Goal: Task Accomplishment & Management: Complete application form

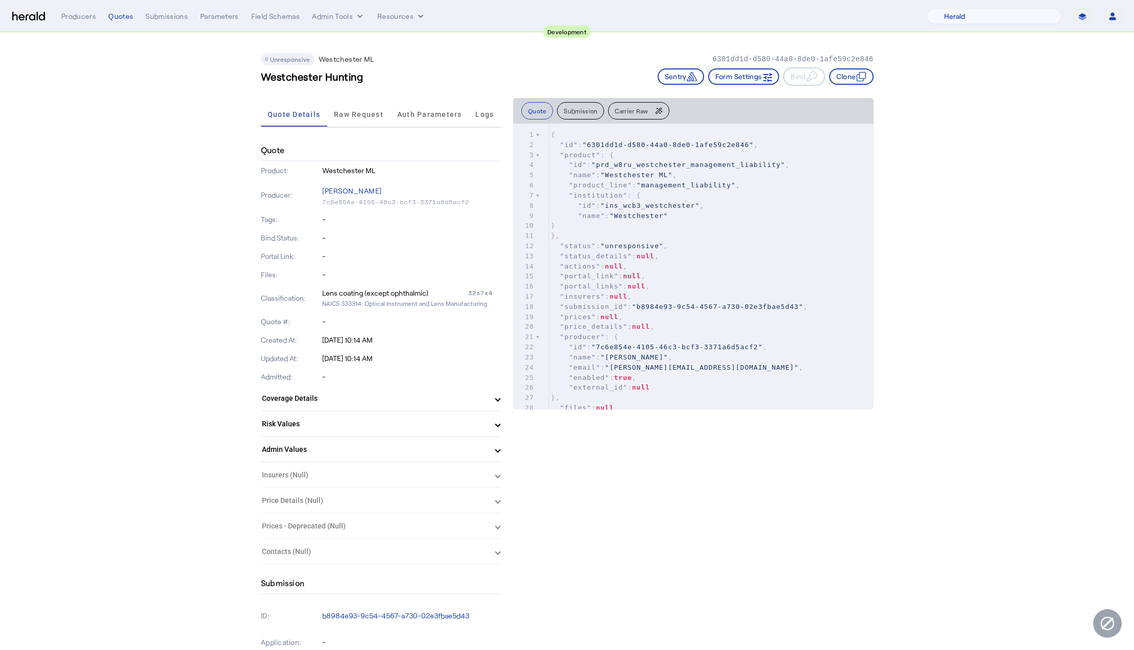
select select "pfm_2v8p_herald_api"
click at [341, 111] on span "Raw Request" at bounding box center [359, 114] width 50 height 7
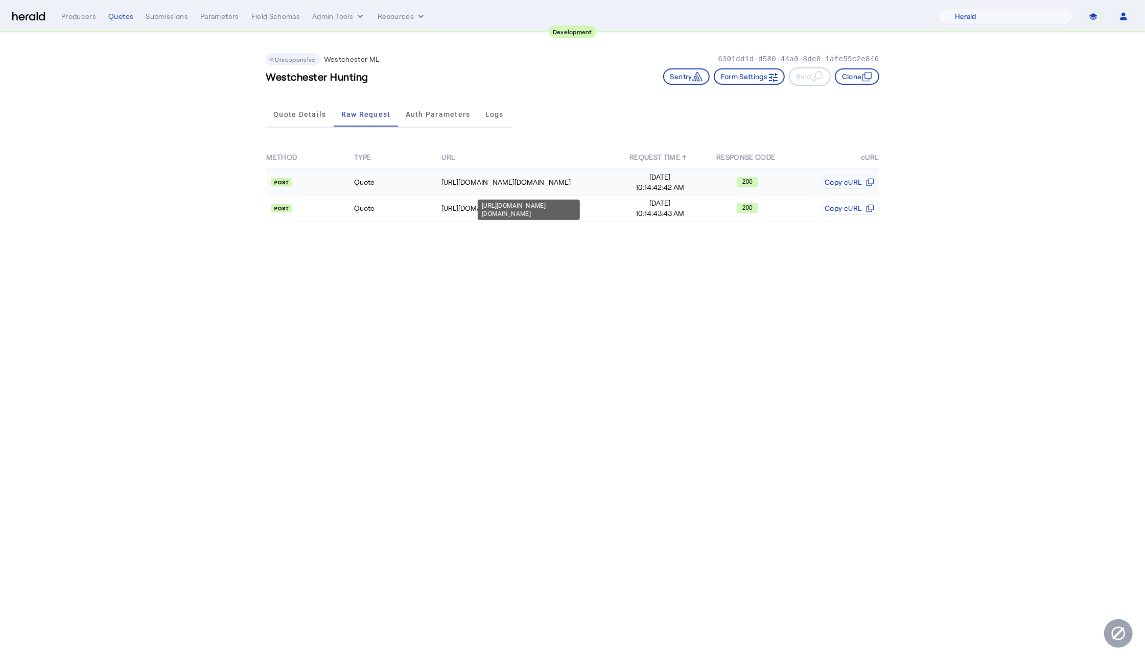
click at [474, 191] on td "https://uat.studiogateway.chubb.com/enterprise.operations.authorization" at bounding box center [528, 182] width 175 height 27
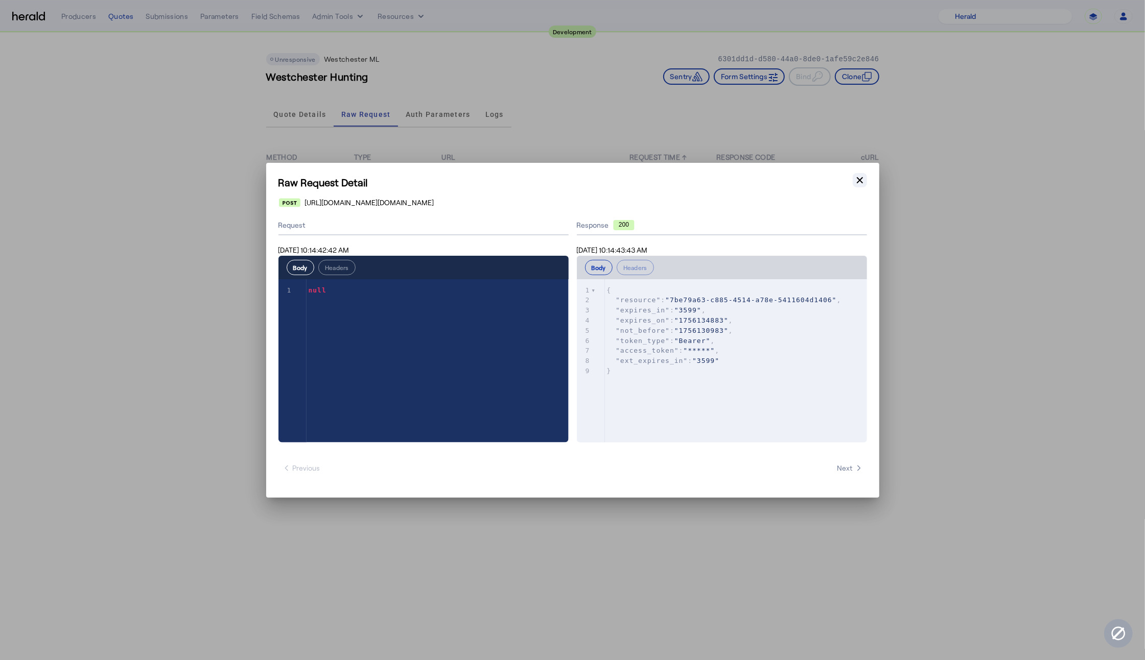
click at [858, 182] on icon "button" at bounding box center [859, 180] width 10 height 10
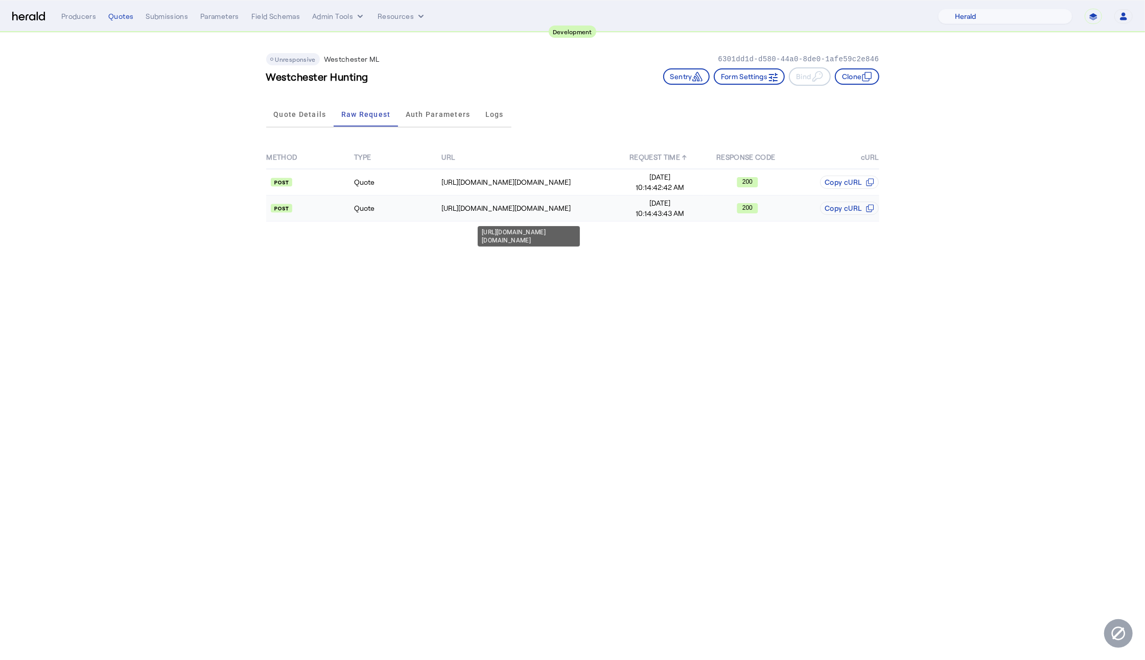
click at [596, 213] on td "https://uat.studiogateway.chubb.com/westchester.sales.digital/quote" at bounding box center [528, 209] width 175 height 26
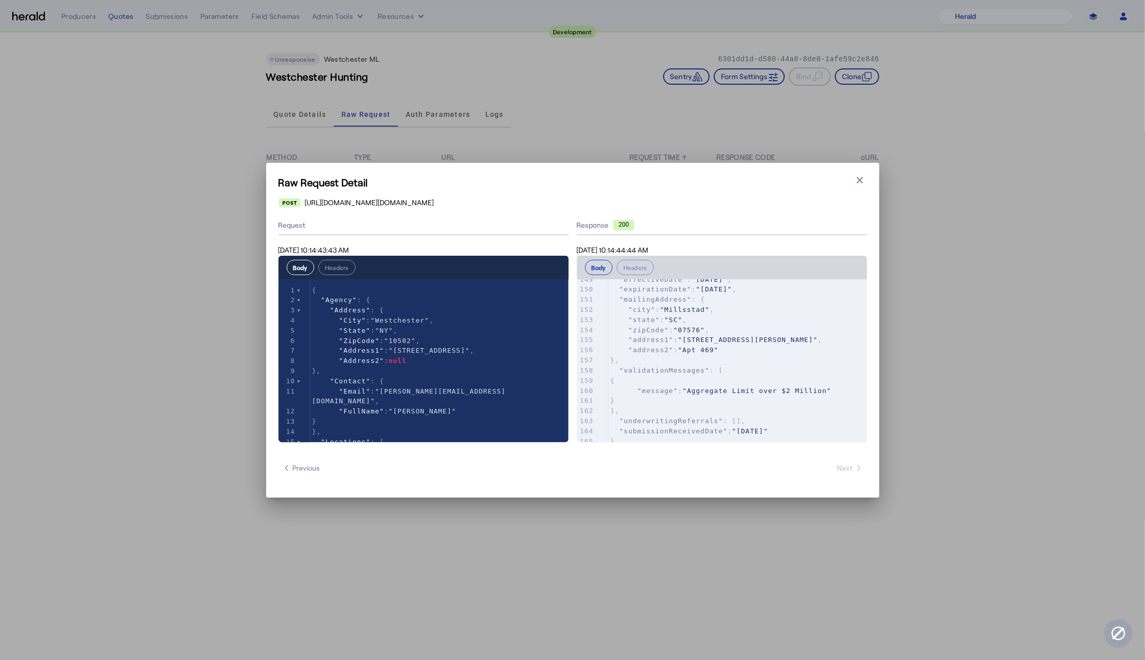
scroll to position [1528, 0]
click at [860, 180] on icon "button" at bounding box center [860, 180] width 6 height 6
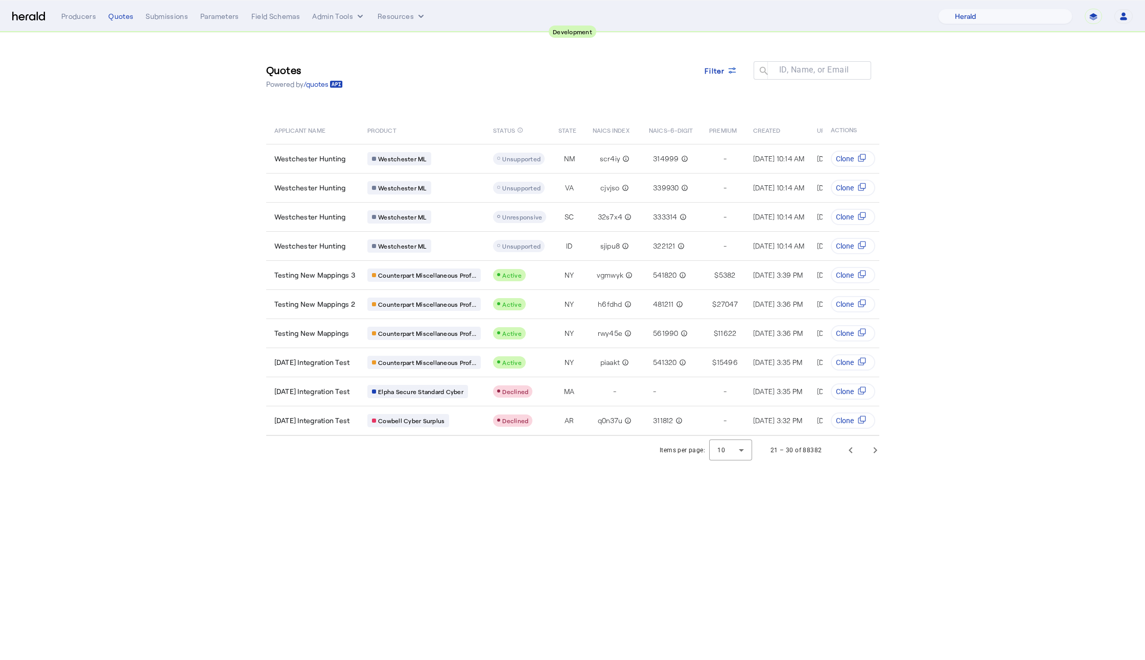
select select "pfm_2v8p_herald_api"
click at [87, 229] on section "Quotes Powered by /quotes Filter ID, Name, or Email search APPLICANT NAME PRODU…" at bounding box center [572, 249] width 1145 height 432
click at [30, 18] on img at bounding box center [28, 17] width 33 height 10
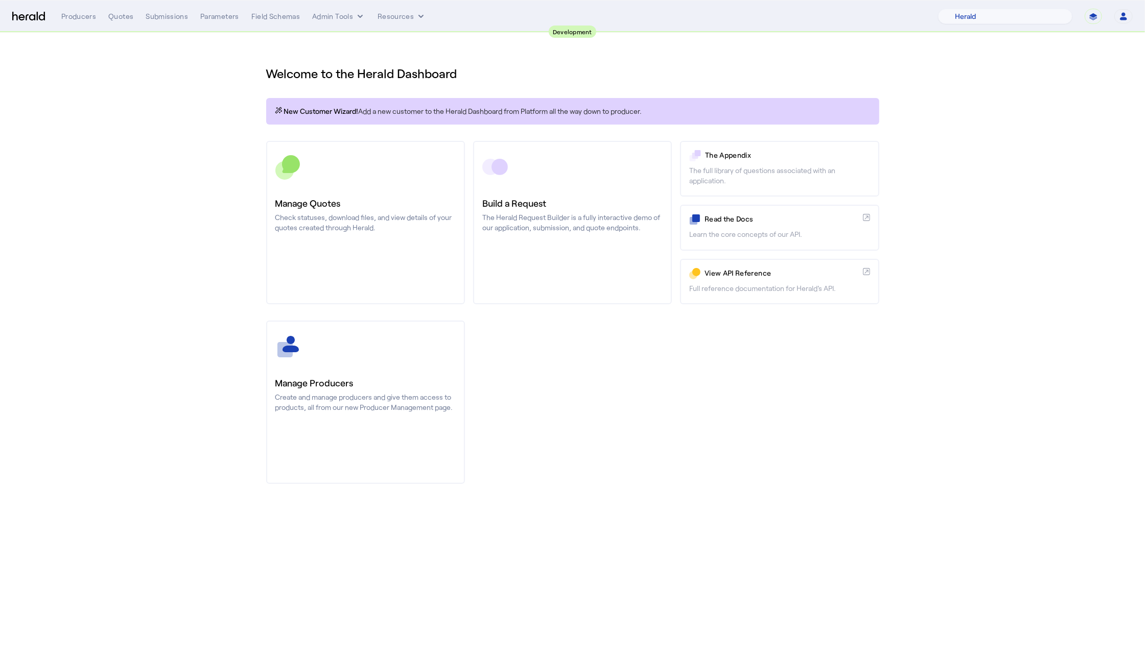
click at [236, 204] on section "Welcome to the Herald Dashboard New Customer Wizard! Add a new customer to the …" at bounding box center [572, 269] width 1145 height 472
click at [113, 21] on div "Quotes" at bounding box center [120, 16] width 25 height 10
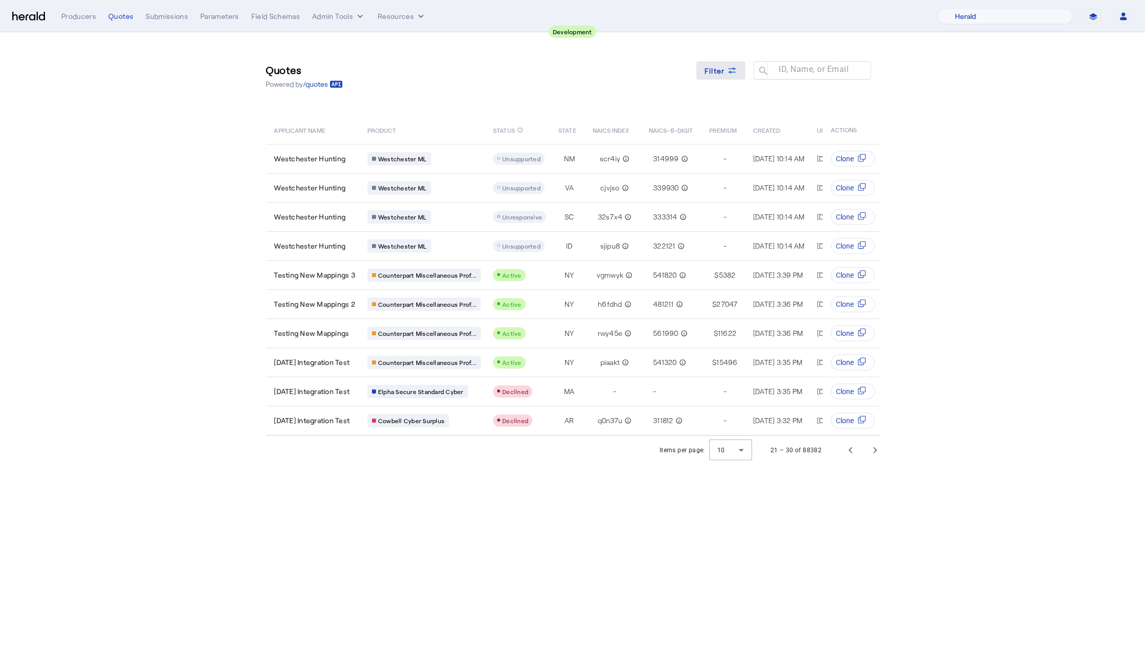
click at [714, 76] on span at bounding box center [720, 70] width 49 height 25
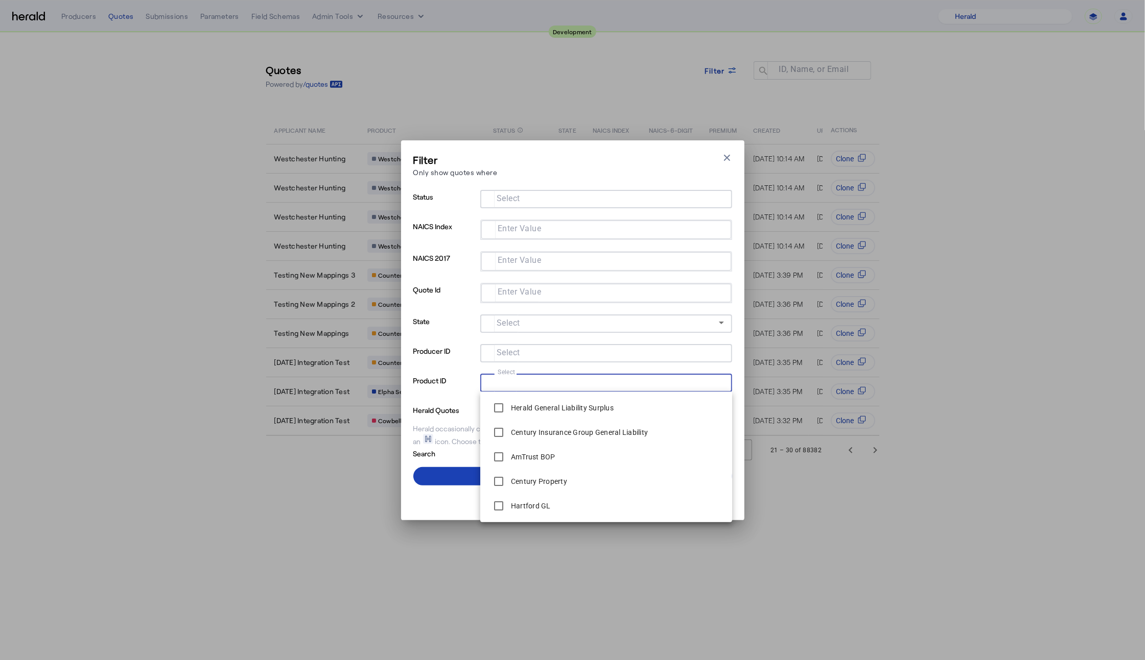
click at [622, 381] on input "Select" at bounding box center [603, 382] width 231 height 12
type input "*****"
click at [456, 474] on span at bounding box center [572, 476] width 319 height 25
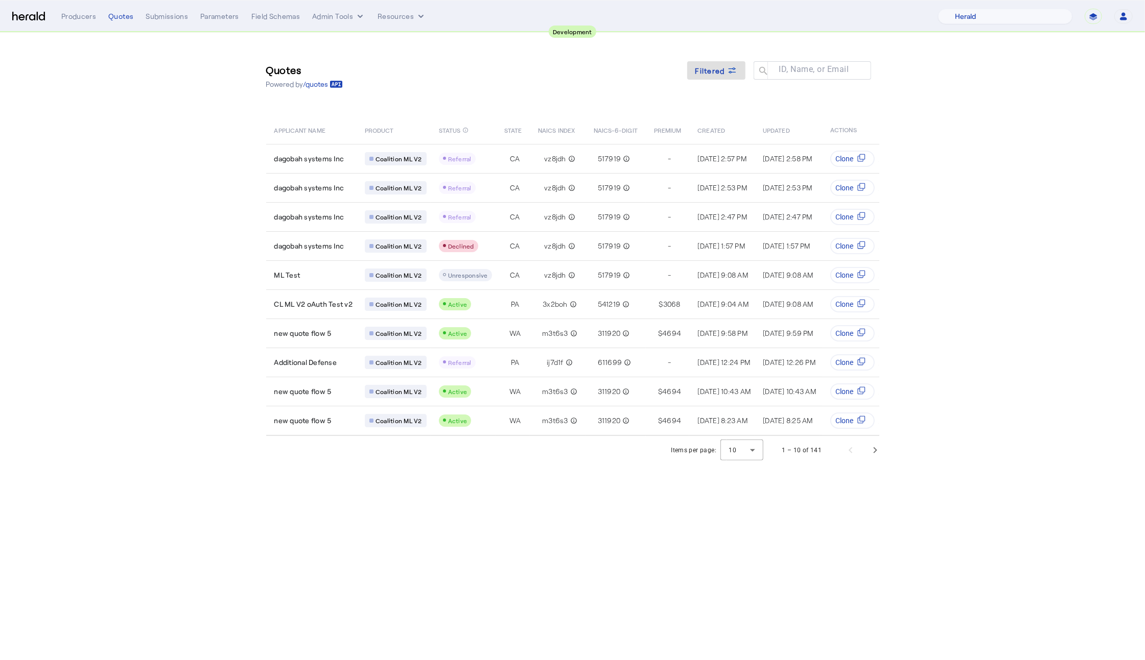
click at [449, 489] on body "**********" at bounding box center [572, 330] width 1145 height 660
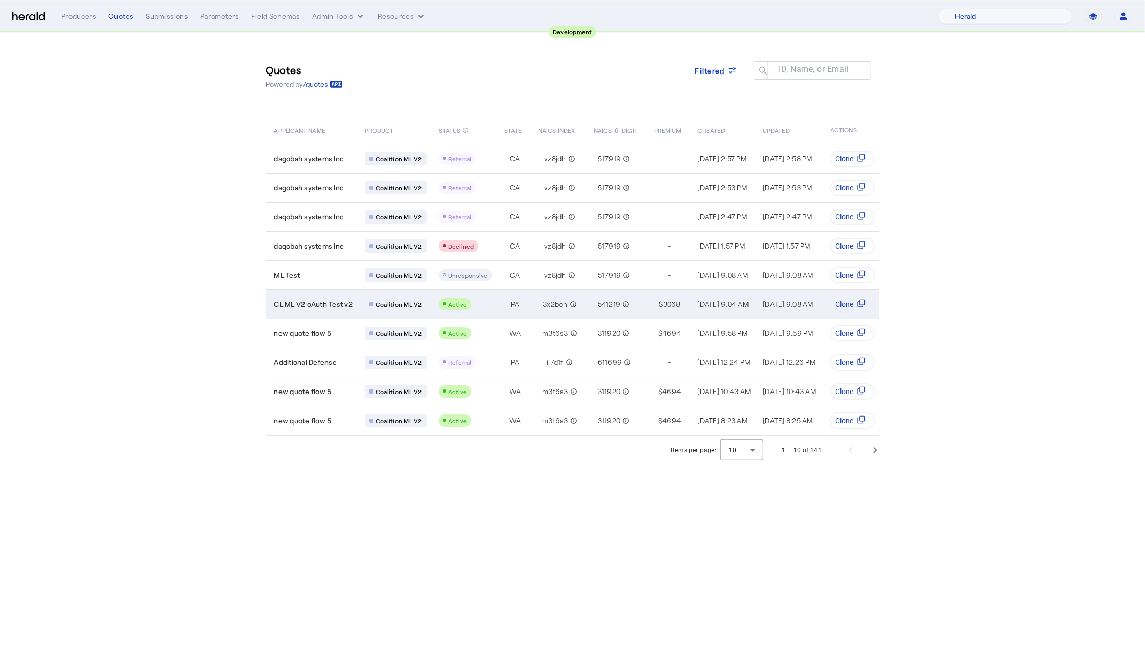
click at [305, 305] on span "CL ML V2 oAuth Test v2" at bounding box center [313, 304] width 79 height 10
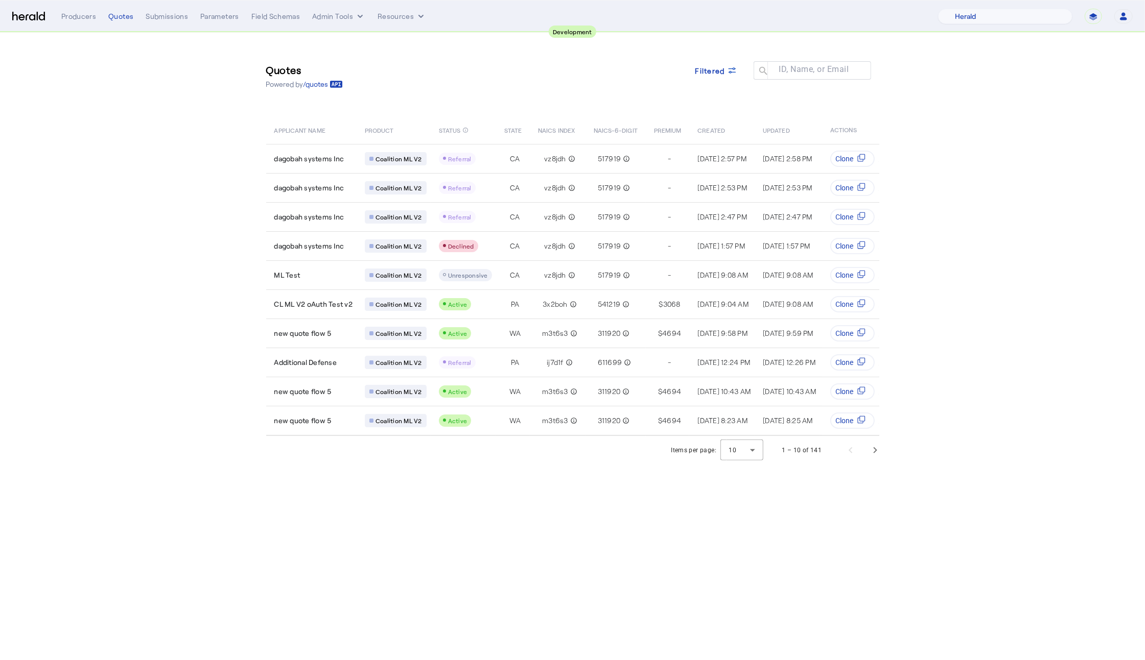
click at [1050, 199] on section "Quotes Powered by /quotes Filtered ID, Name, or Email search APPLICANT NAME PRO…" at bounding box center [572, 249] width 1145 height 432
click at [737, 67] on span at bounding box center [716, 70] width 58 height 25
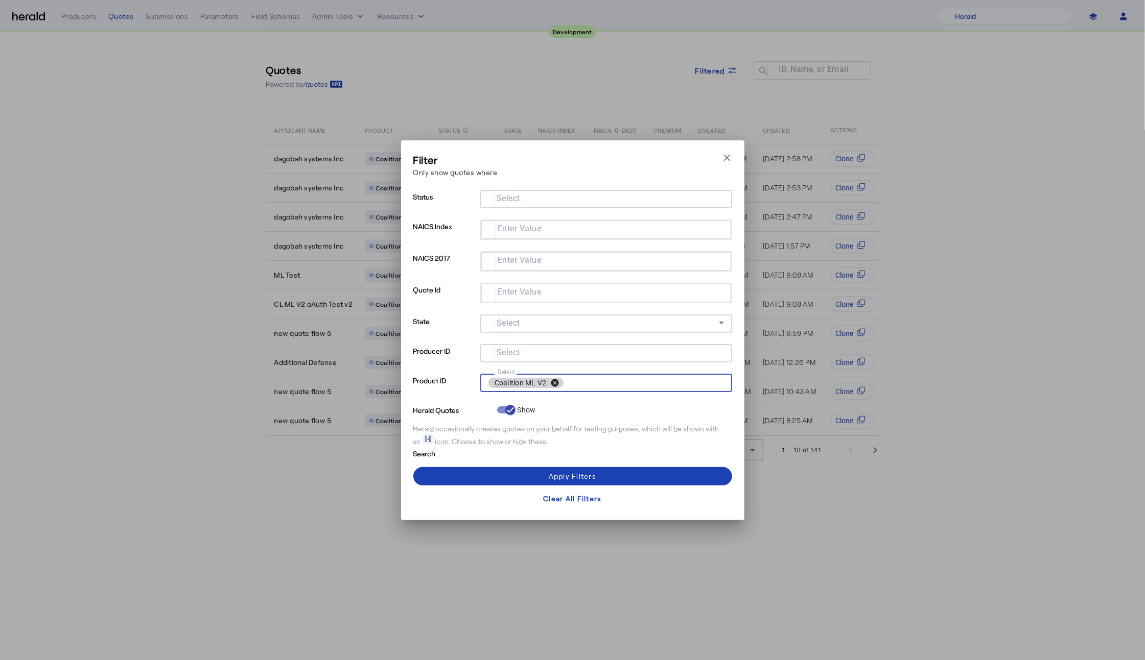
click at [552, 379] on button "cancel" at bounding box center [554, 382] width 17 height 9
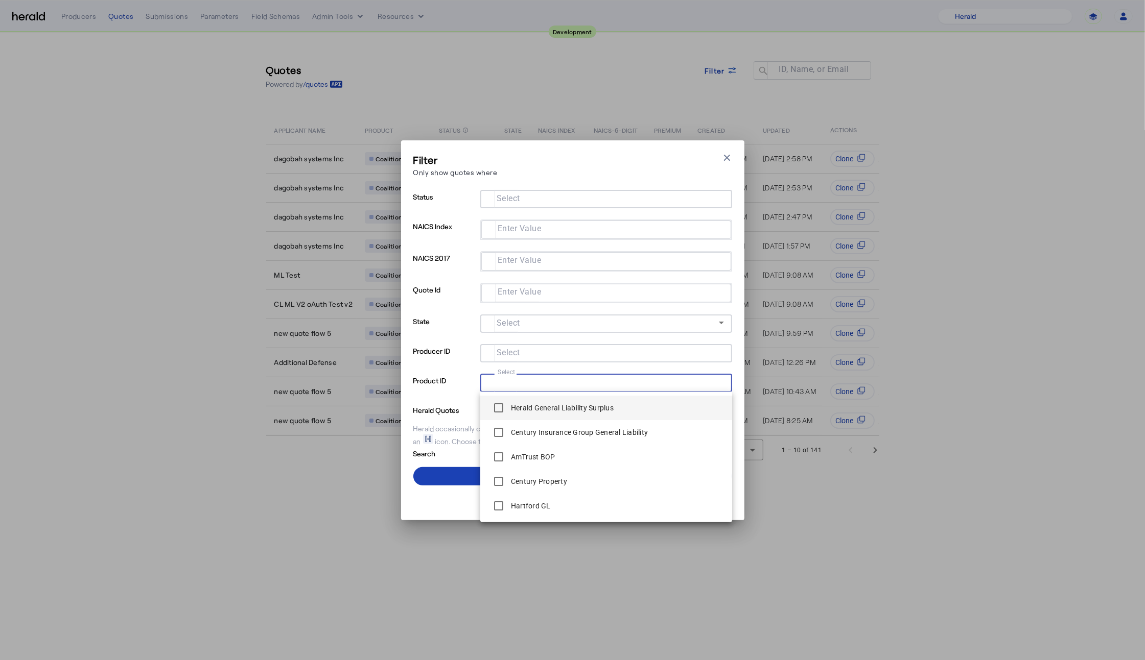
click at [611, 398] on div "Herald General Liability Surplus" at bounding box center [550, 408] width 125 height 20
click at [567, 382] on input "Select" at bounding box center [603, 382] width 231 height 12
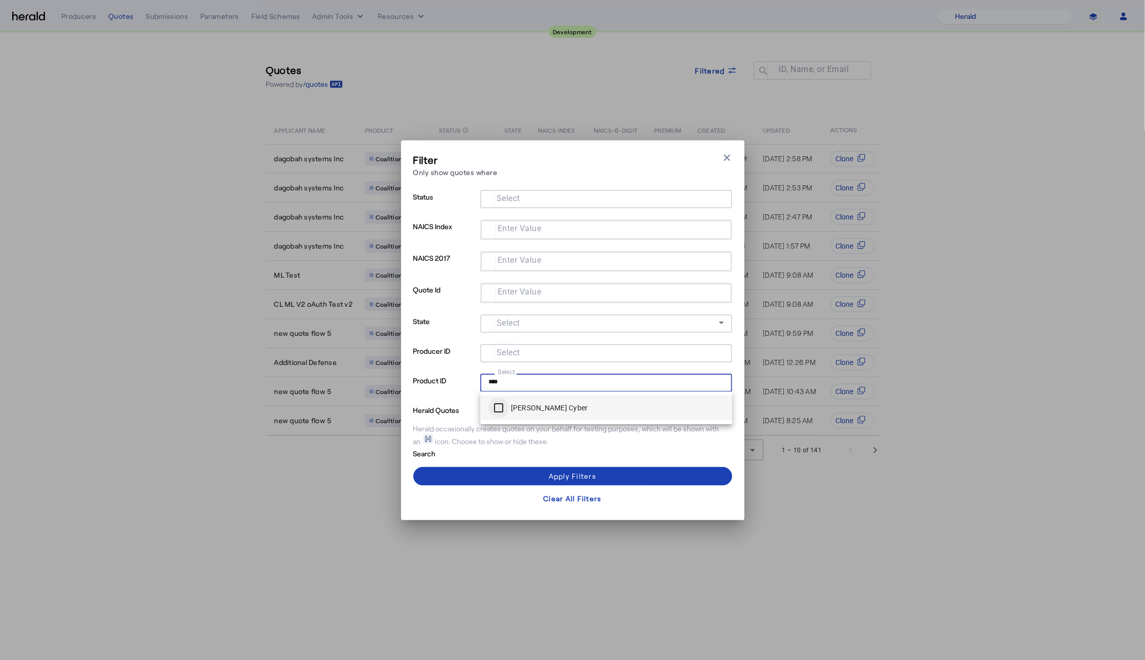
type input "****"
click at [601, 481] on span at bounding box center [572, 476] width 319 height 25
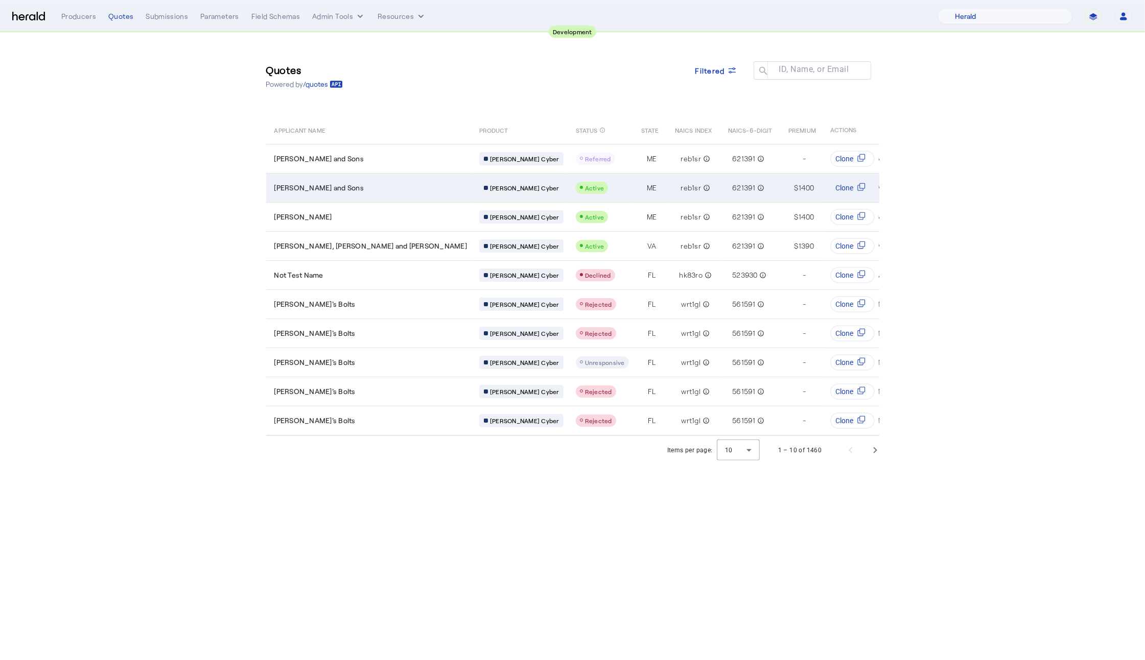
click at [321, 188] on span "Gerhold and Sons" at bounding box center [319, 188] width 90 height 10
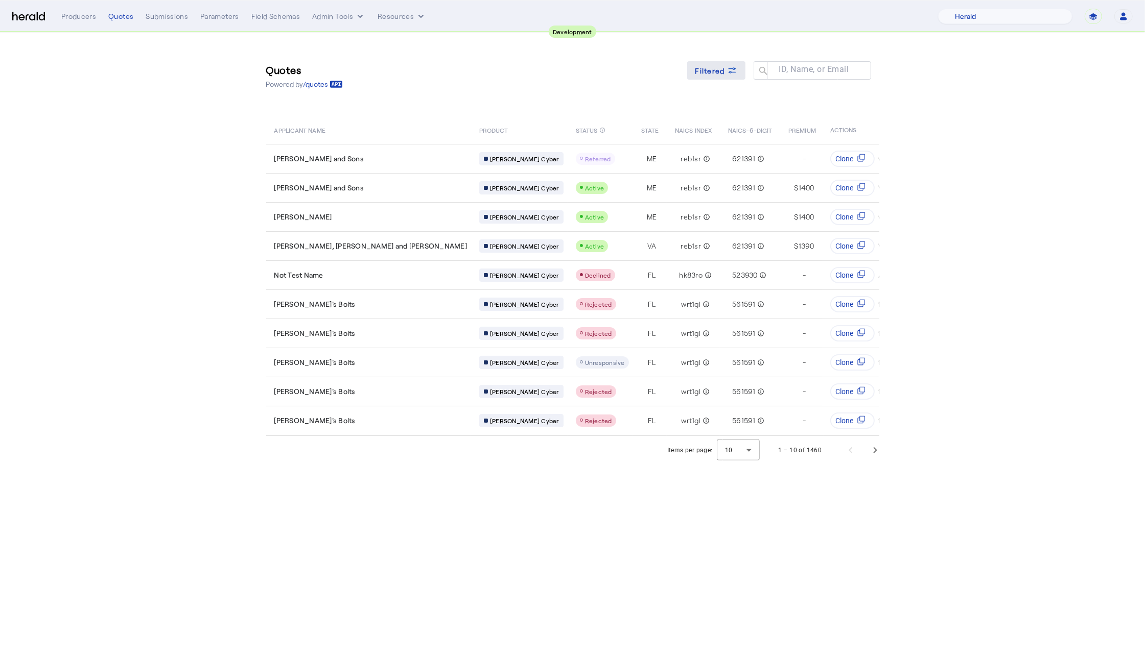
click at [716, 69] on span "Filtered" at bounding box center [710, 70] width 30 height 11
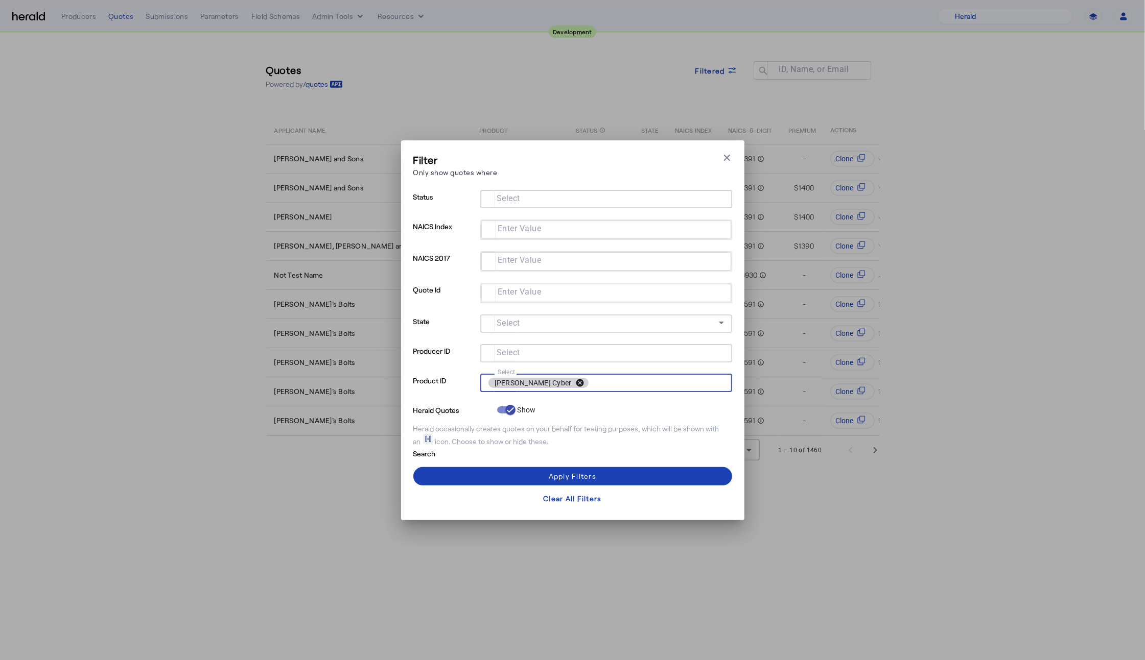
click at [571, 383] on button "cancel" at bounding box center [579, 382] width 17 height 9
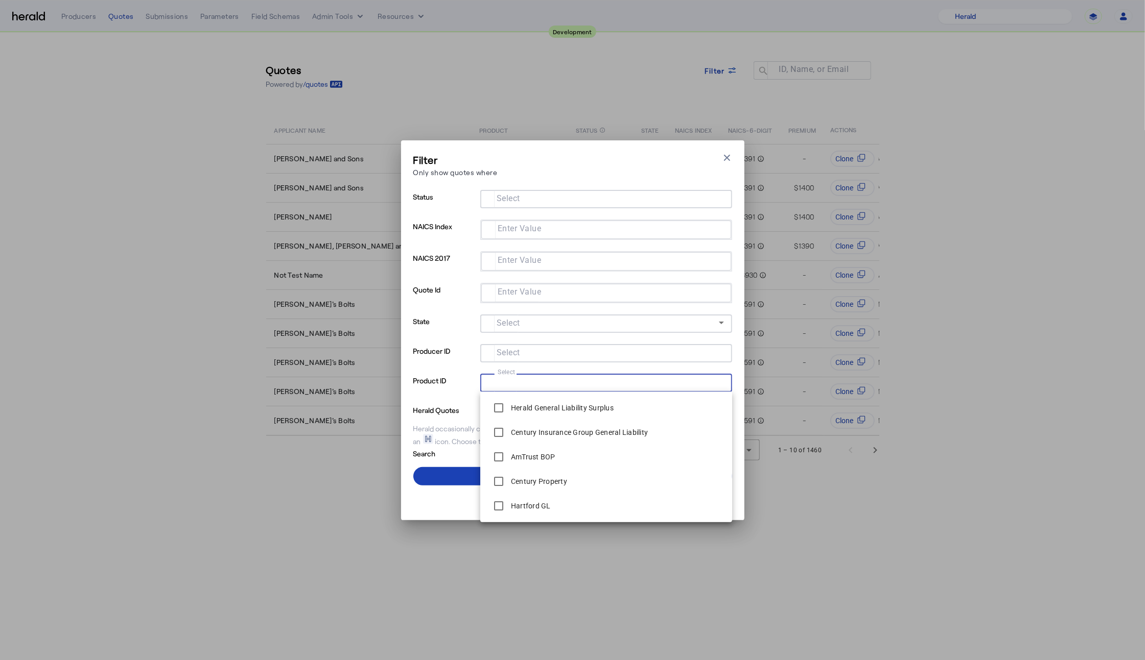
click at [574, 383] on input "Select" at bounding box center [603, 382] width 231 height 12
type input "*****"
click at [441, 469] on span at bounding box center [572, 476] width 319 height 25
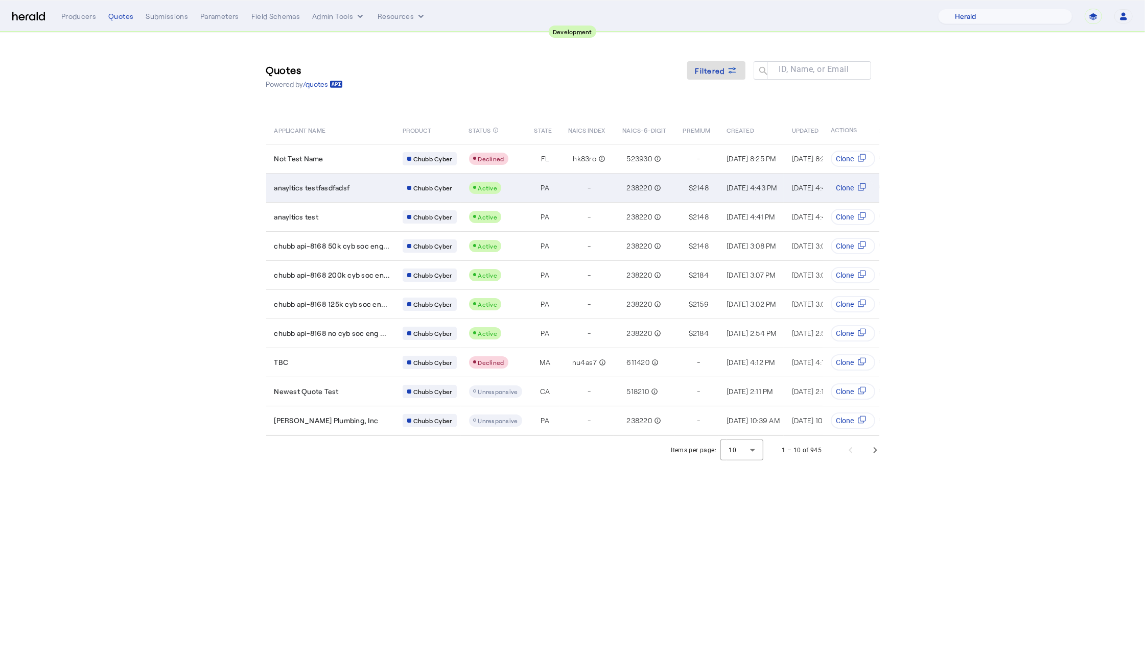
click at [341, 198] on td "anayltics testfasdfadsf" at bounding box center [330, 187] width 128 height 29
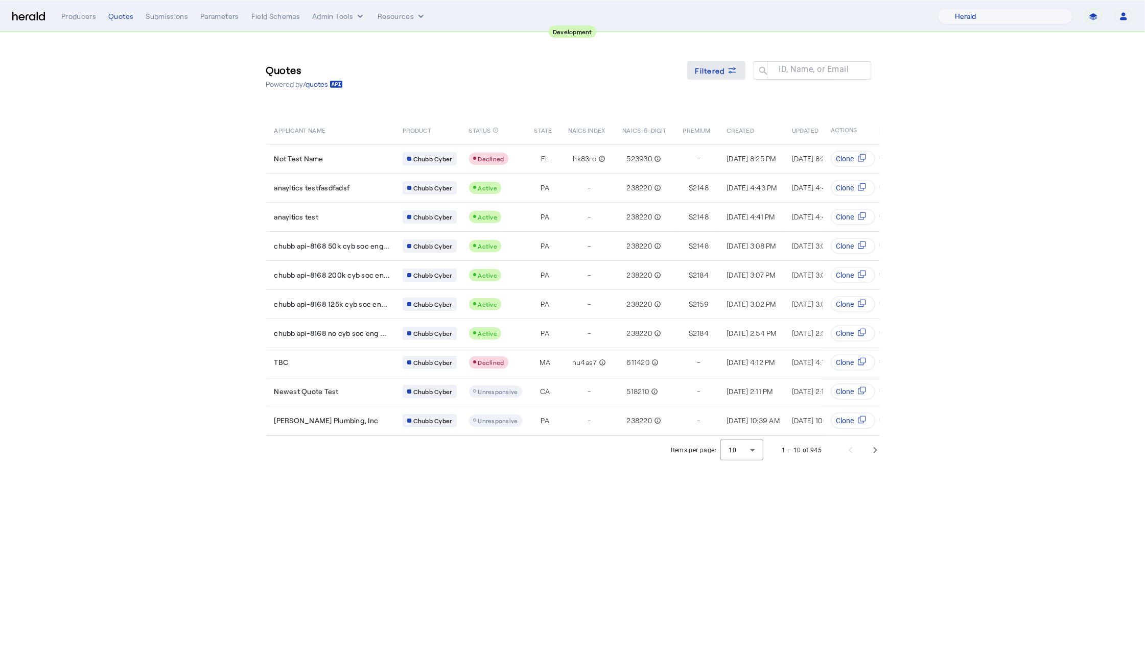
click at [727, 65] on icon at bounding box center [732, 70] width 10 height 10
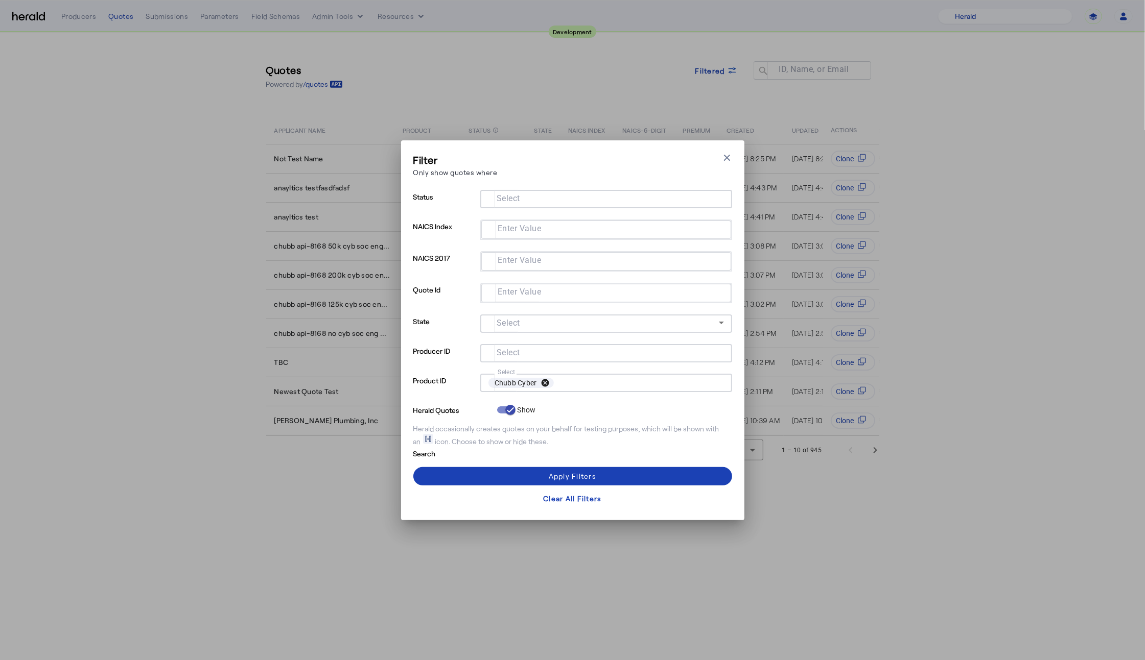
click at [546, 380] on button "cancel" at bounding box center [544, 382] width 17 height 9
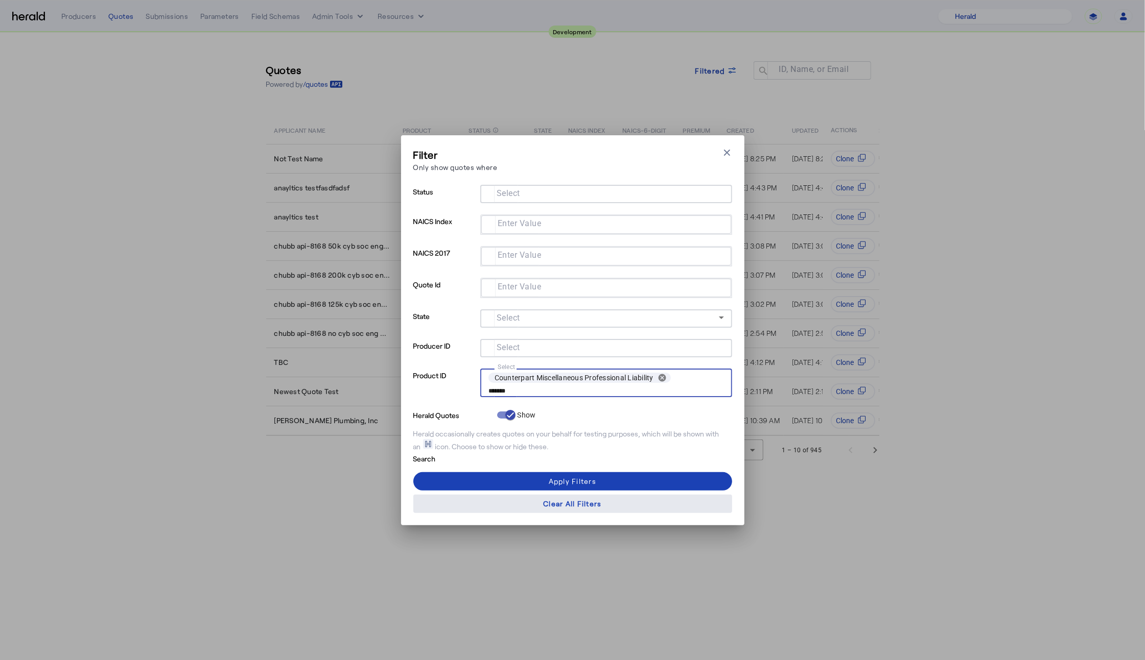
type input "*******"
click at [570, 492] on span at bounding box center [572, 504] width 319 height 25
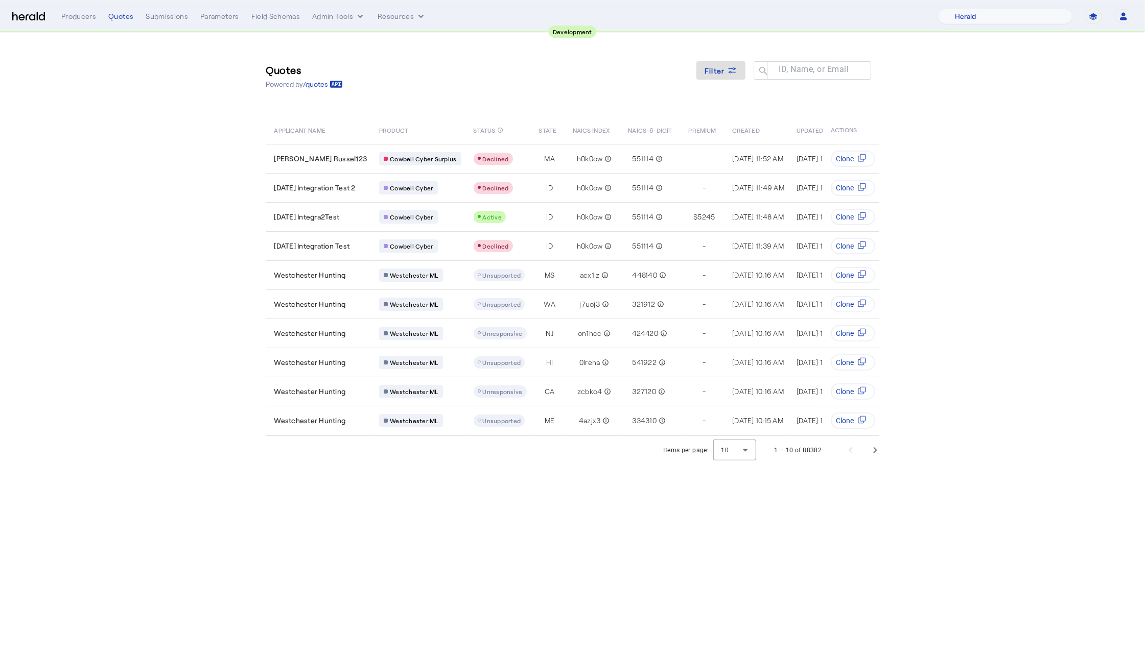
click at [685, 69] on div "Quotes Powered by /quotes Filter ID, Name, or Email search" at bounding box center [572, 76] width 613 height 46
click at [736, 60] on span at bounding box center [720, 70] width 49 height 25
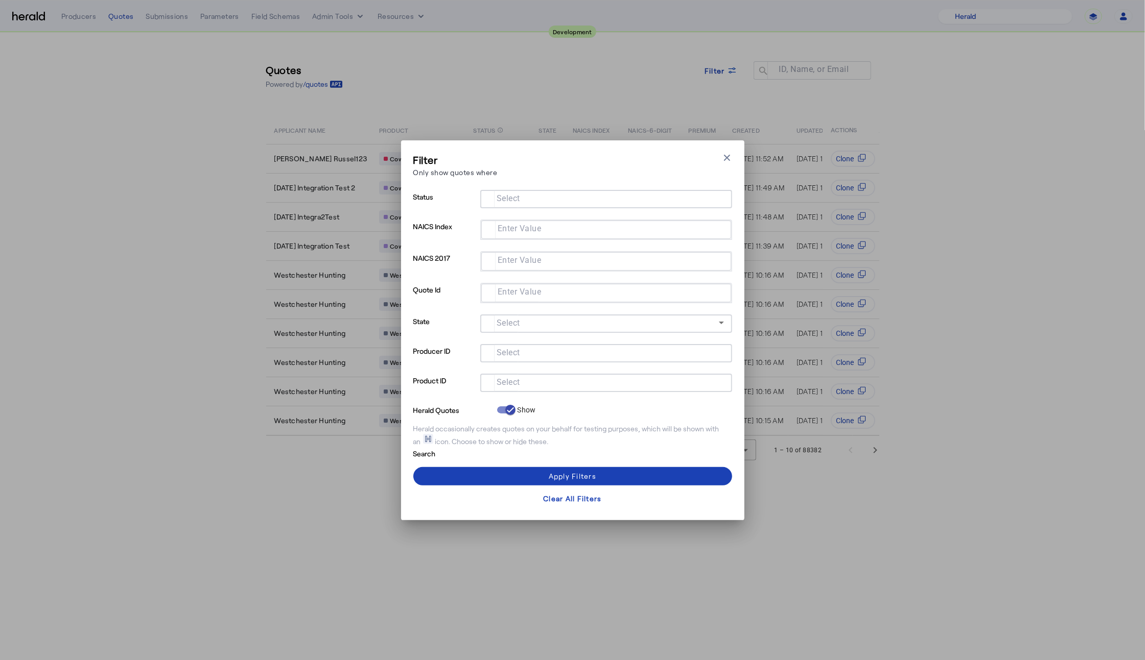
click at [532, 385] on input "Select" at bounding box center [603, 382] width 231 height 12
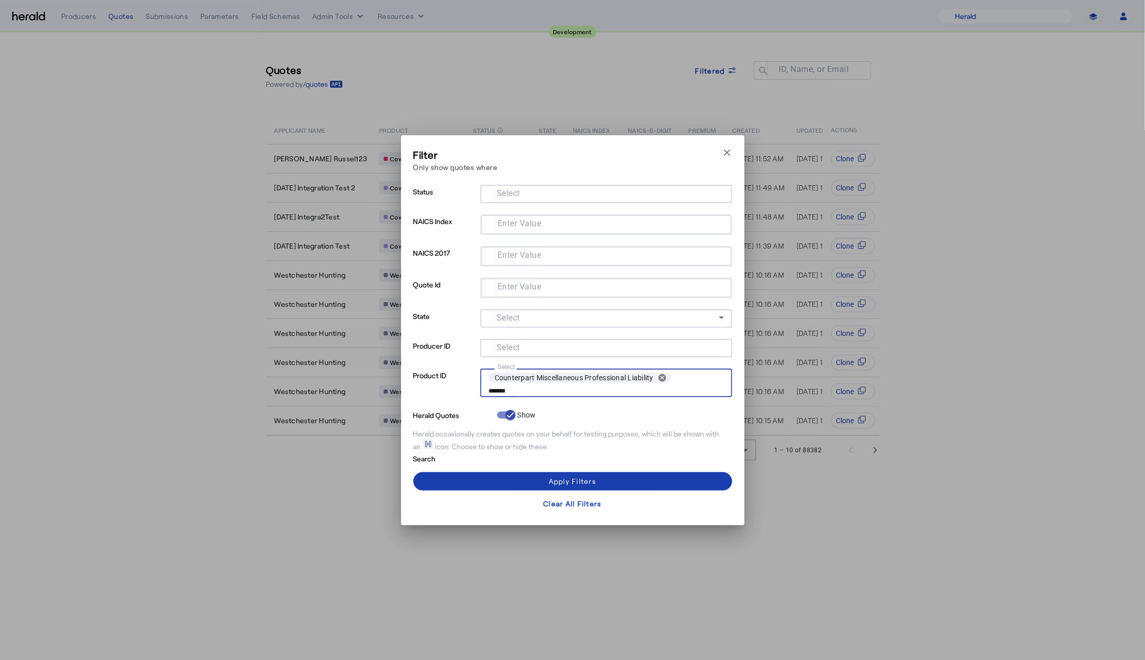
type input "*******"
click at [621, 480] on span at bounding box center [572, 481] width 319 height 25
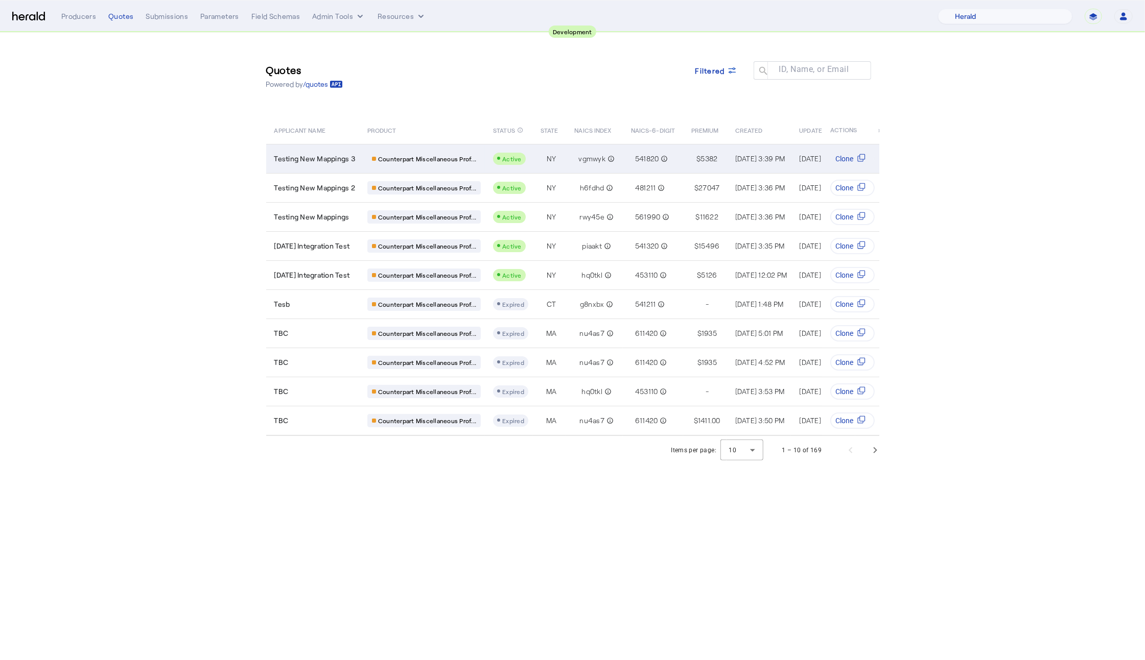
click at [340, 165] on td "Testing New Mappings 3" at bounding box center [312, 158] width 93 height 29
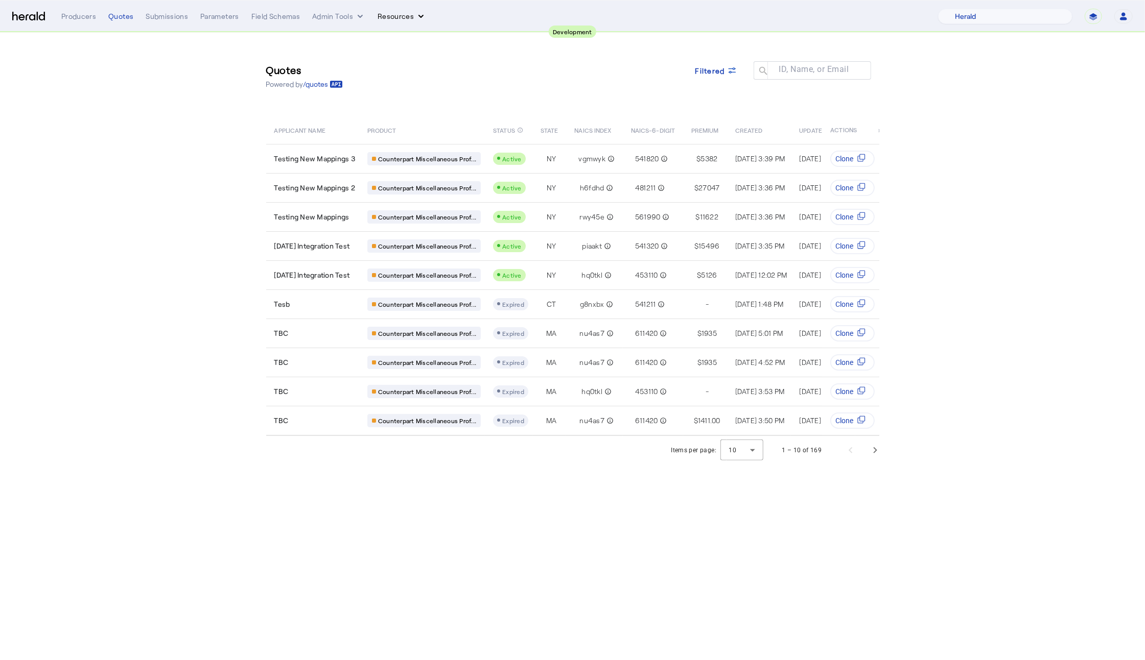
click at [377, 13] on button "Resources" at bounding box center [401, 16] width 49 height 10
click at [1023, 27] on div at bounding box center [572, 330] width 1145 height 660
click at [1082, 19] on div "**********" at bounding box center [1035, 16] width 195 height 15
click at [1092, 18] on select "**********" at bounding box center [1092, 16] width 17 height 15
select select "**********"
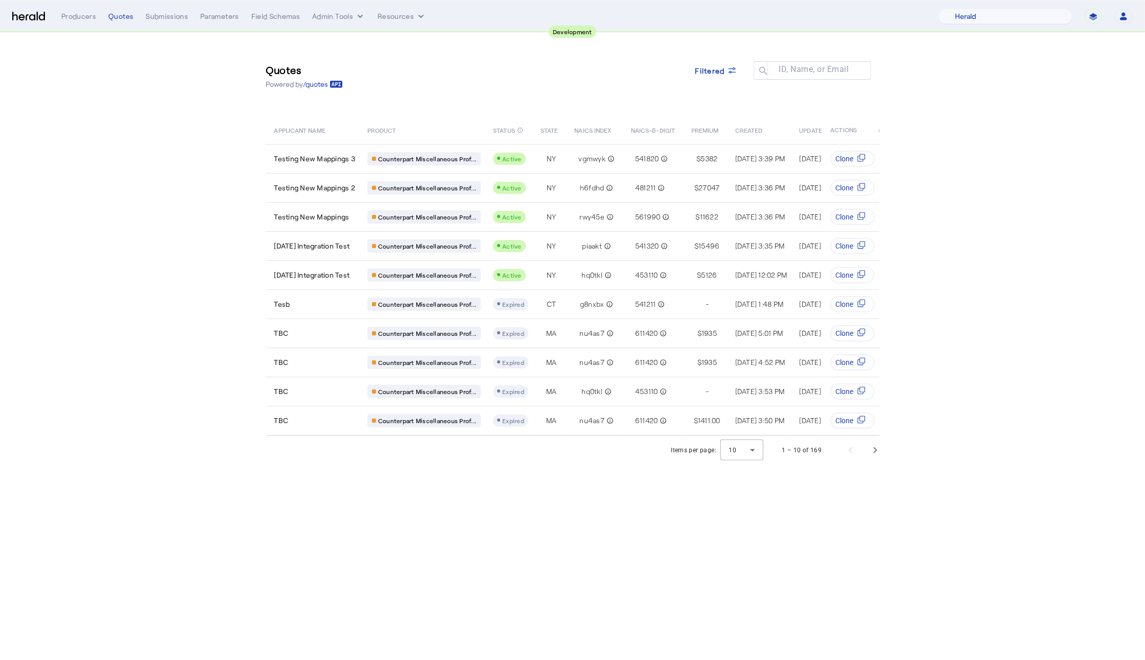
click at [1084, 9] on select "**********" at bounding box center [1092, 16] width 17 height 15
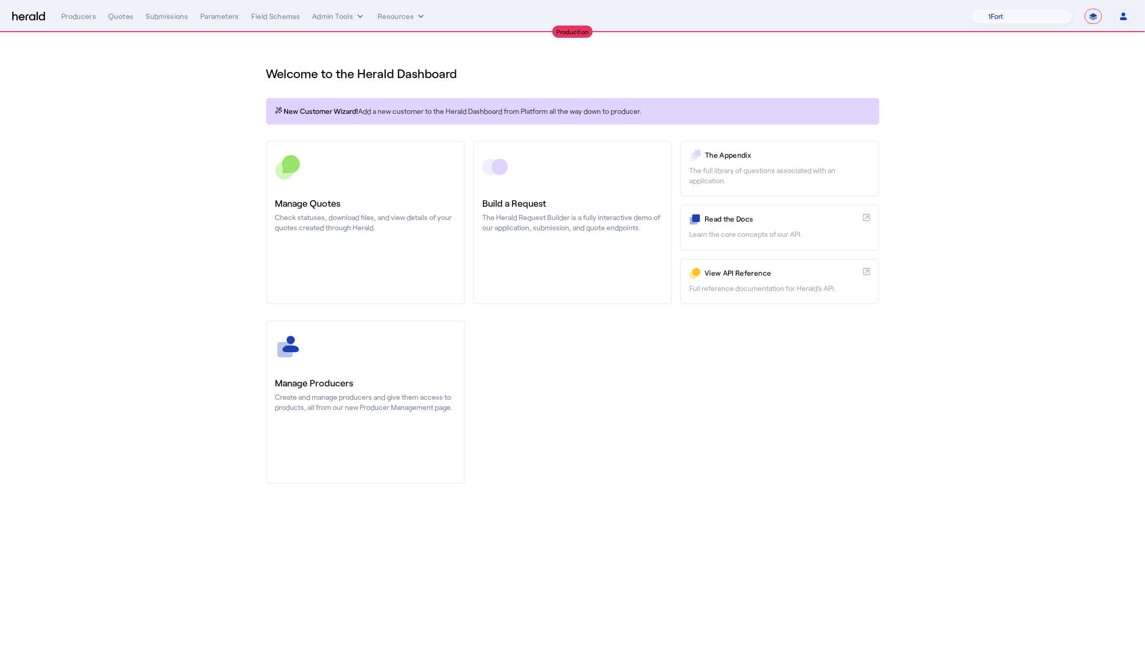
click at [528, 79] on h1 "Welcome to the Herald Dashboard" at bounding box center [572, 73] width 613 height 16
click at [312, 18] on button "Admin Tools" at bounding box center [338, 16] width 53 height 10
click at [363, 44] on span "Platforms Manager" at bounding box center [356, 38] width 75 height 12
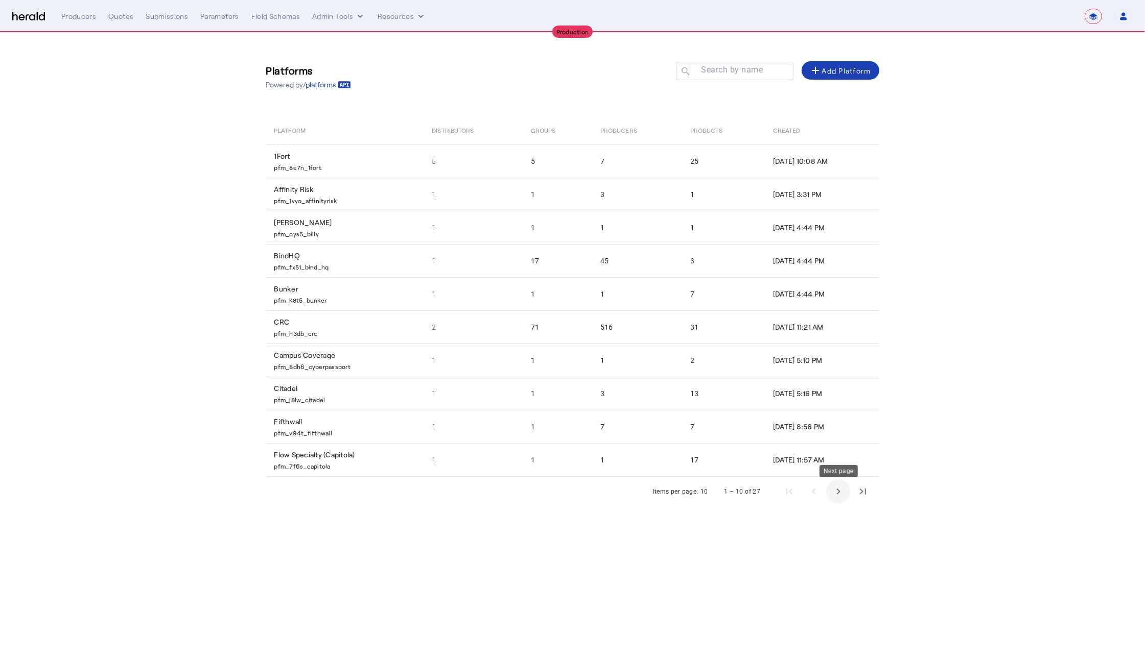
click at [828, 490] on span "Next page" at bounding box center [838, 492] width 25 height 25
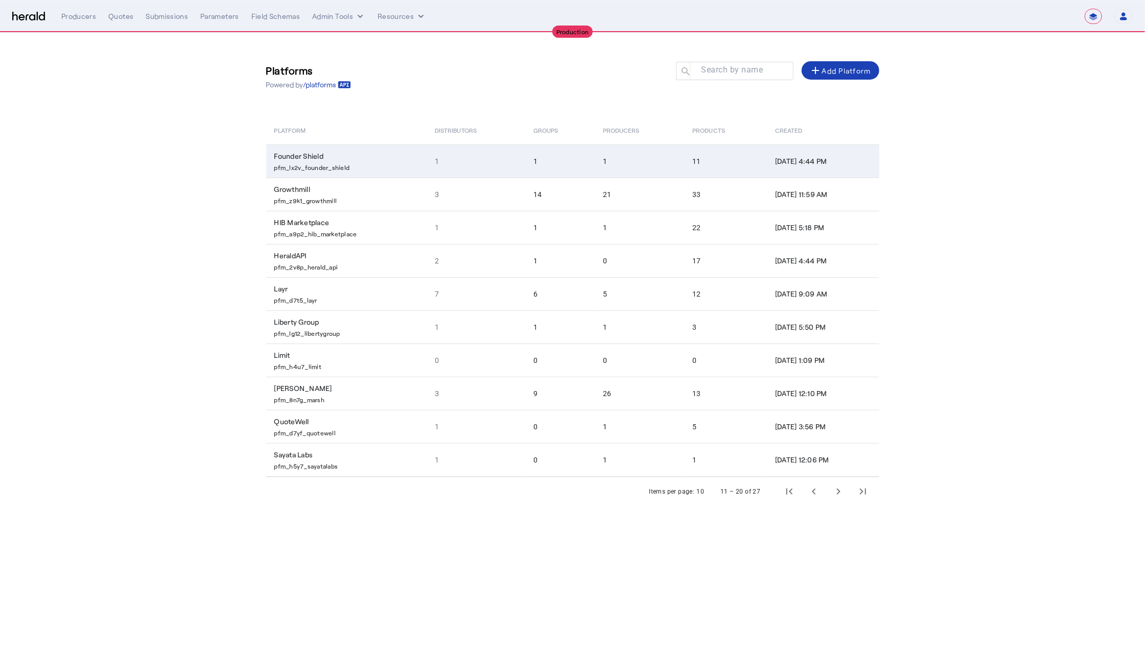
click at [360, 165] on p "pfm_lx2v_founder_shield" at bounding box center [348, 166] width 148 height 10
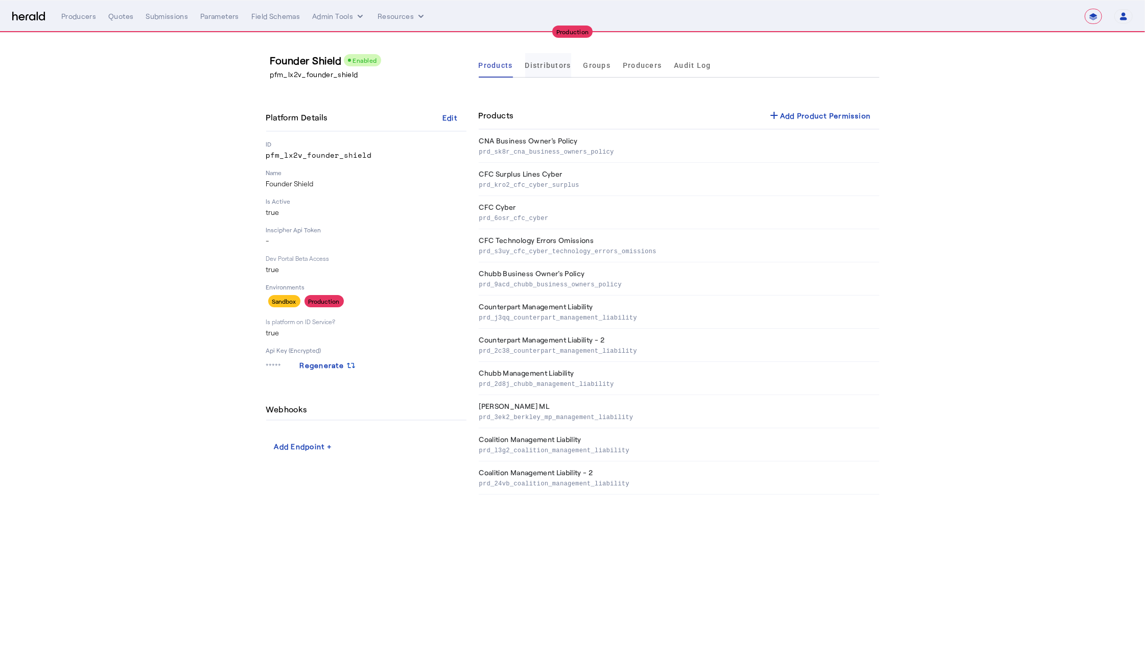
click at [546, 69] on span "Distributors" at bounding box center [548, 65] width 46 height 7
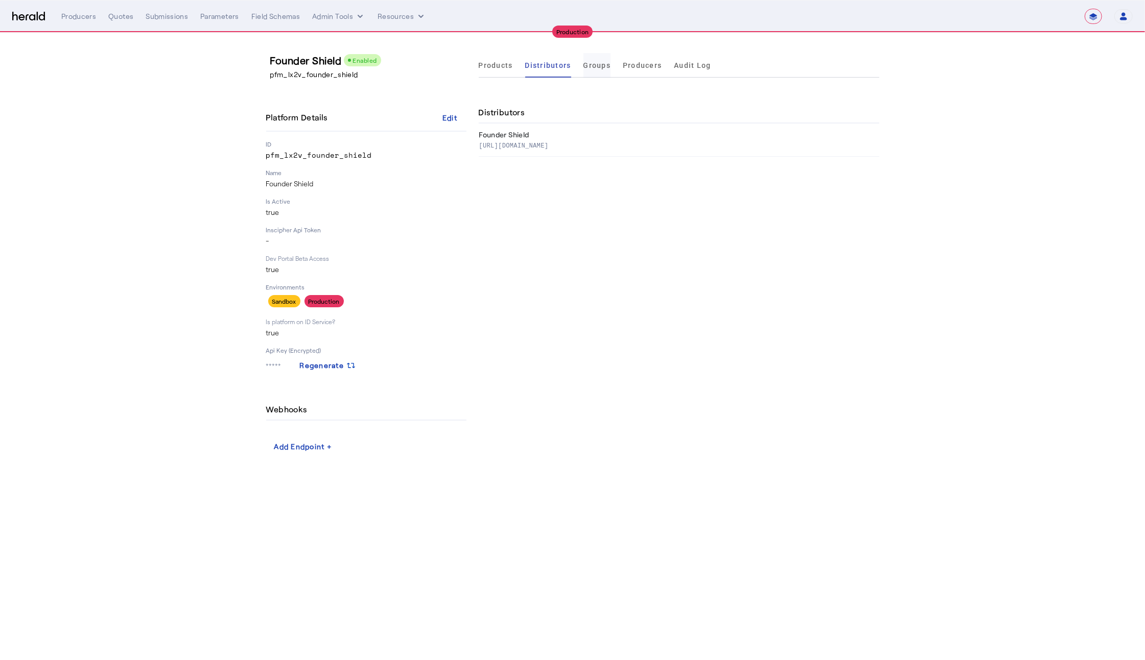
click at [600, 63] on span "Groups" at bounding box center [597, 65] width 28 height 7
click at [624, 66] on span "Producers" at bounding box center [642, 65] width 39 height 7
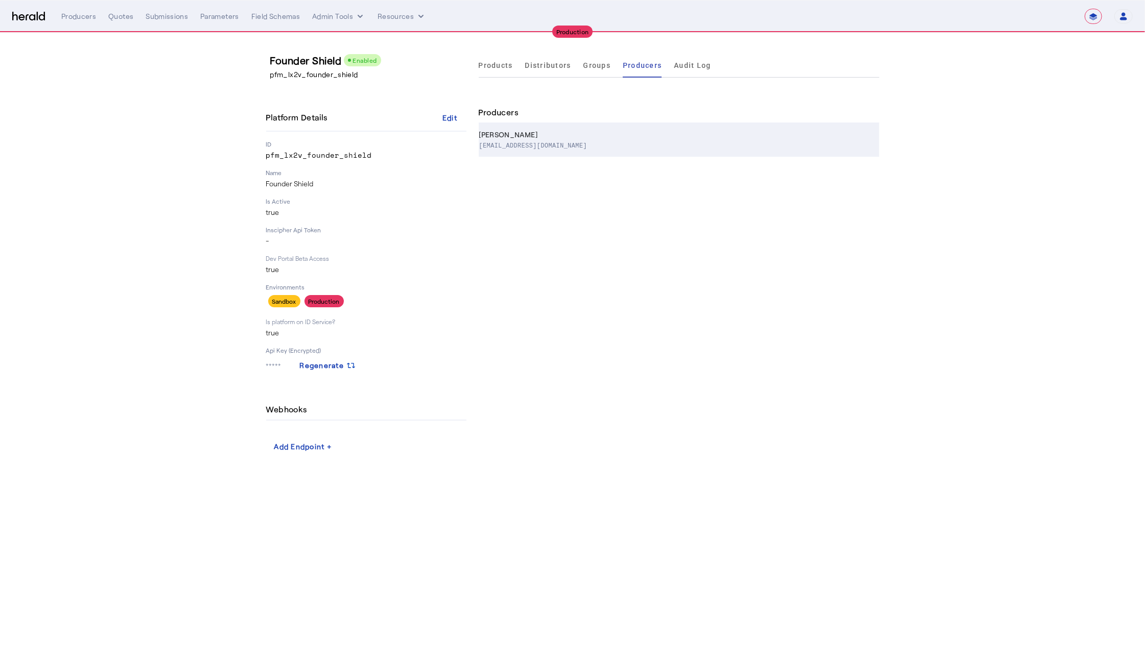
click at [563, 124] on th "Noah Knoblauch noah@foundershield.com" at bounding box center [679, 140] width 400 height 33
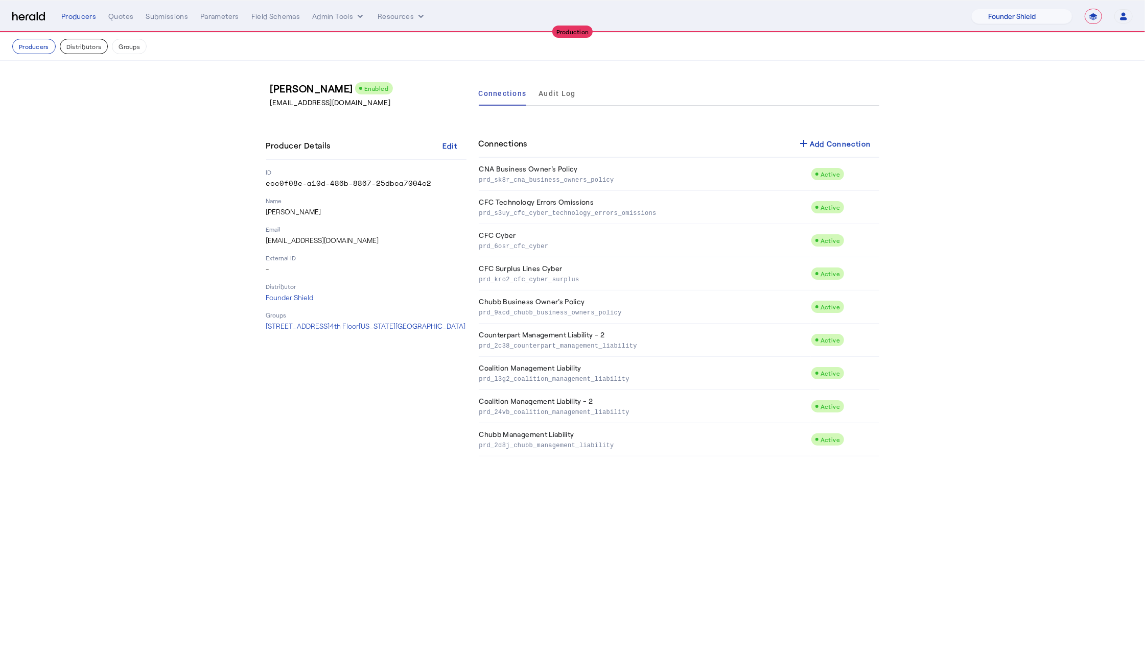
click at [81, 48] on button "Distributors" at bounding box center [84, 46] width 49 height 15
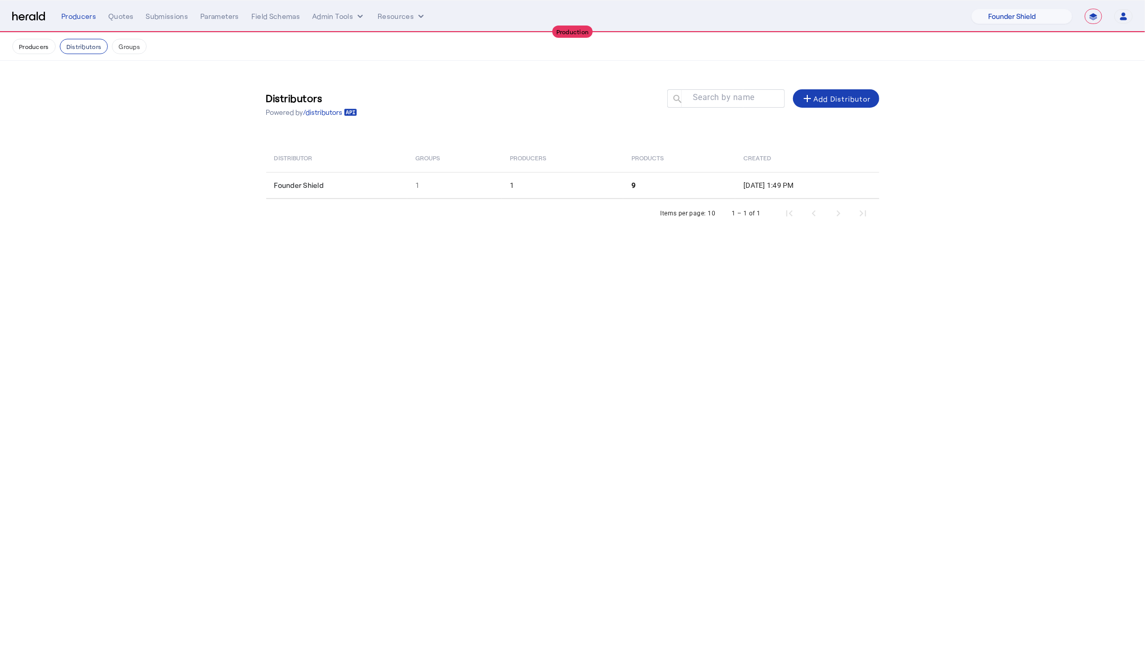
click at [99, 46] on button "Distributors" at bounding box center [84, 46] width 49 height 15
click at [135, 52] on button "Groups" at bounding box center [129, 46] width 35 height 15
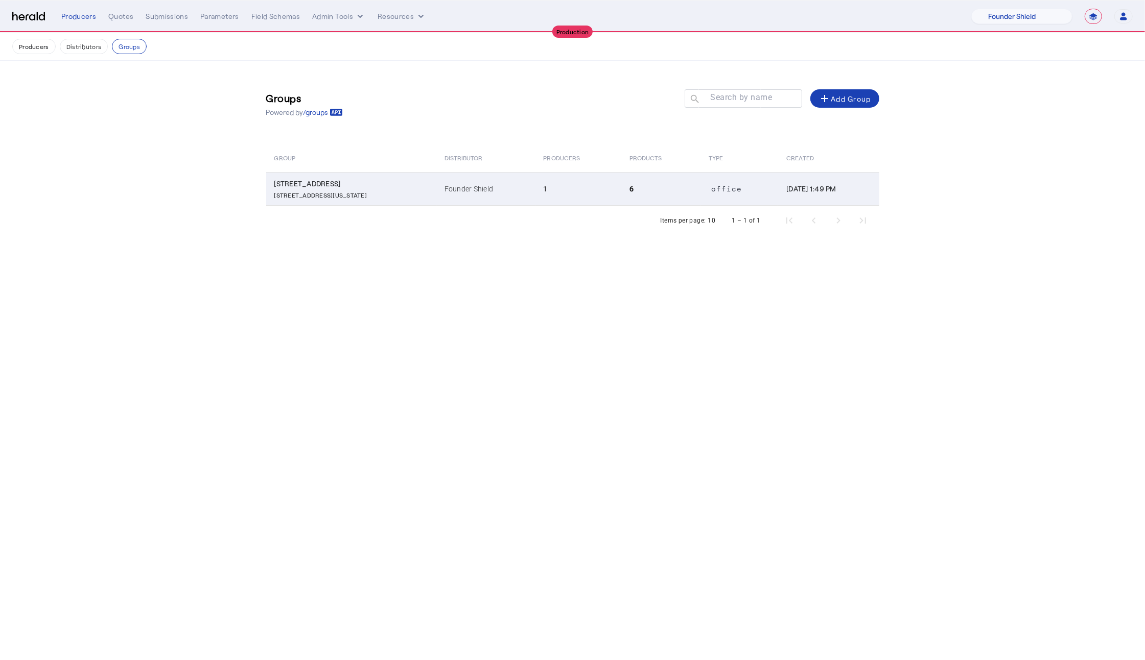
click at [584, 194] on td "1" at bounding box center [578, 189] width 86 height 34
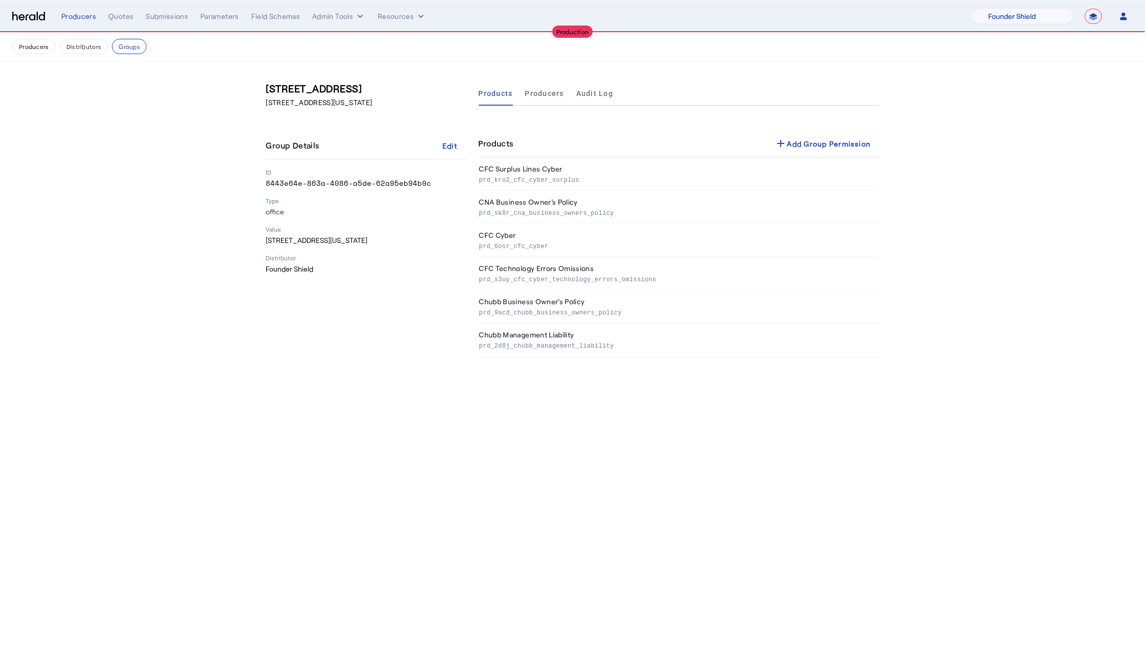
click at [12, 22] on div "**********" at bounding box center [572, 16] width 1120 height 15
click at [24, 16] on img at bounding box center [28, 17] width 33 height 10
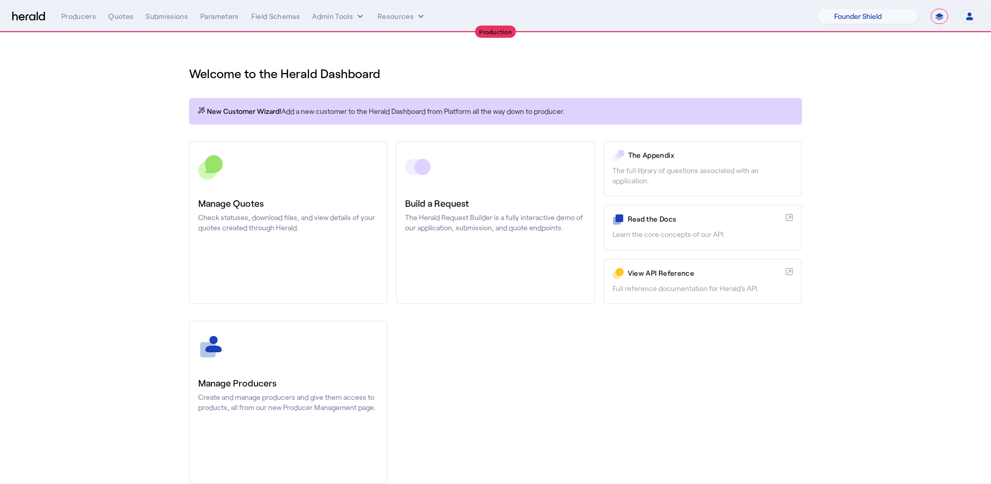
click at [882, 75] on section "Welcome to the Herald Dashboard New Customer Wizard! Add a new customer to the …" at bounding box center [495, 269] width 991 height 472
click at [873, 11] on select "1Fort Affinity Risk Billy BindHQ Bunker CRC Campus Coverage Citadel Fifthwall F…" at bounding box center [867, 16] width 101 height 15
select select "pfm_8e7n_1fort"
click at [817, 9] on select "1Fort Affinity Risk Billy BindHQ Bunker CRC Campus Coverage Citadel Fifthwall F…" at bounding box center [867, 16] width 101 height 15
click at [597, 66] on h1 "Welcome to the Herald Dashboard" at bounding box center [495, 73] width 613 height 16
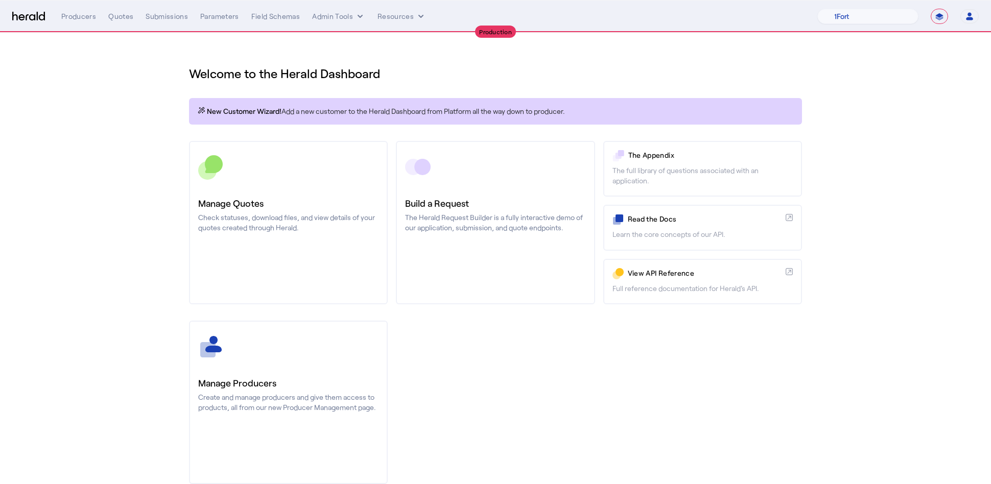
click at [125, 25] on nav "**********" at bounding box center [495, 17] width 991 height 32
click at [122, 20] on div "Quotes" at bounding box center [120, 16] width 25 height 10
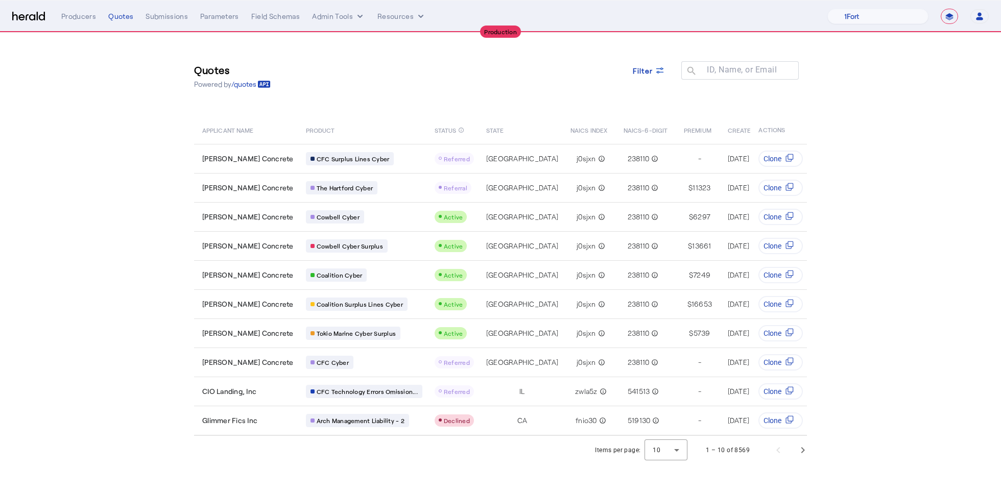
click at [430, 116] on th "STATUS info_outline" at bounding box center [452, 129] width 52 height 29
click at [806, 463] on span "Next page" at bounding box center [803, 450] width 25 height 25
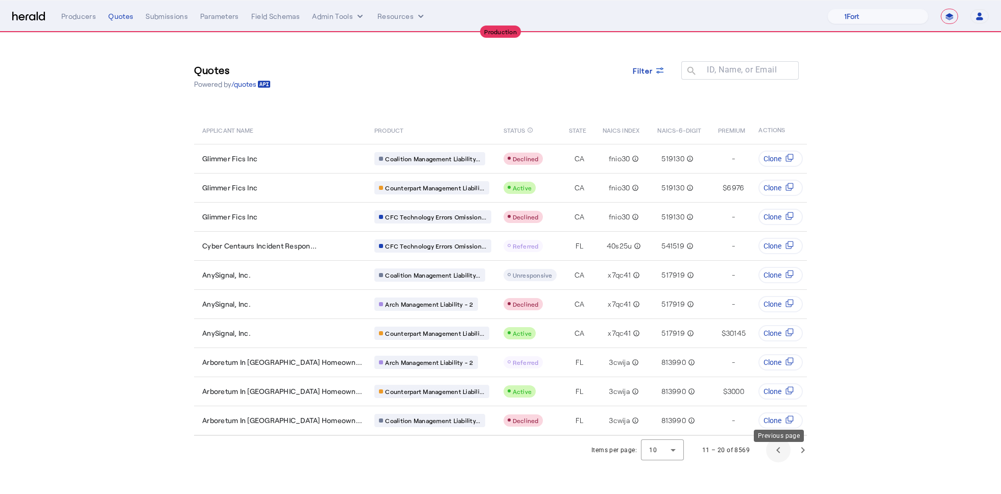
click at [786, 463] on span "Previous page" at bounding box center [778, 450] width 25 height 25
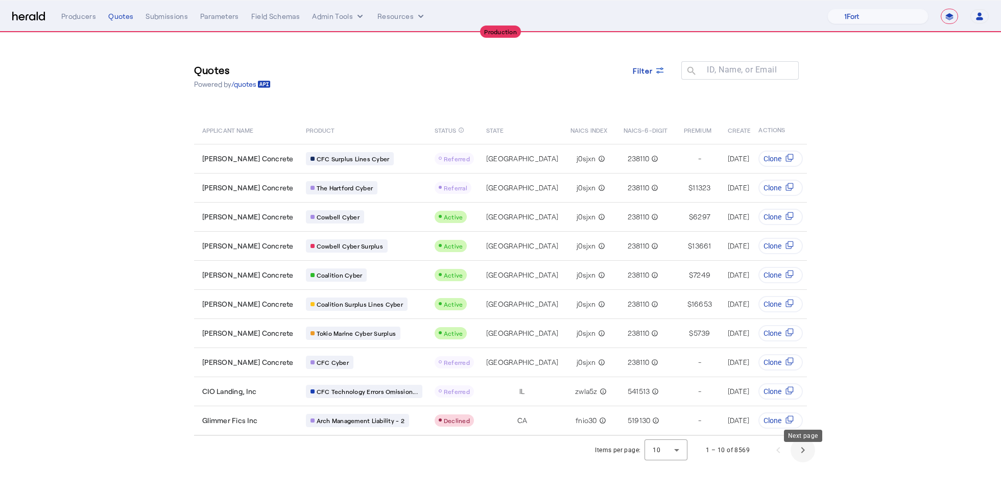
click at [794, 461] on span "Next page" at bounding box center [803, 450] width 25 height 25
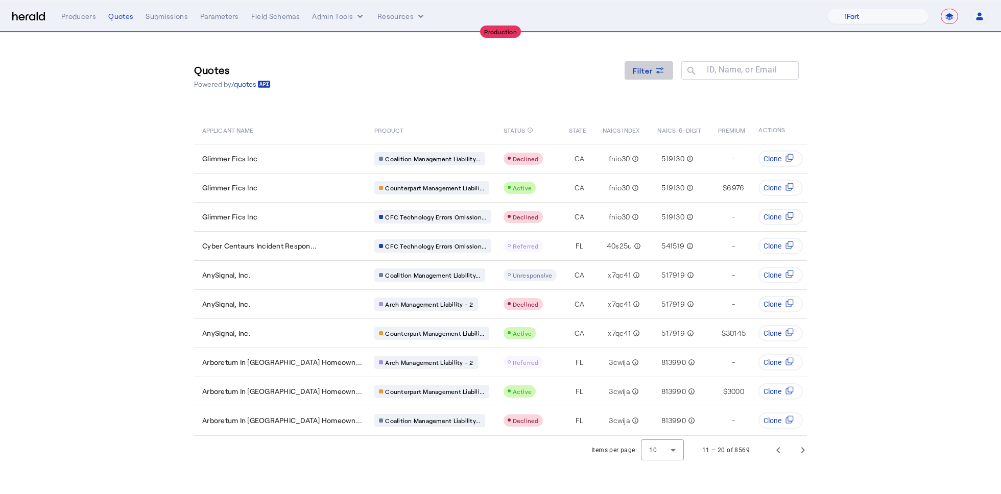
click at [636, 80] on span at bounding box center [649, 70] width 49 height 25
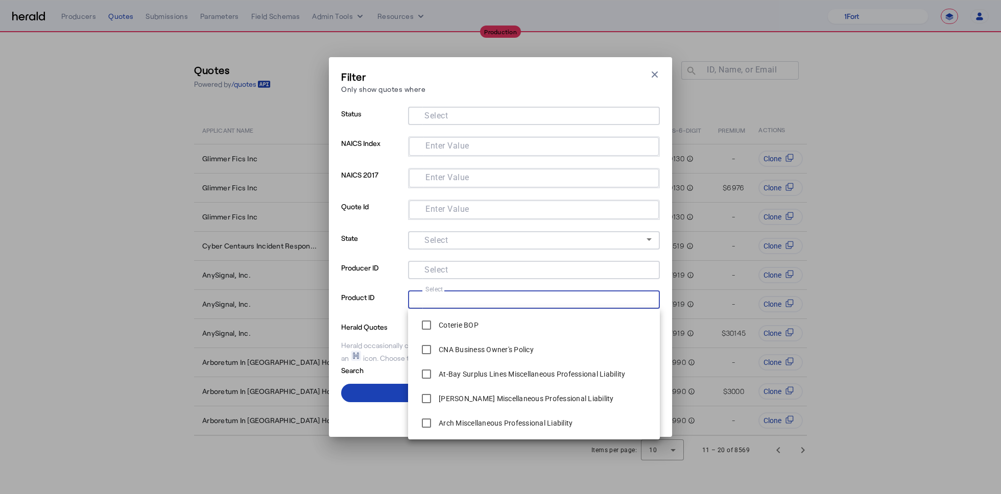
click at [450, 301] on input "Select" at bounding box center [531, 299] width 231 height 12
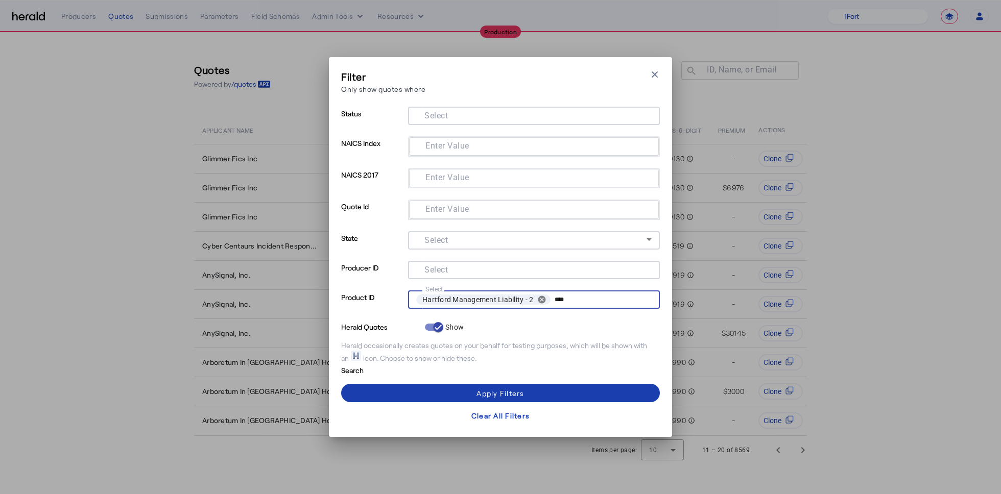
type input "****"
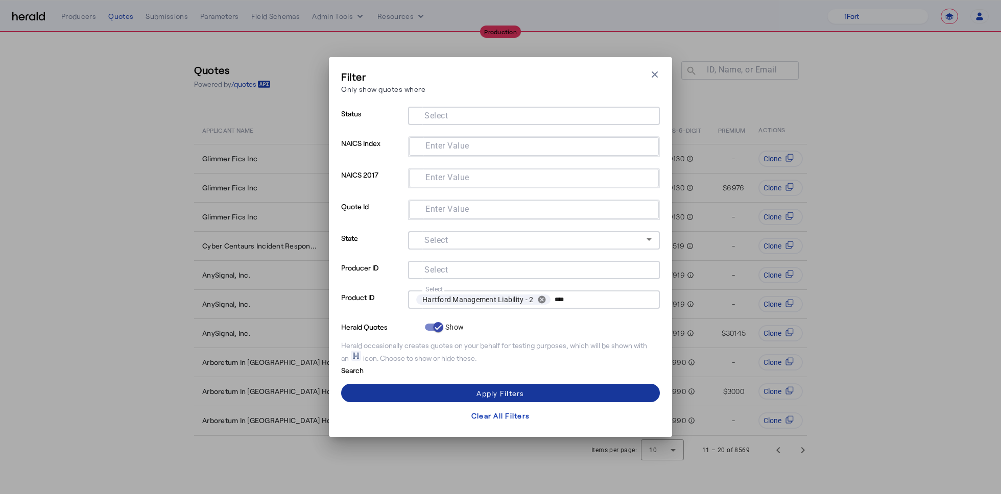
click at [555, 391] on span at bounding box center [500, 393] width 319 height 25
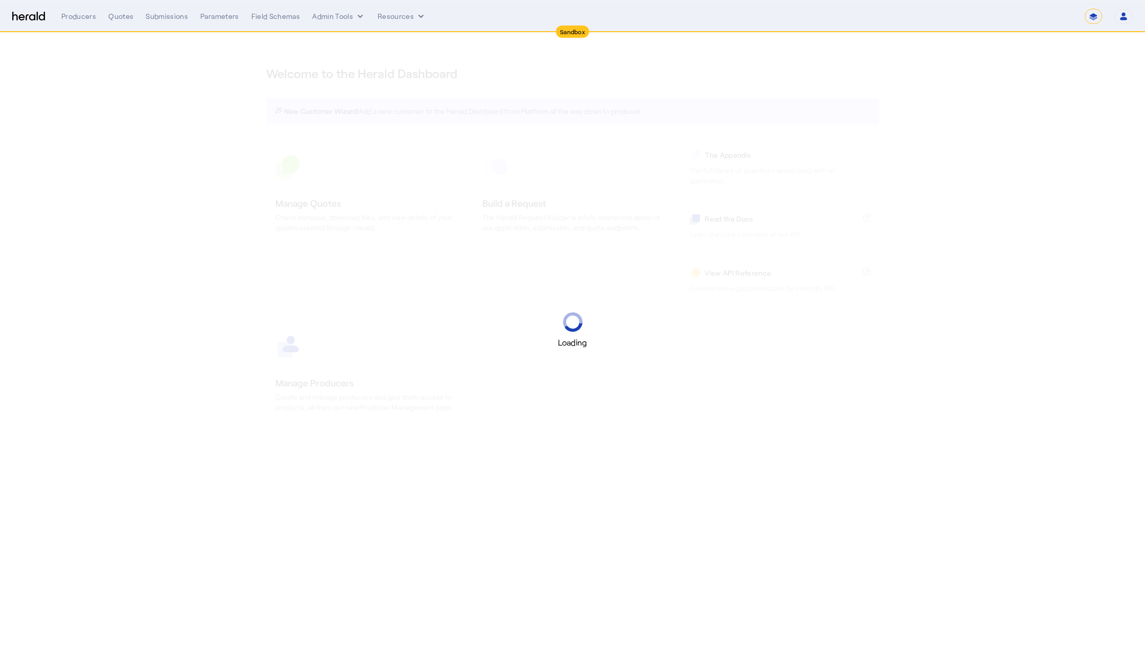
select select "*******"
select select "pfm_2v8p_herald_api"
select select "*******"
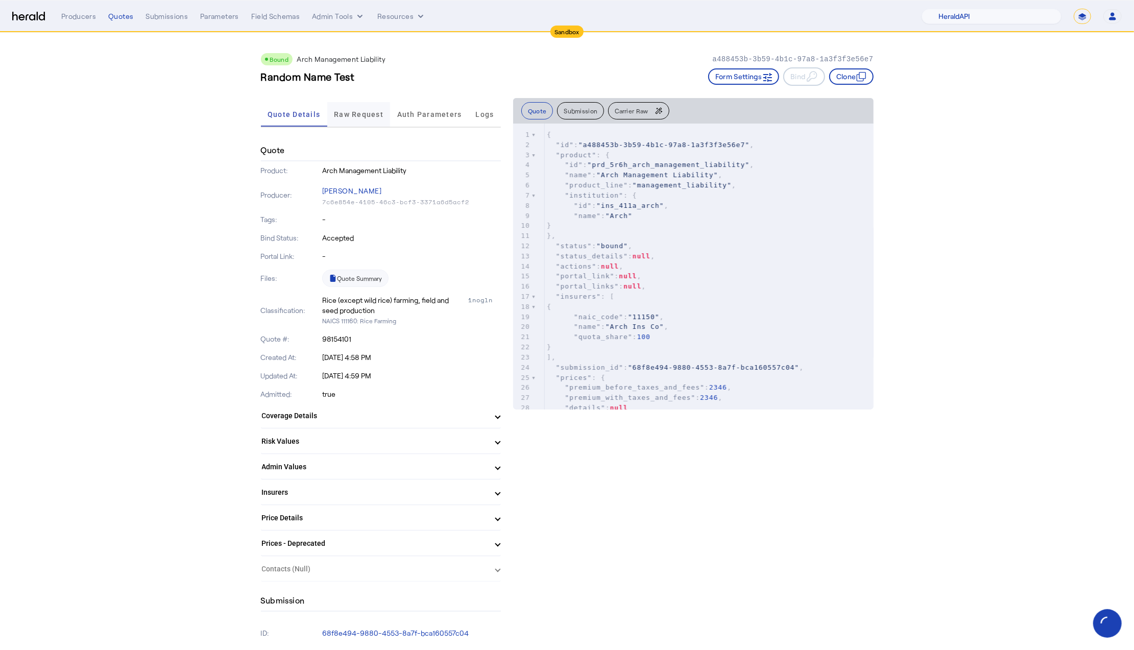
click at [372, 123] on span "Raw Request" at bounding box center [359, 114] width 50 height 25
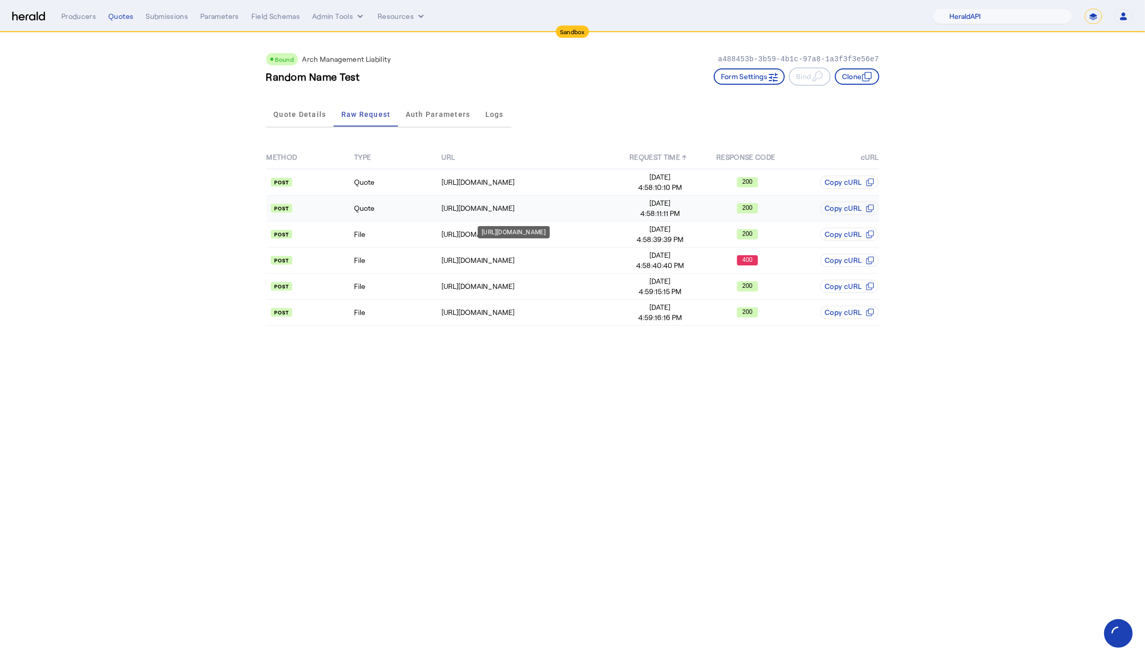
click at [541, 211] on div "https://archconnect-stage.archinsurance.com/api/quote" at bounding box center [528, 208] width 174 height 10
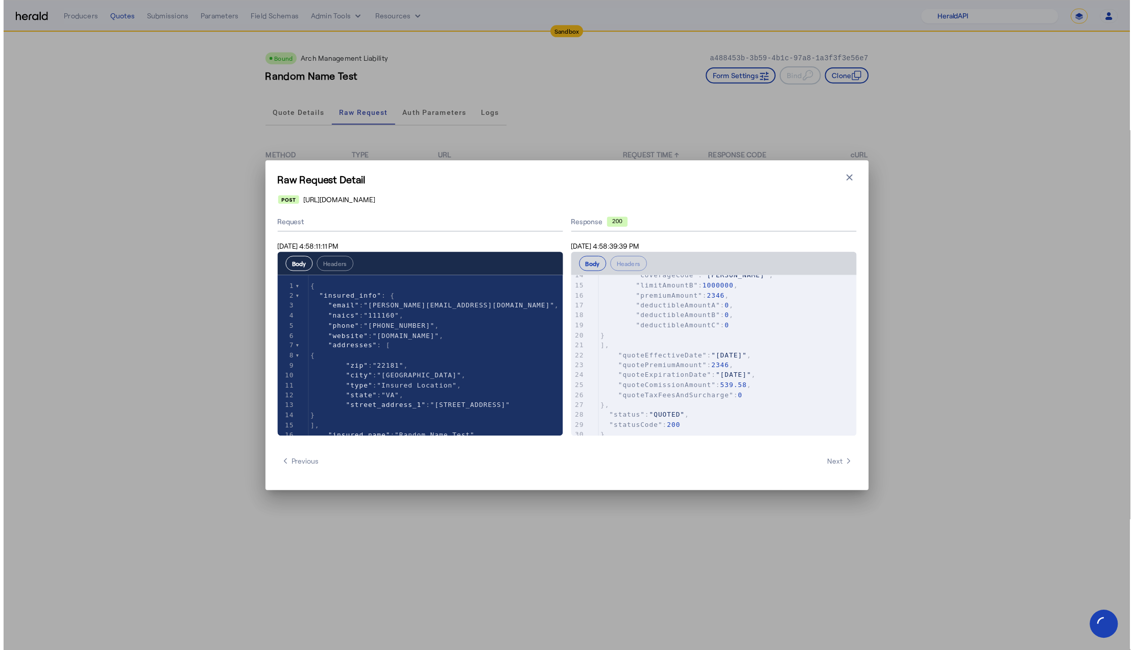
scroll to position [152, 0]
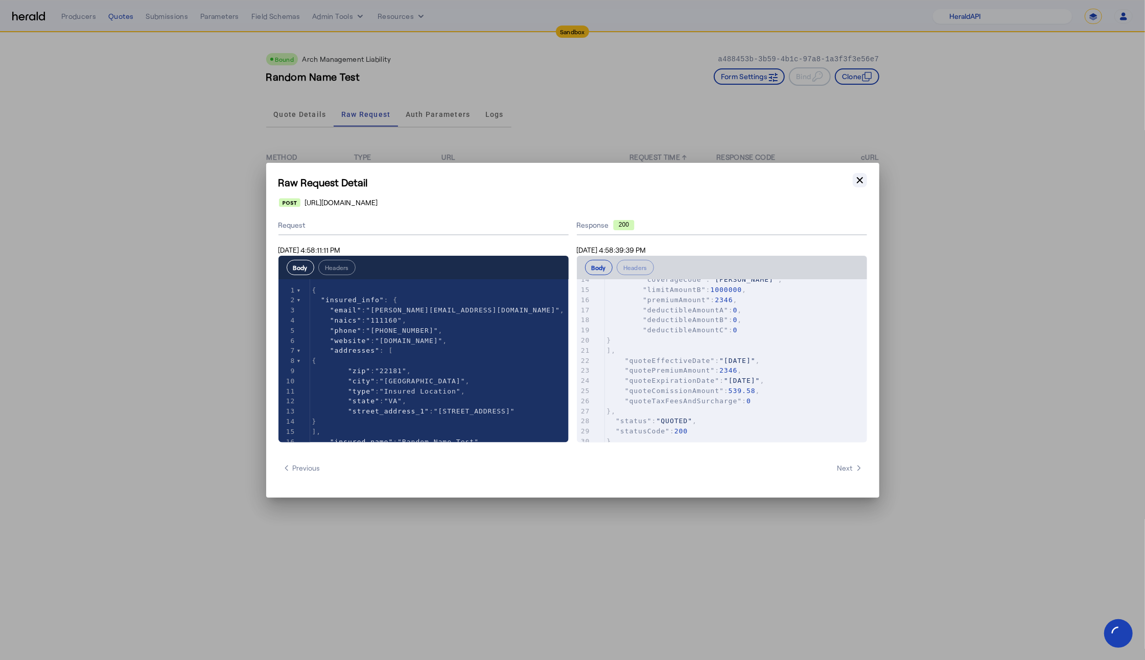
click at [865, 181] on button "Close modal" at bounding box center [859, 180] width 14 height 14
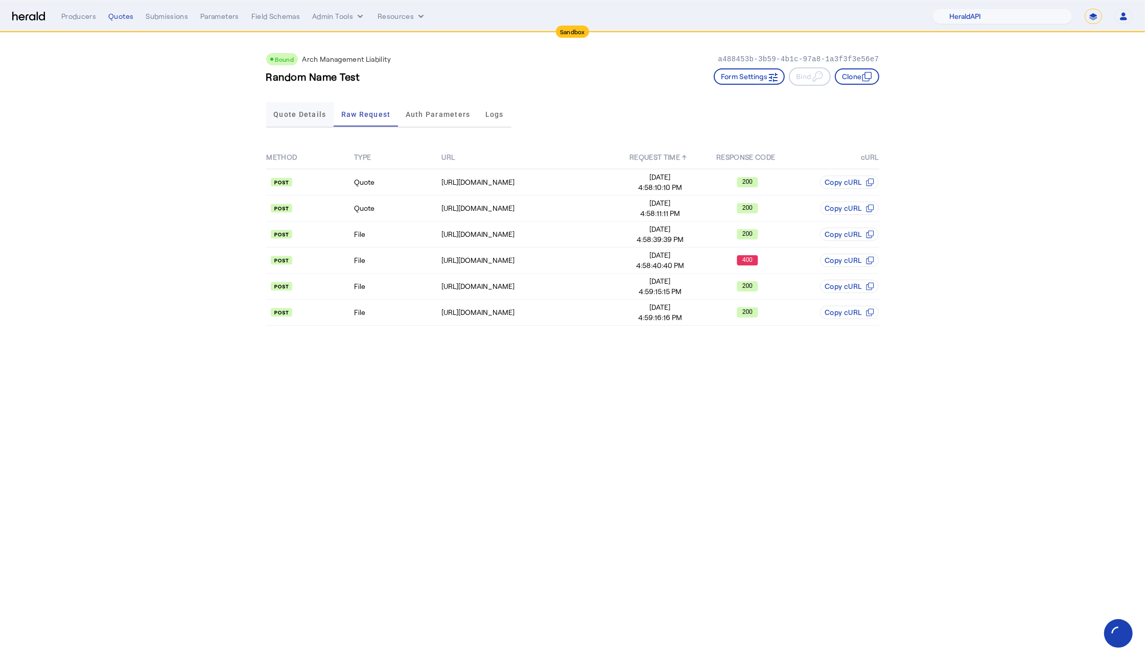
click at [279, 122] on span "Quote Details" at bounding box center [299, 114] width 53 height 25
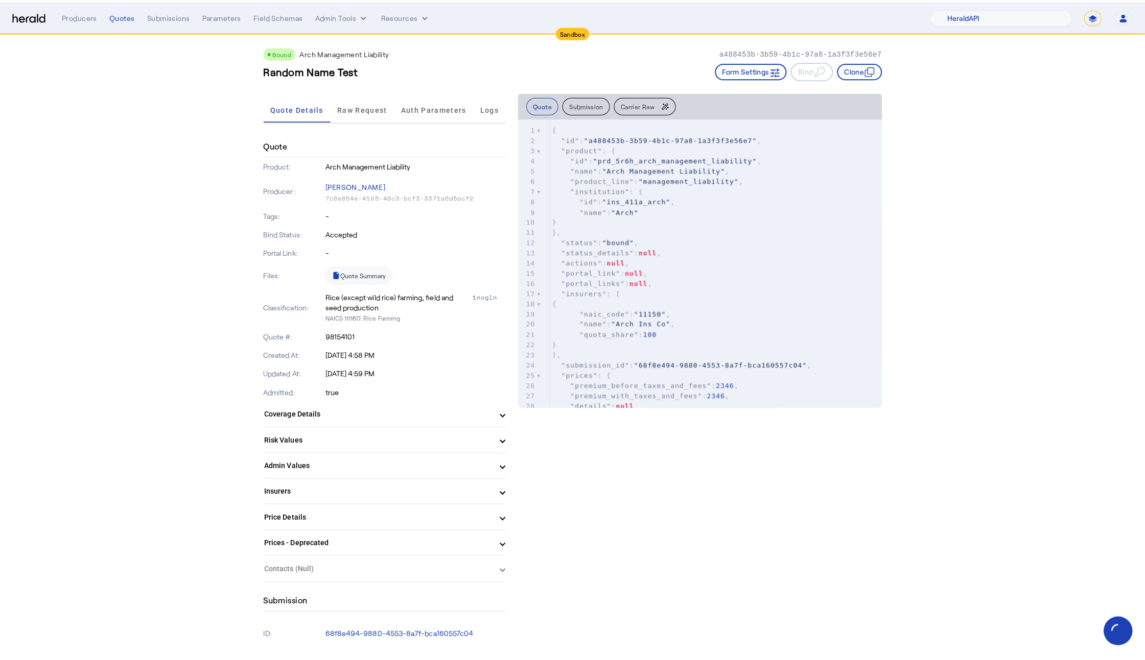
scroll to position [0, 0]
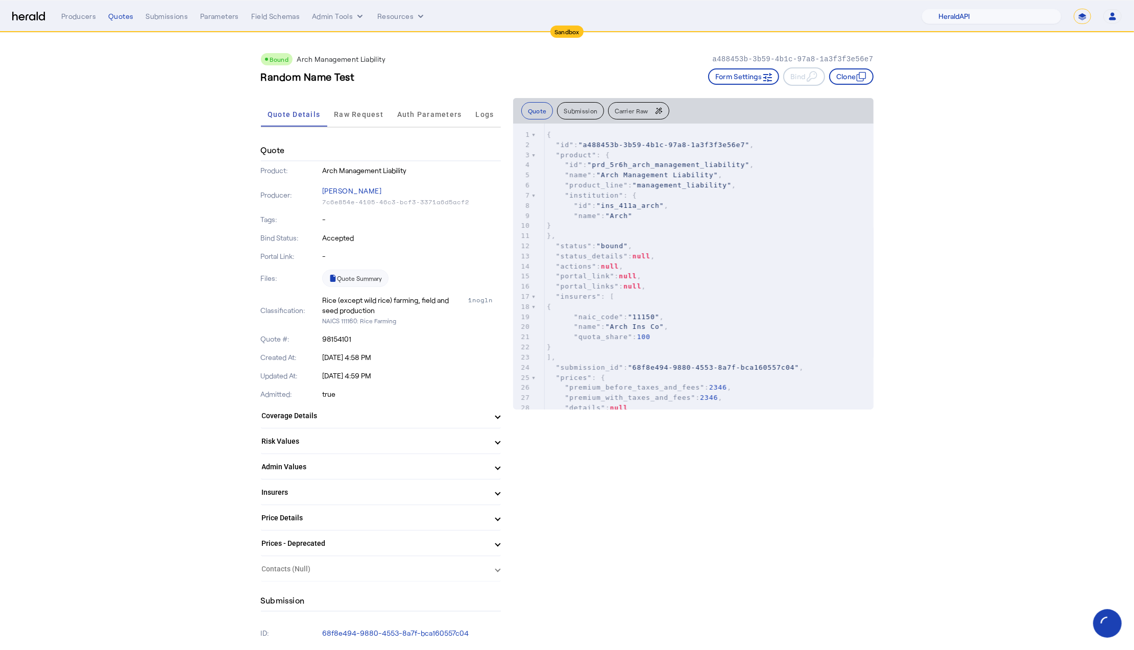
click at [1023, 20] on select "1Fort Acrisure Acturis Affinity Advisors Affinity Risk Agentero AmWins Anzen Ao…" at bounding box center [992, 16] width 140 height 15
click at [956, 9] on select "1Fort Acrisure Acturis Affinity Advisors Affinity Risk Agentero AmWins Anzen Ao…" at bounding box center [992, 16] width 140 height 15
select select "pfm_2v8p_herald_api"
click at [1002, 16] on select "1Fort Acrisure Acturis Affinity Advisors Affinity Risk Agentero AmWins Anzen Ao…" at bounding box center [992, 16] width 140 height 15
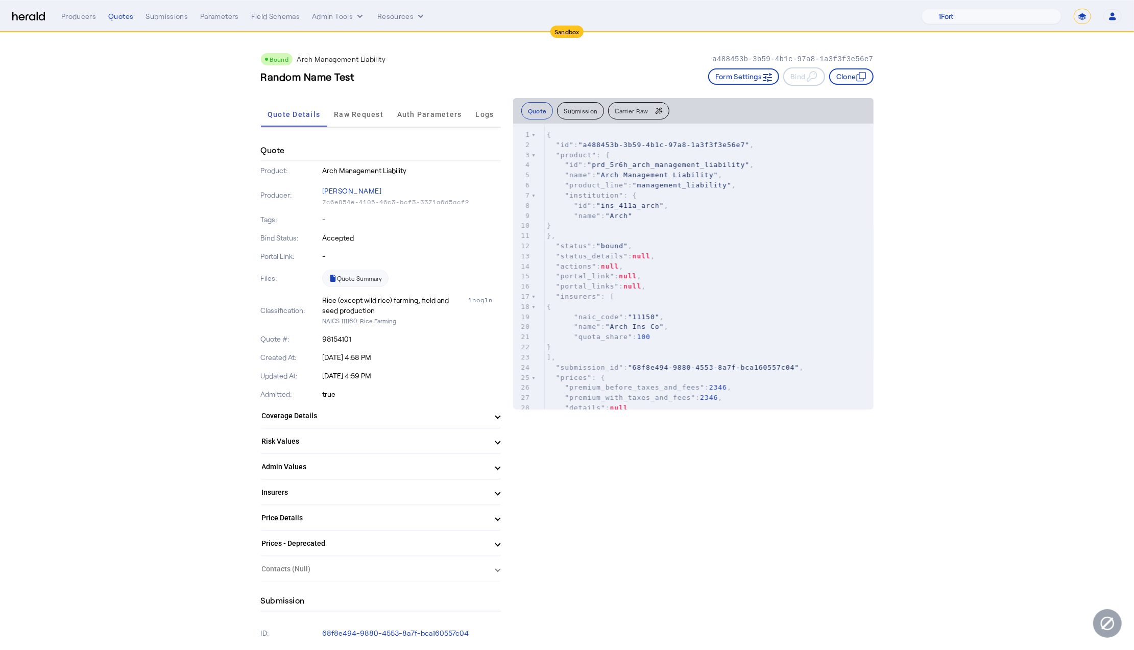
click at [1075, 23] on nav "Sandbox Menu Producers Quotes Submissions Parameters Field Schemas Admin Tools …" at bounding box center [567, 17] width 1134 height 32
click at [1078, 18] on select "**********" at bounding box center [1082, 16] width 17 height 15
select select "**********"
click at [1084, 9] on select "**********" at bounding box center [1082, 16] width 17 height 15
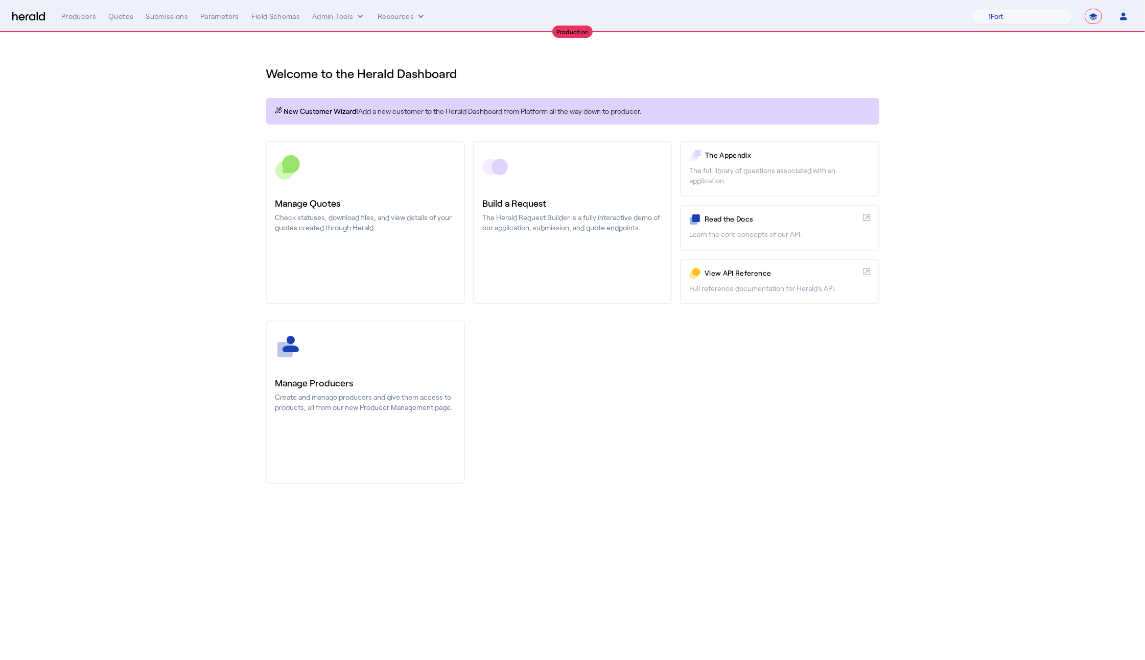
click at [1051, 139] on section "Welcome to the Herald Dashboard New Customer Wizard! Add a new customer to the …" at bounding box center [572, 269] width 1145 height 472
click at [1020, 22] on select "1Fort Affinity Risk Billy BindHQ Bunker CRC Campus Coverage Citadel Fifthwall F…" at bounding box center [1021, 16] width 101 height 15
select select "pfm_lx2v_founder_shield"
click at [971, 9] on select "1Fort Affinity Risk Billy BindHQ Bunker CRC Campus Coverage Citadel Fifthwall F…" at bounding box center [1021, 16] width 101 height 15
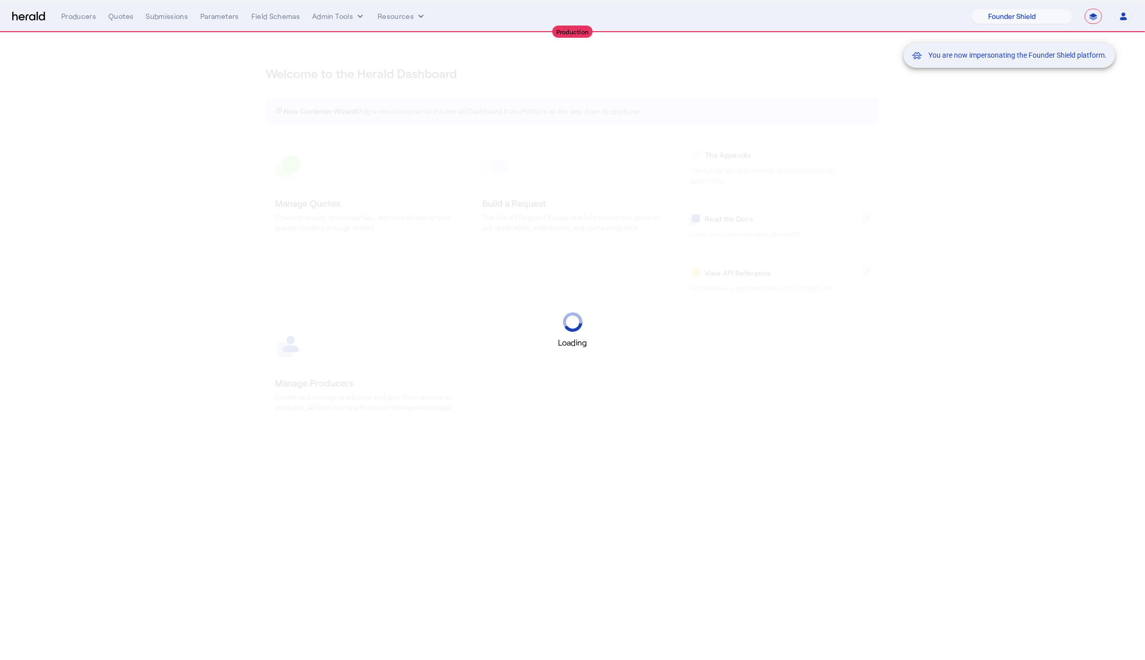
click at [160, 170] on div "You are now impersonating the Founder Shield platform." at bounding box center [572, 330] width 1145 height 660
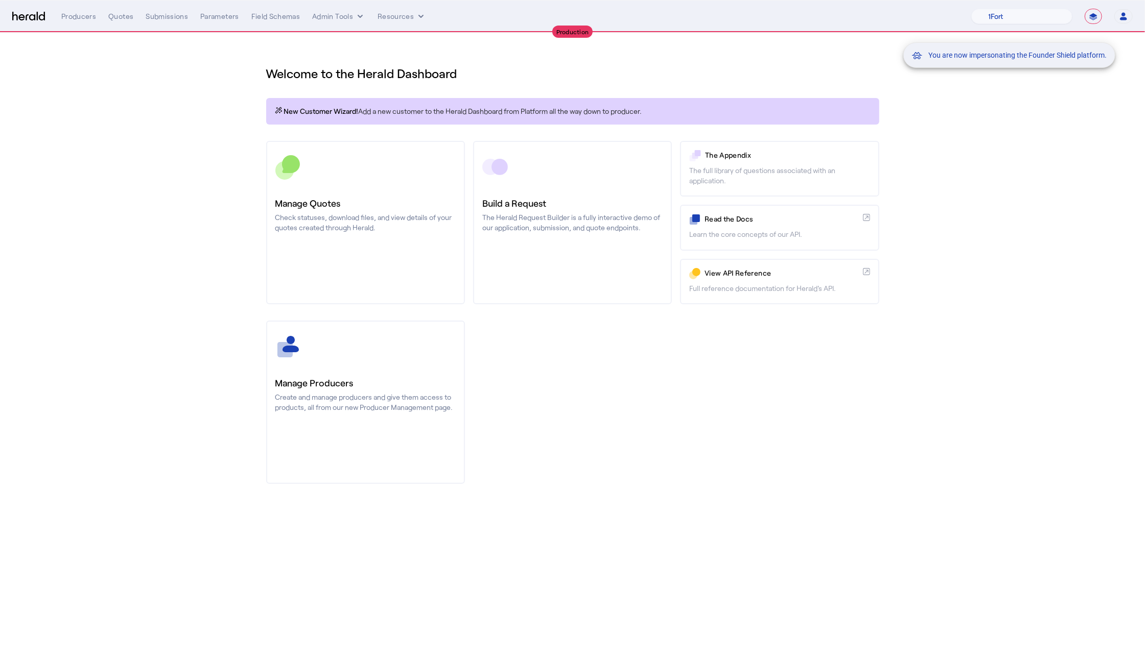
click at [117, 5] on div "You are now impersonating the Founder Shield platform." at bounding box center [572, 330] width 1145 height 660
click at [115, 16] on div "You are now impersonating the Founder Shield platform." at bounding box center [572, 330] width 1145 height 660
click at [115, 18] on div "Quotes" at bounding box center [120, 16] width 25 height 10
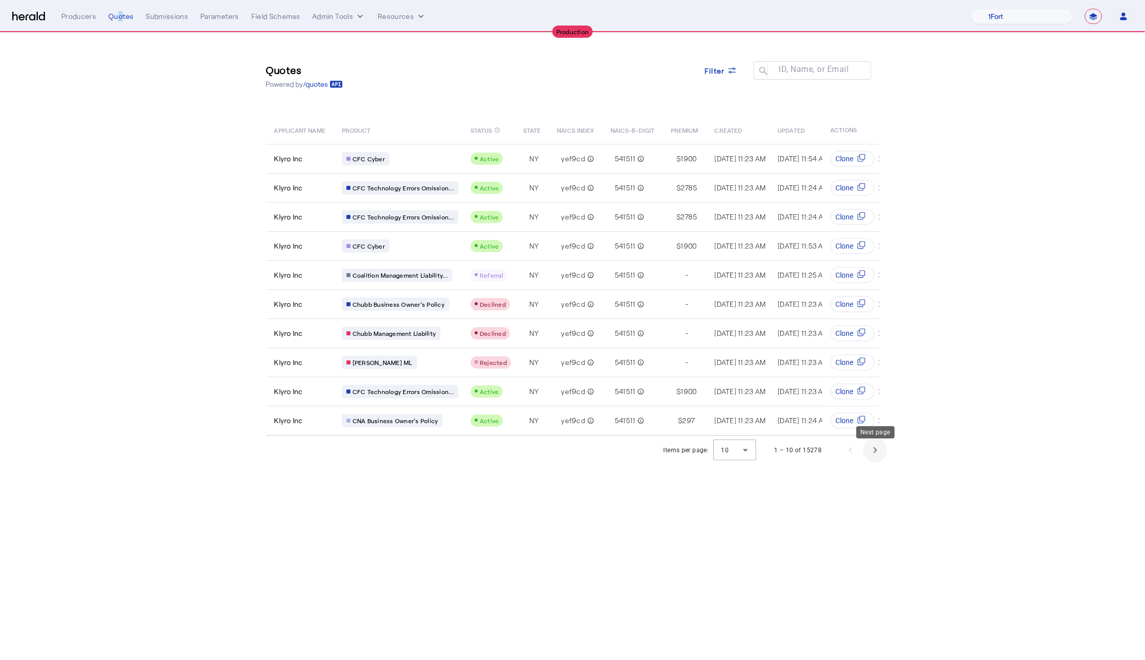
click at [873, 458] on span "Next page" at bounding box center [875, 450] width 25 height 25
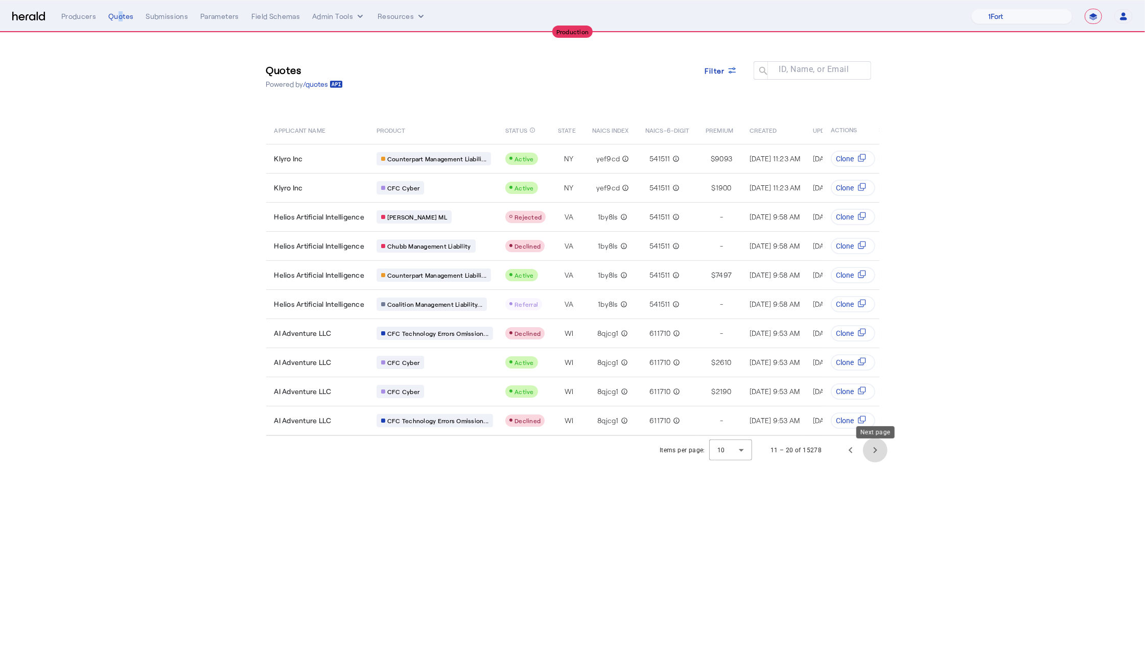
click at [875, 458] on span "Next page" at bounding box center [875, 450] width 25 height 25
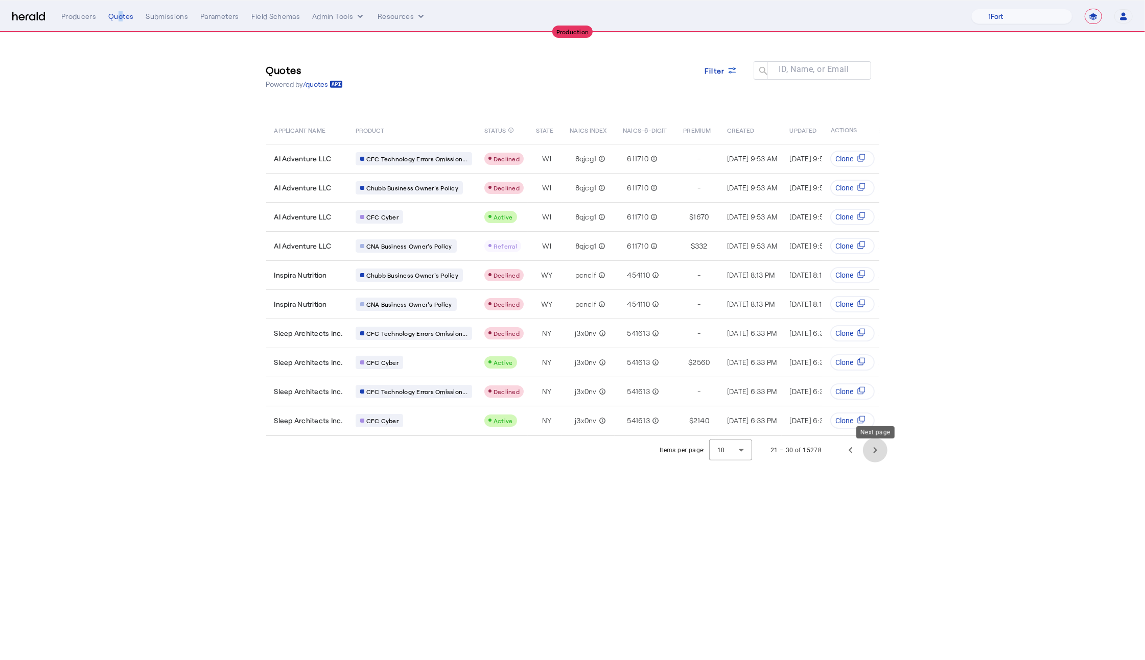
click at [875, 458] on span "Next page" at bounding box center [875, 450] width 25 height 25
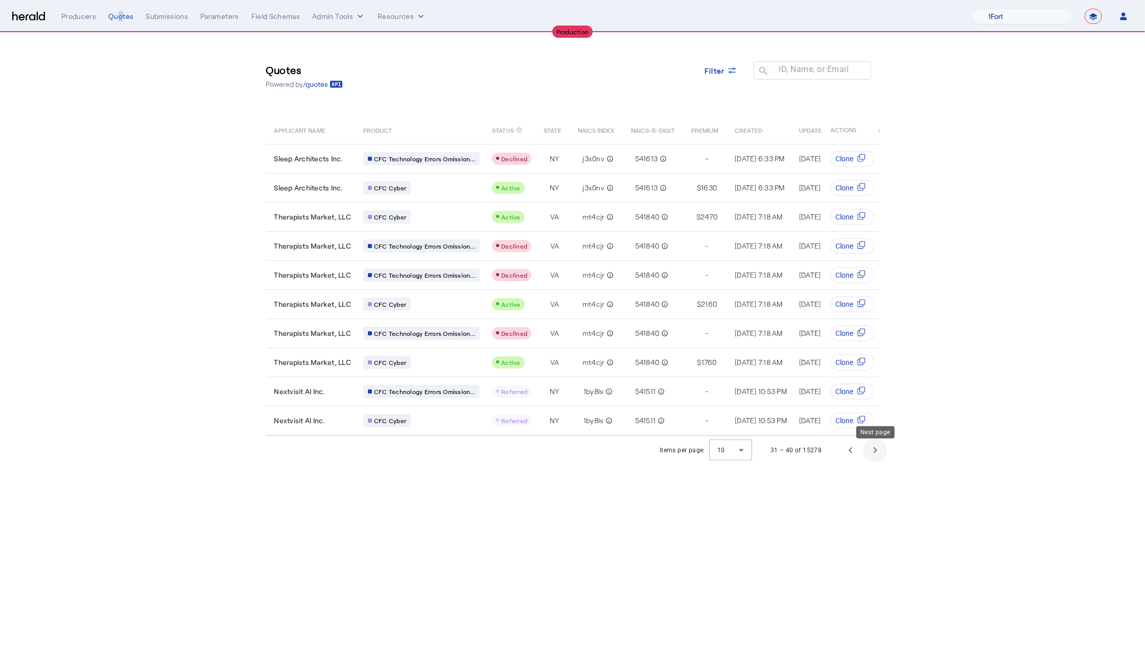
click at [871, 457] on span "Next page" at bounding box center [875, 450] width 25 height 25
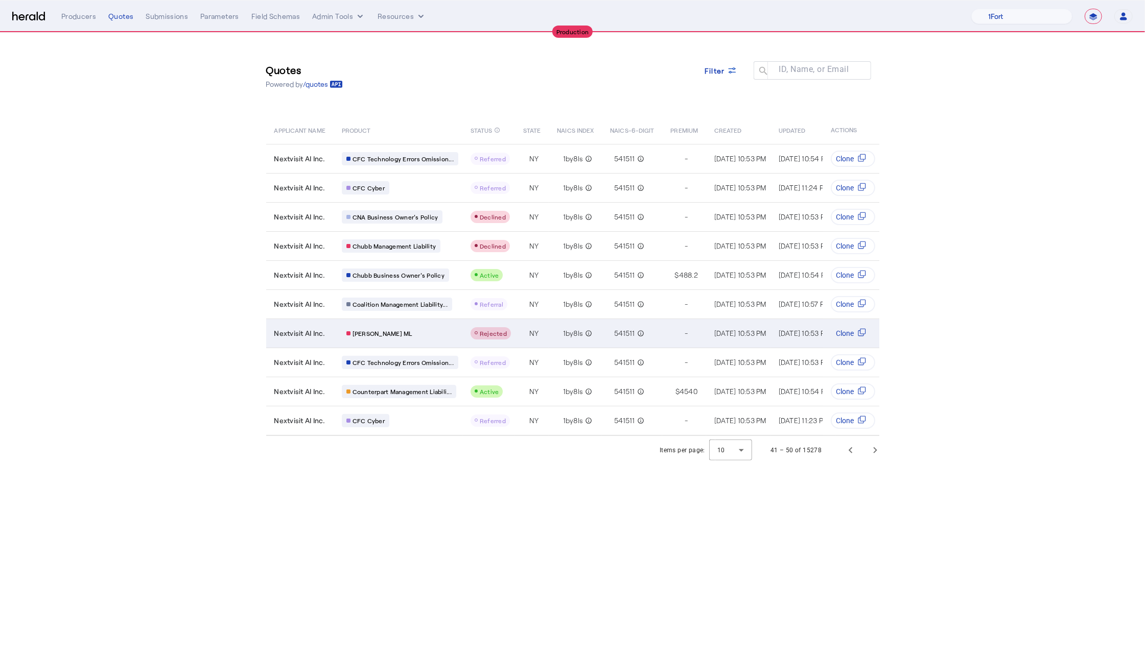
click at [391, 329] on span "Berkley MP ML" at bounding box center [382, 333] width 60 height 8
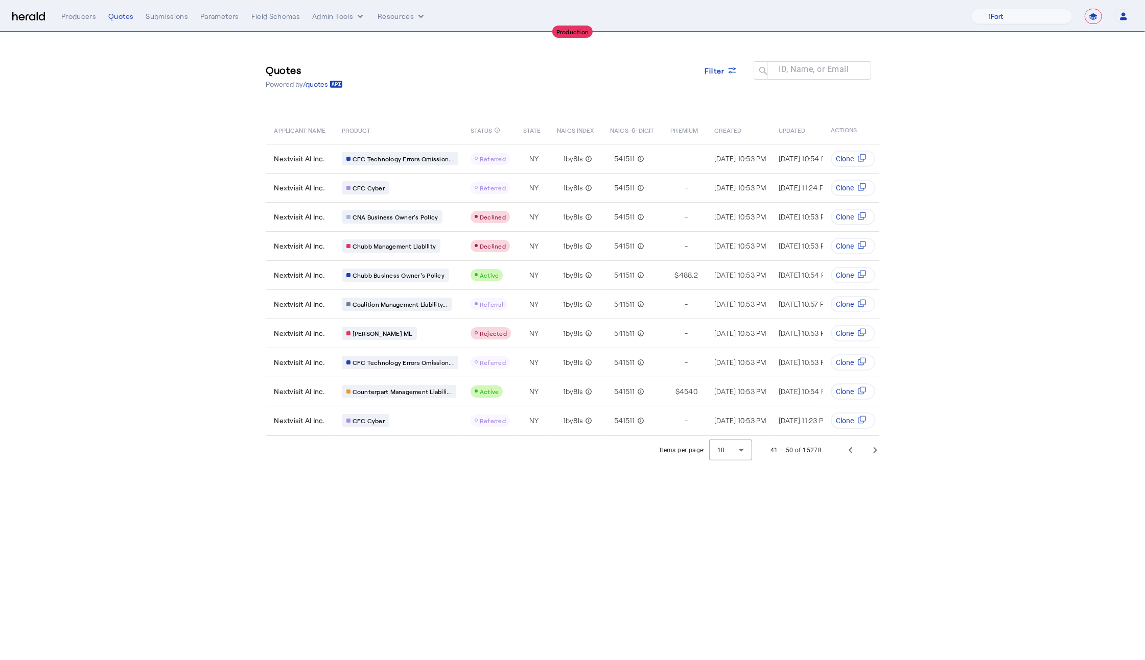
click at [986, 165] on section "Quotes Powered by /quotes Filter ID, Name, or Email search APPLICANT NAME PRODU…" at bounding box center [572, 249] width 1145 height 432
click at [728, 65] on icon at bounding box center [732, 70] width 10 height 10
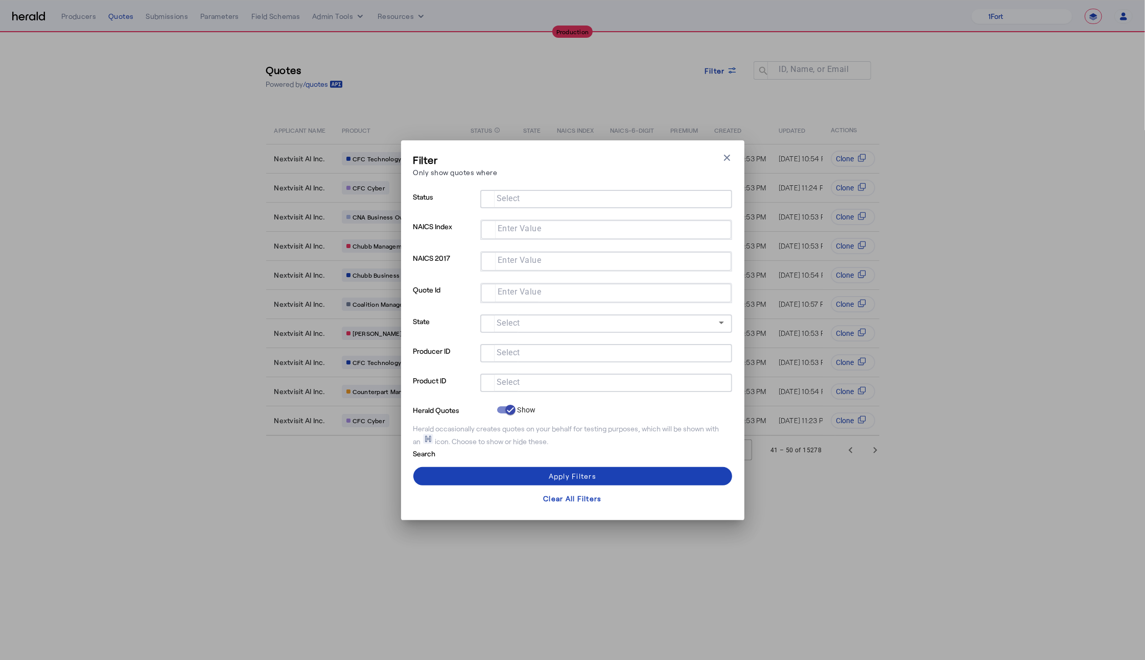
click at [586, 382] on input "Select" at bounding box center [603, 382] width 231 height 12
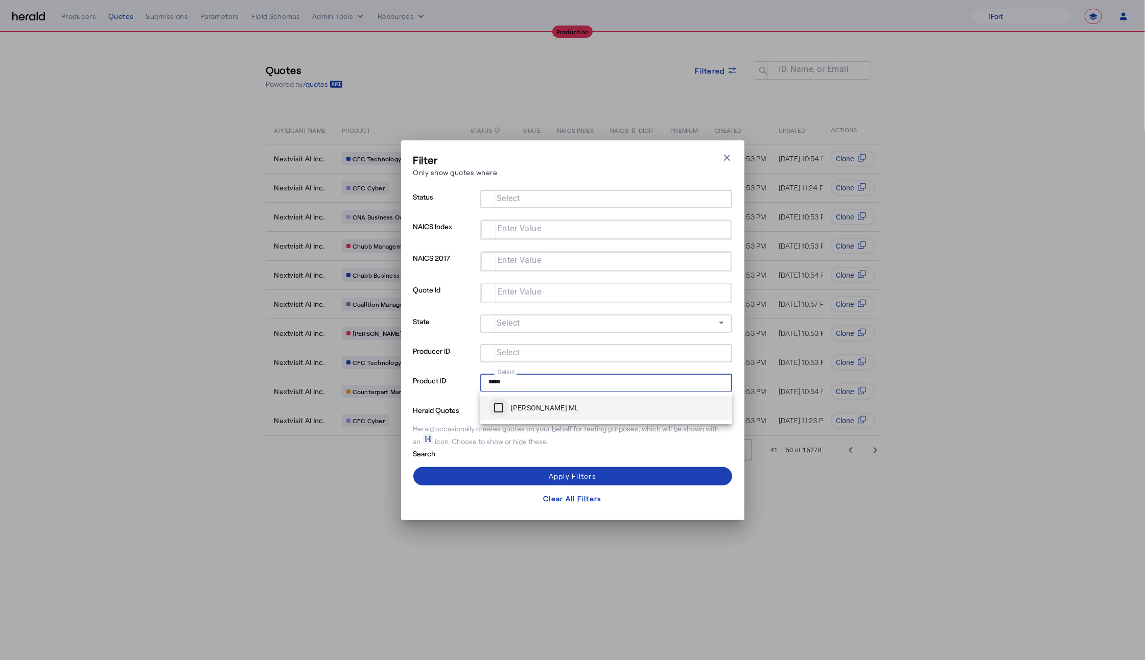
type input "*****"
click at [518, 463] on div "Filter Only show quotes where Close modal Status Select NAICS Index Enter Value…" at bounding box center [572, 330] width 319 height 355
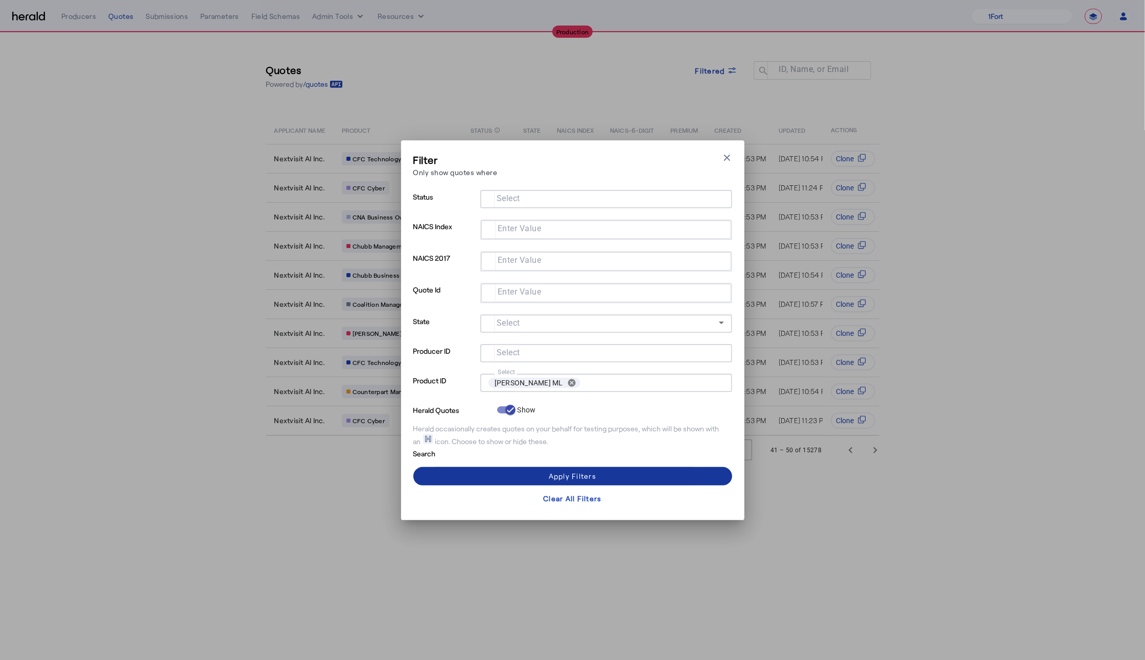
click at [518, 467] on span at bounding box center [572, 476] width 319 height 25
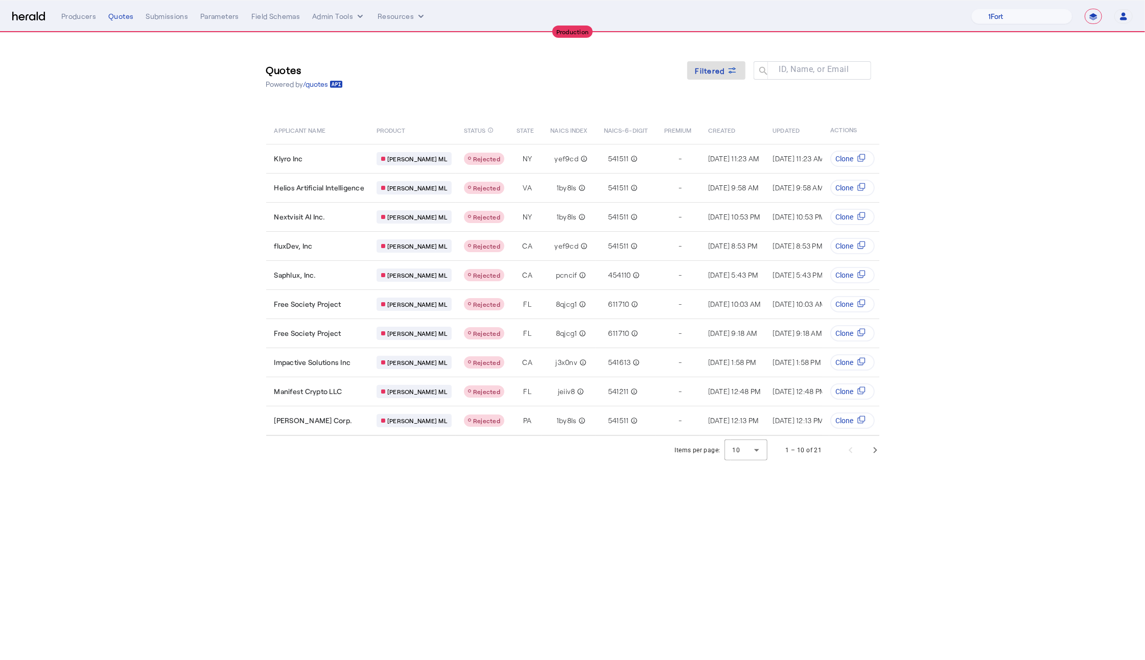
click at [852, 450] on div "1 – 10 of 21" at bounding box center [830, 450] width 114 height 25
click at [868, 456] on span "Next page" at bounding box center [875, 450] width 25 height 25
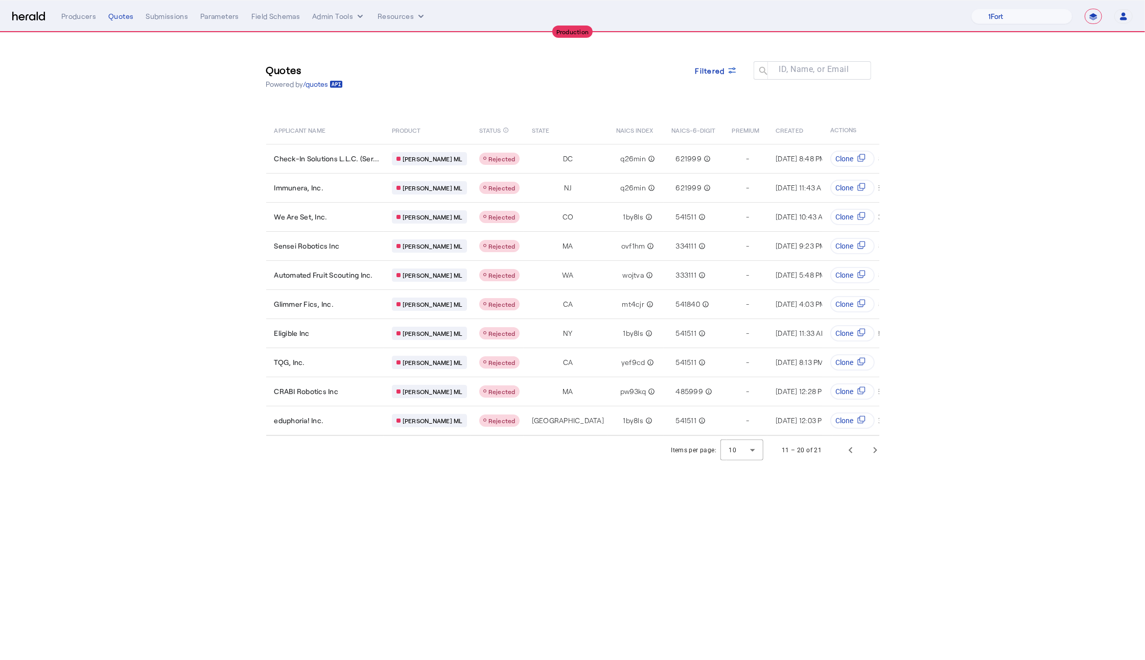
click at [878, 534] on body "**********" at bounding box center [572, 330] width 1145 height 660
click at [871, 457] on span "Next page" at bounding box center [875, 450] width 25 height 25
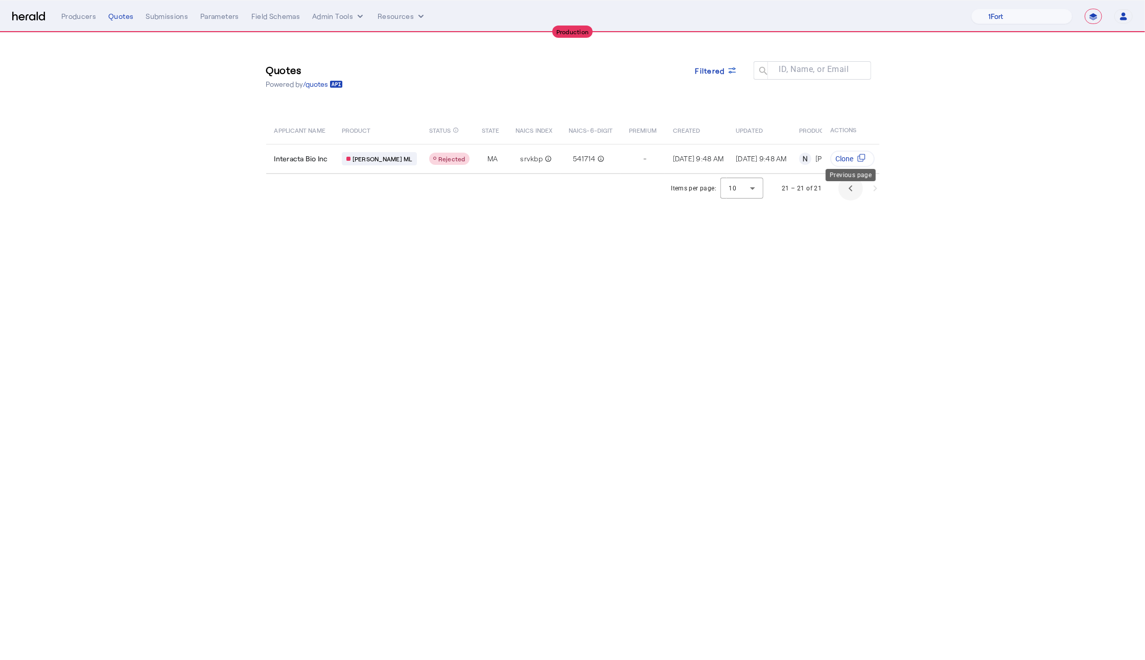
click at [843, 197] on span "Previous page" at bounding box center [850, 188] width 25 height 25
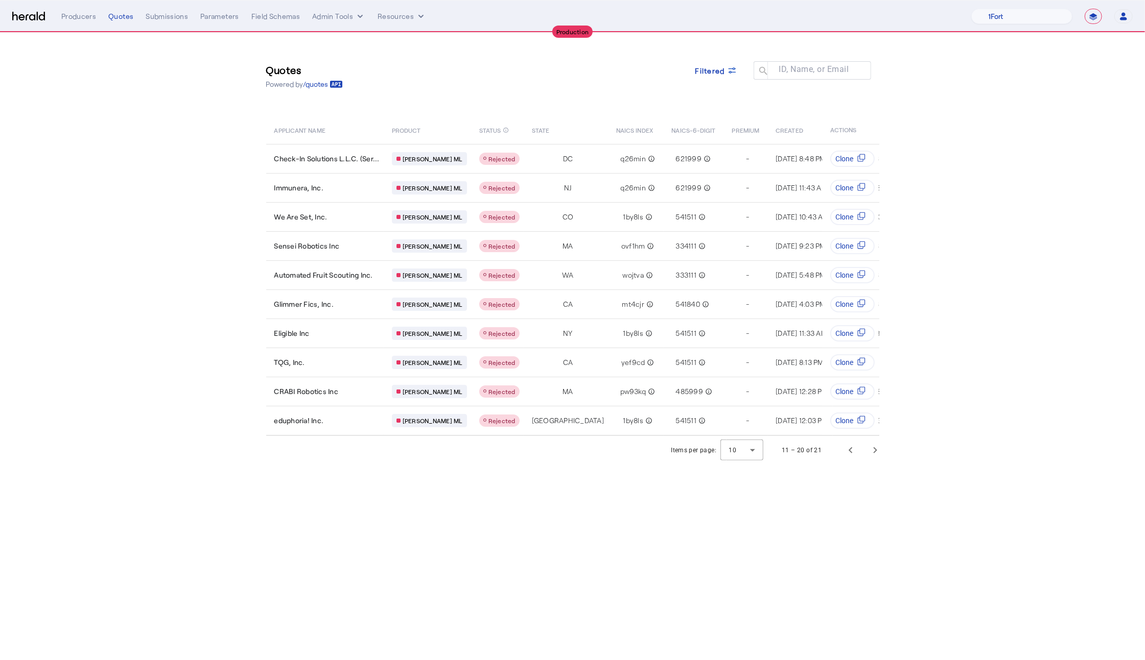
click at [455, 556] on body "**********" at bounding box center [572, 330] width 1145 height 660
click at [861, 463] on span "Previous page" at bounding box center [850, 450] width 25 height 25
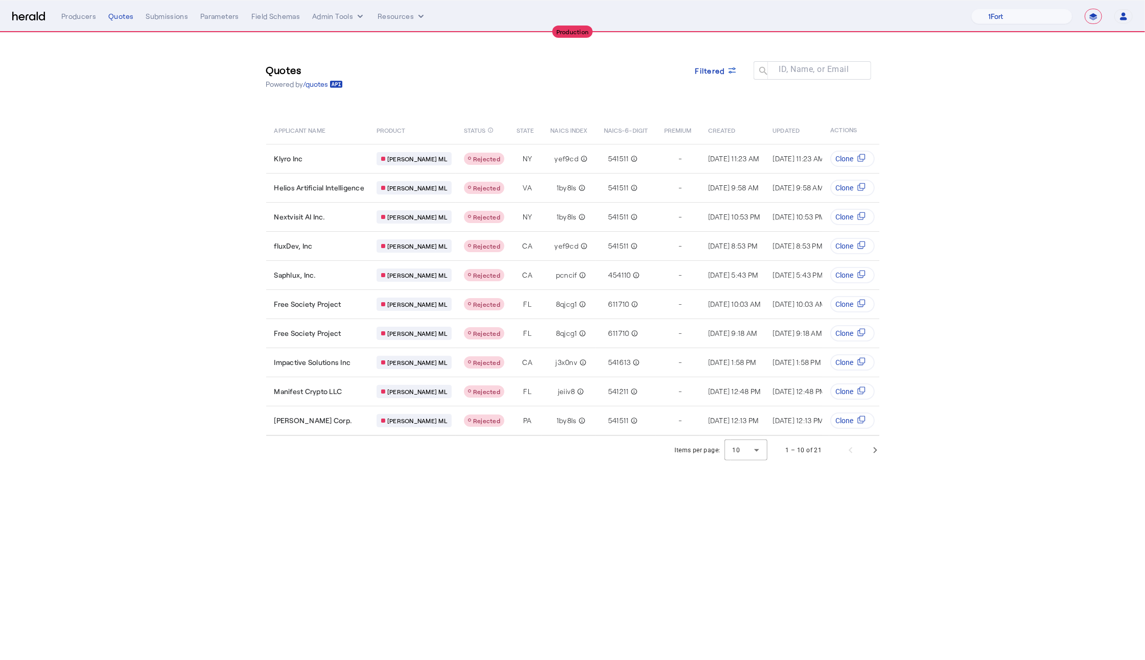
click at [467, 547] on body "**********" at bounding box center [572, 330] width 1145 height 660
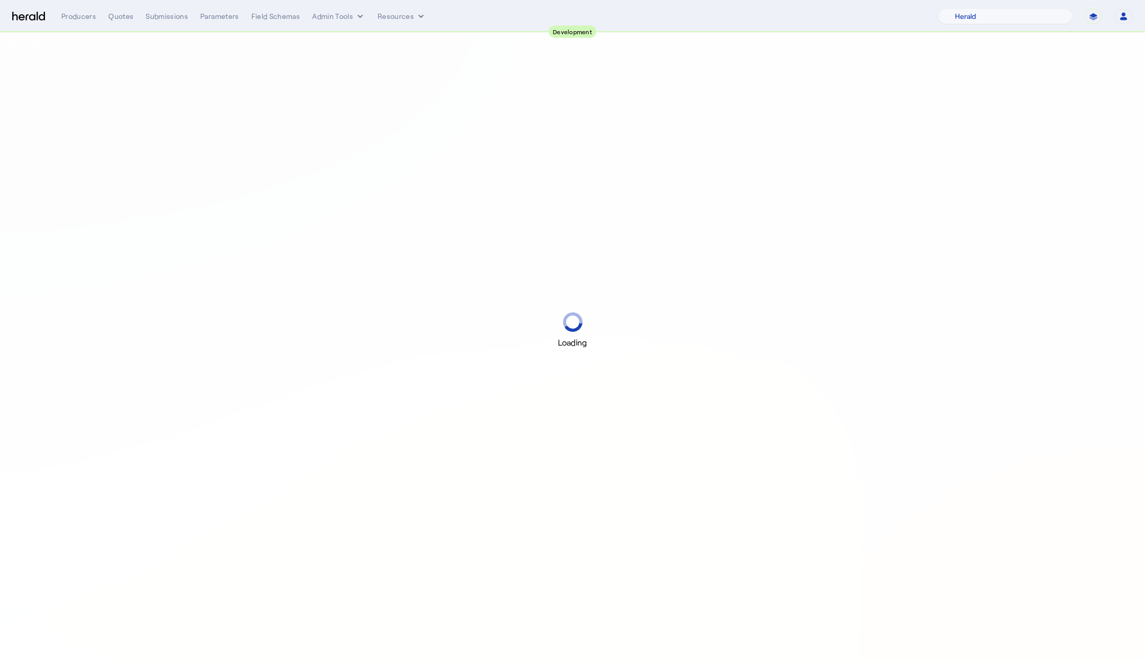
select select "pfm_2v8p_herald_api"
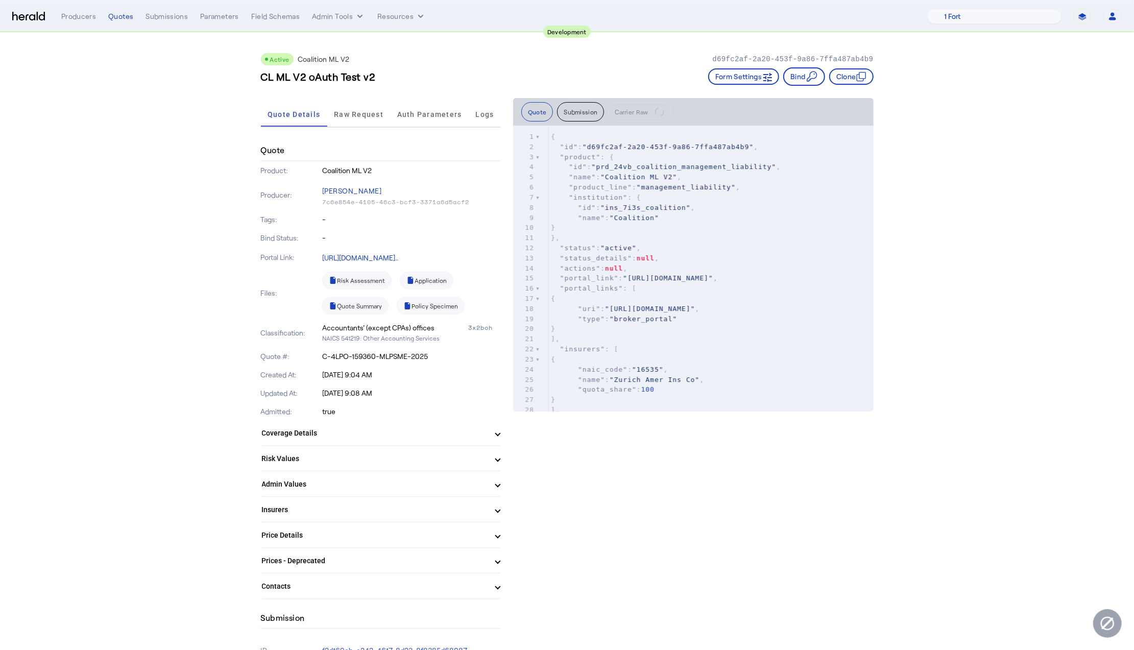
click at [803, 81] on button "Bind" at bounding box center [803, 76] width 41 height 18
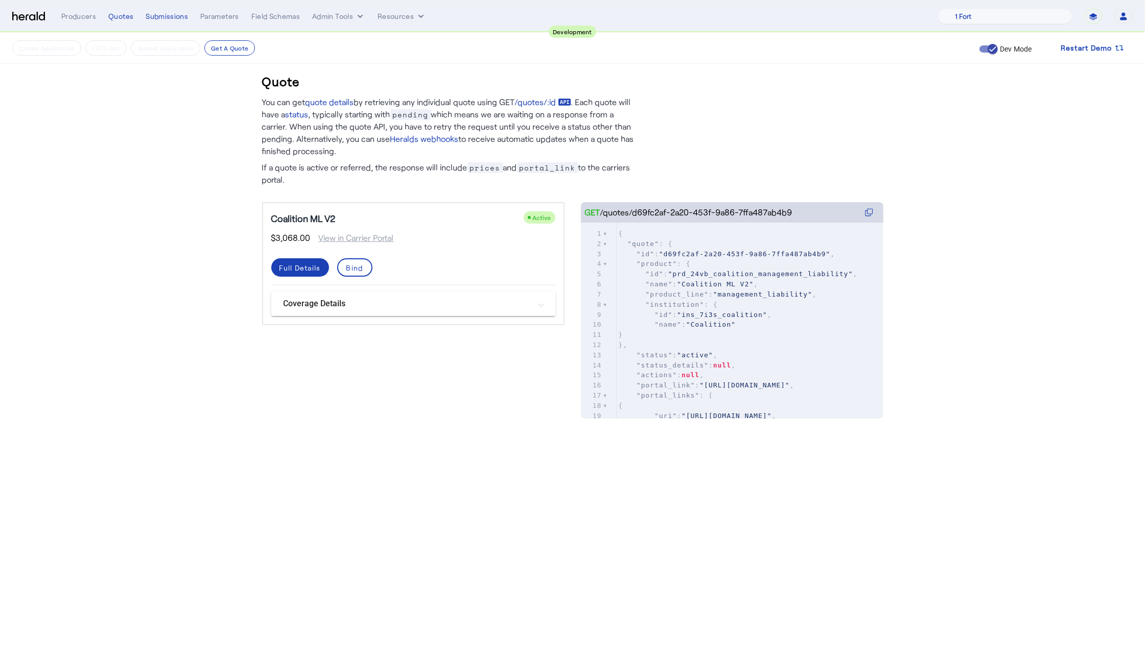
click at [537, 298] on span "Coverage Details" at bounding box center [410, 304] width 255 height 12
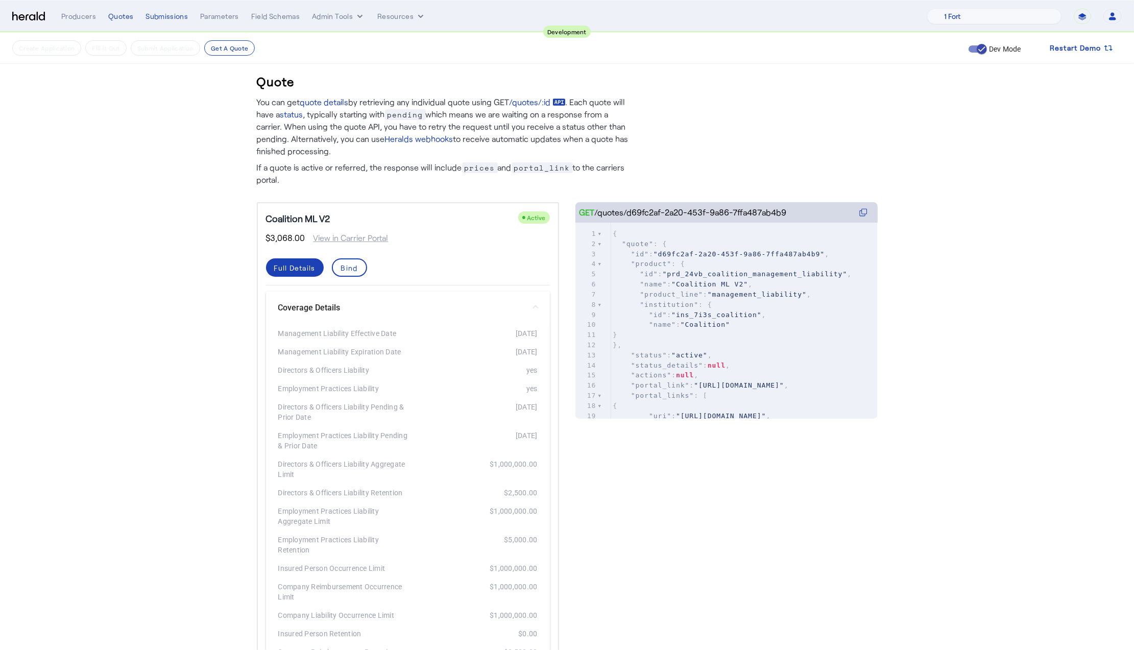
click at [537, 298] on mat-expansion-panel-header "Coverage Details" at bounding box center [408, 308] width 284 height 33
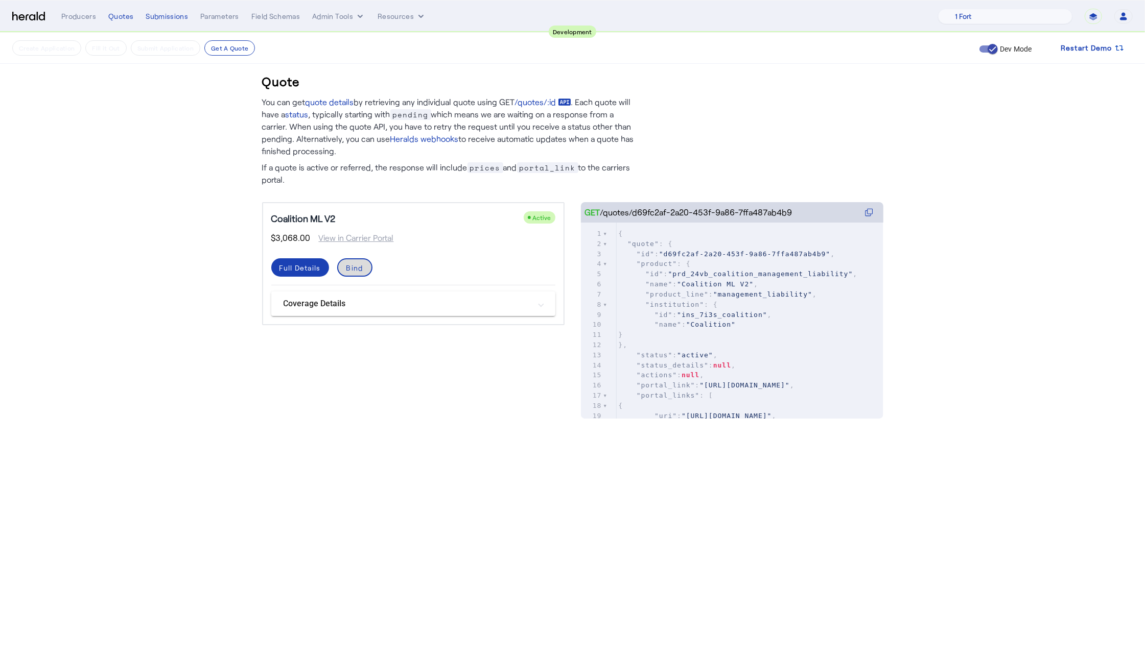
click at [366, 267] on span at bounding box center [354, 267] width 33 height 25
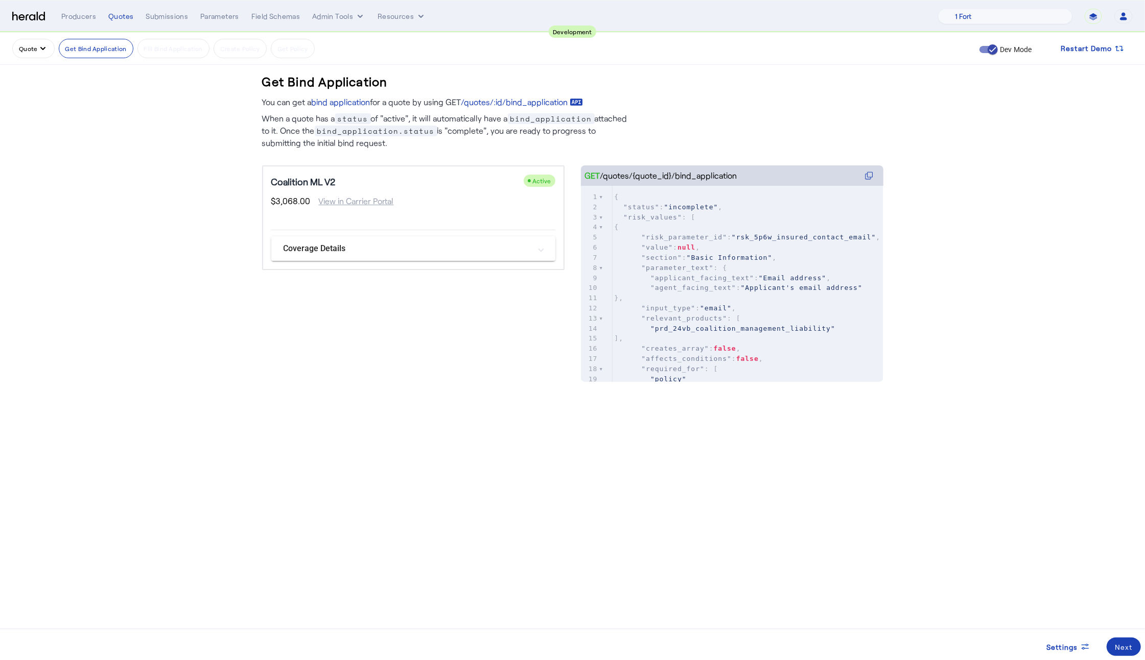
click at [531, 258] on mat-expansion-panel-header "Coverage Details" at bounding box center [413, 248] width 284 height 25
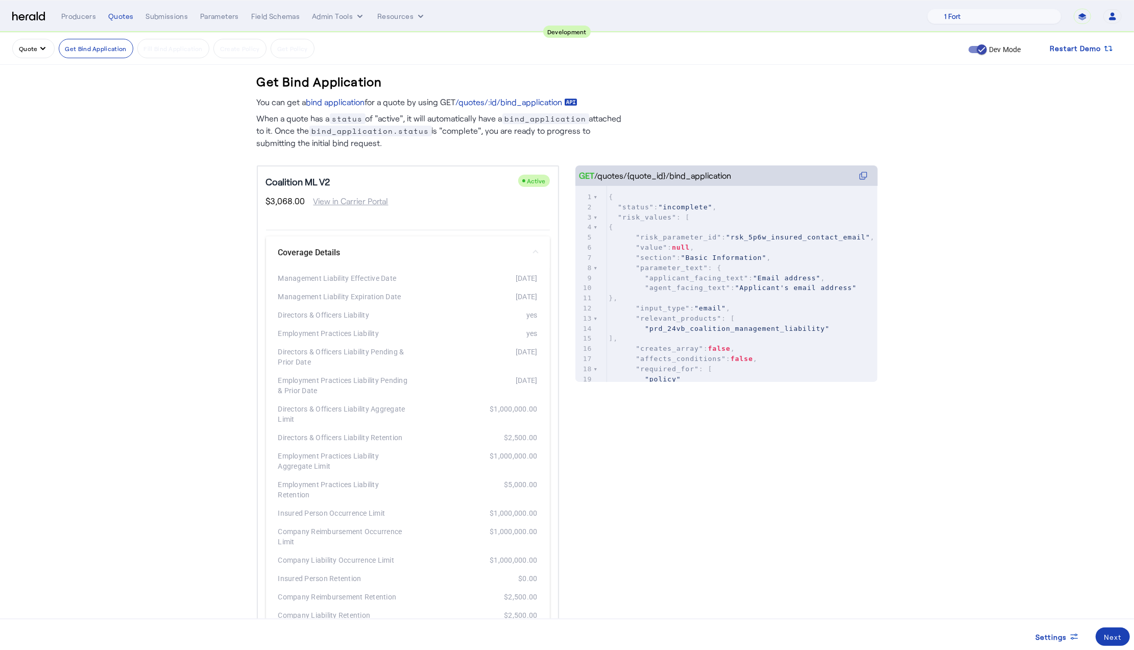
click at [532, 255] on span "Coverage Details" at bounding box center [405, 253] width 255 height 12
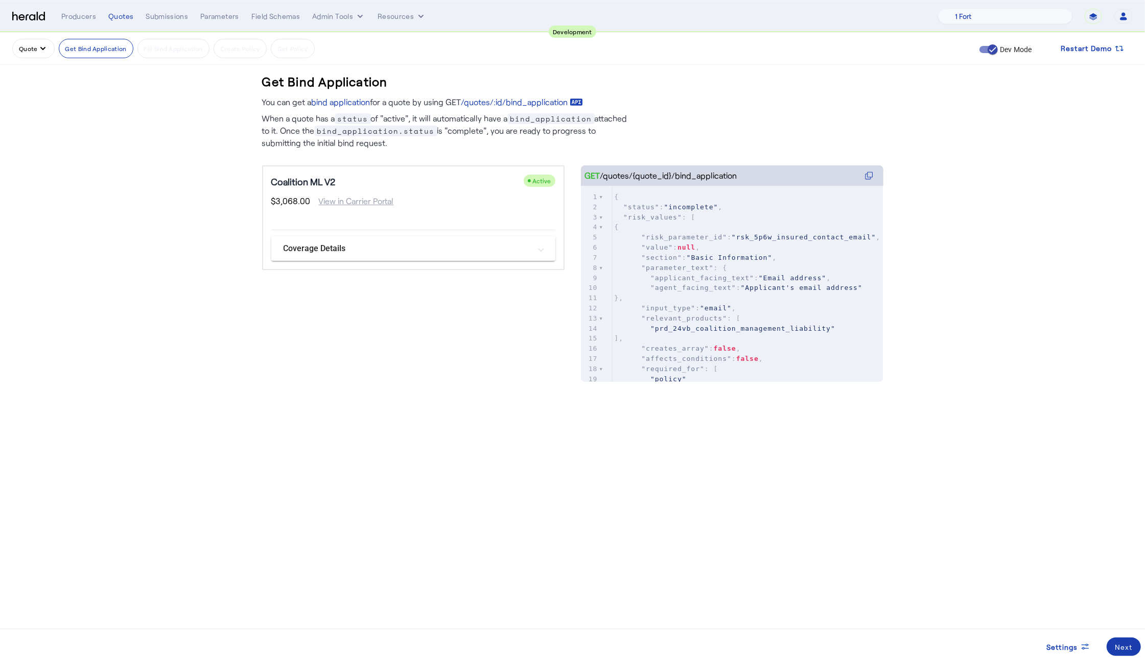
click at [1124, 650] on div "Next" at bounding box center [1123, 647] width 18 height 11
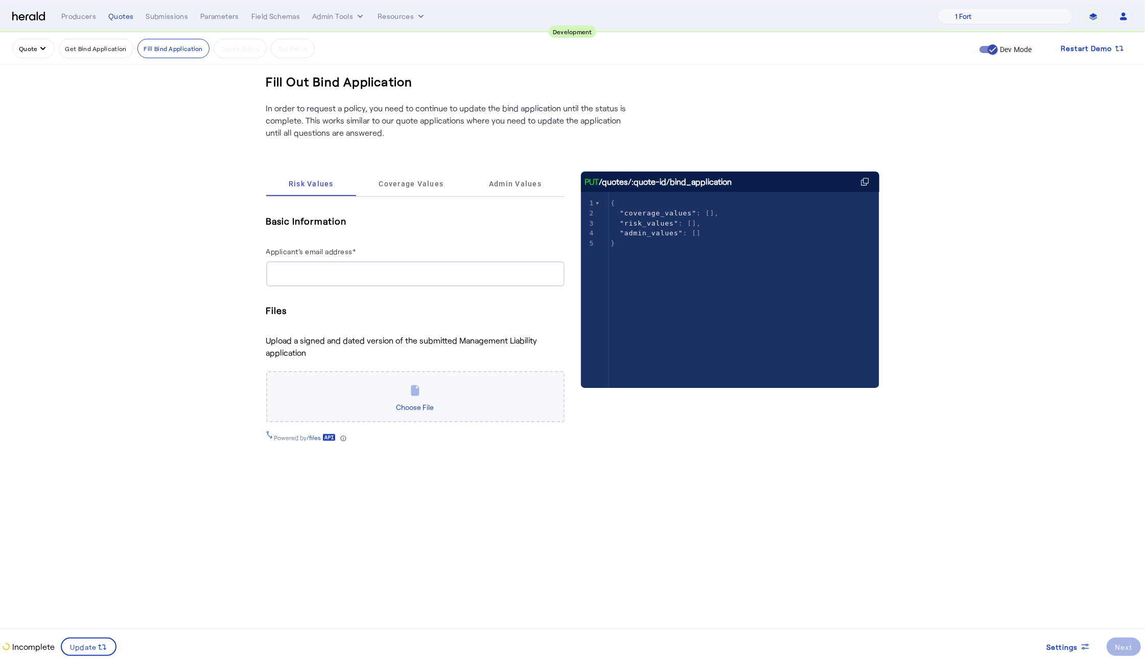
click at [306, 271] on input "Applicant's email address*" at bounding box center [415, 274] width 282 height 12
type input "**********"
click at [425, 407] on span "Choose File" at bounding box center [415, 407] width 46 height 17
click at [0, 0] on input "Choose File" at bounding box center [0, 0] width 0 height 0
click at [441, 554] on body "**********" at bounding box center [572, 330] width 1145 height 660
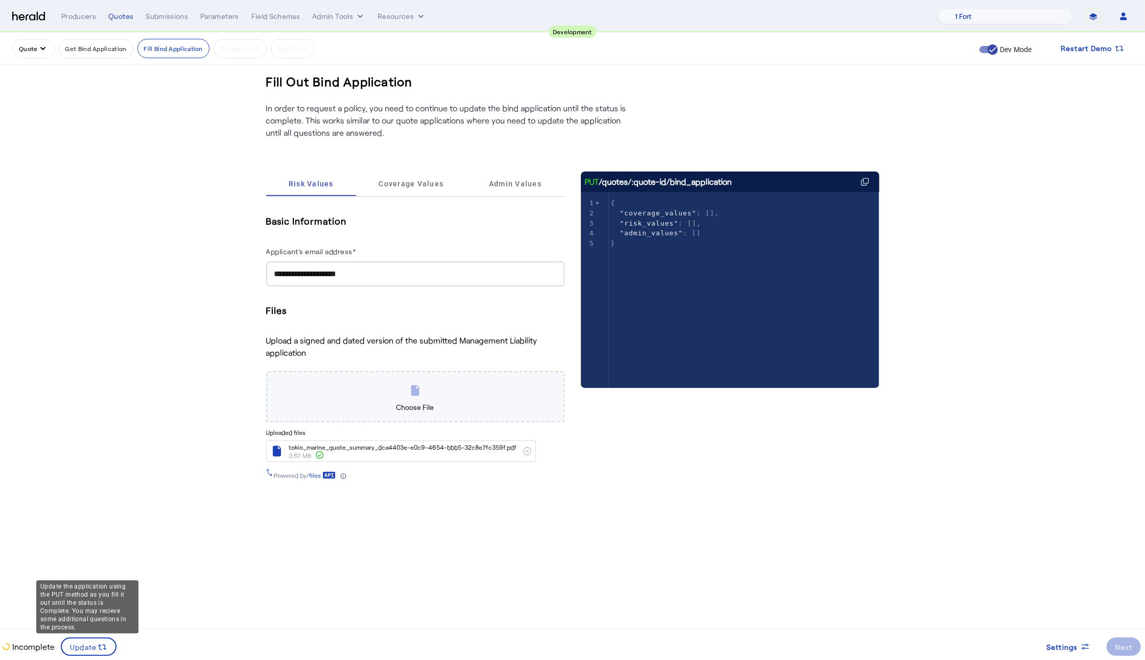
click at [76, 634] on div "Update the application using the PUT method as you fill it out until the status…" at bounding box center [87, 607] width 102 height 53
click at [81, 651] on span "Update" at bounding box center [83, 647] width 27 height 11
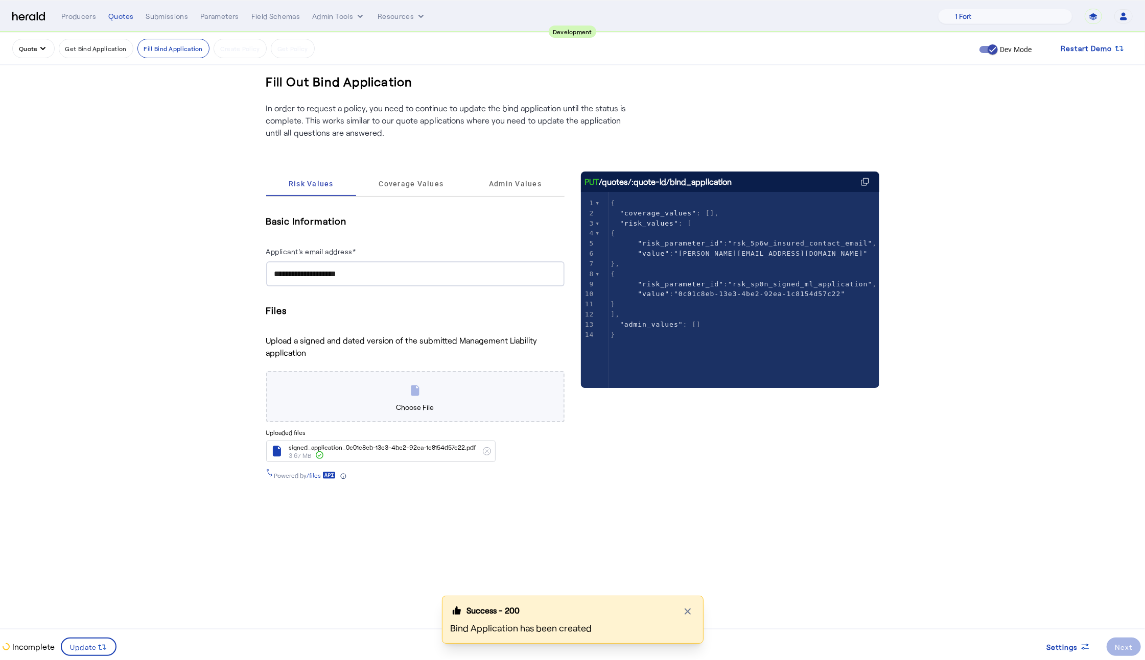
click at [172, 569] on body "**********" at bounding box center [572, 330] width 1145 height 660
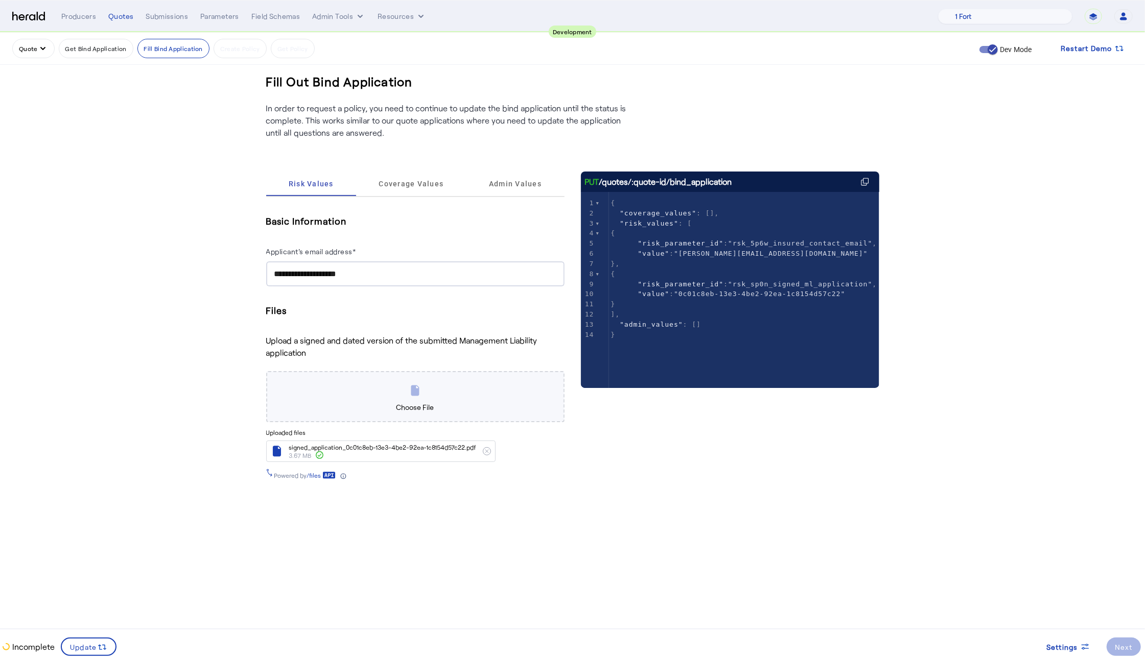
click at [497, 562] on body "**********" at bounding box center [572, 330] width 1145 height 660
click at [370, 276] on input "**********" at bounding box center [415, 274] width 282 height 12
click at [614, 491] on div "PUT /quotes/:quote-id/bind_application xxxxxxxxxx 5 14 1 { 2 "coverage_values" …" at bounding box center [730, 334] width 298 height 324
click at [405, 191] on span "Coverage Values" at bounding box center [410, 184] width 65 height 25
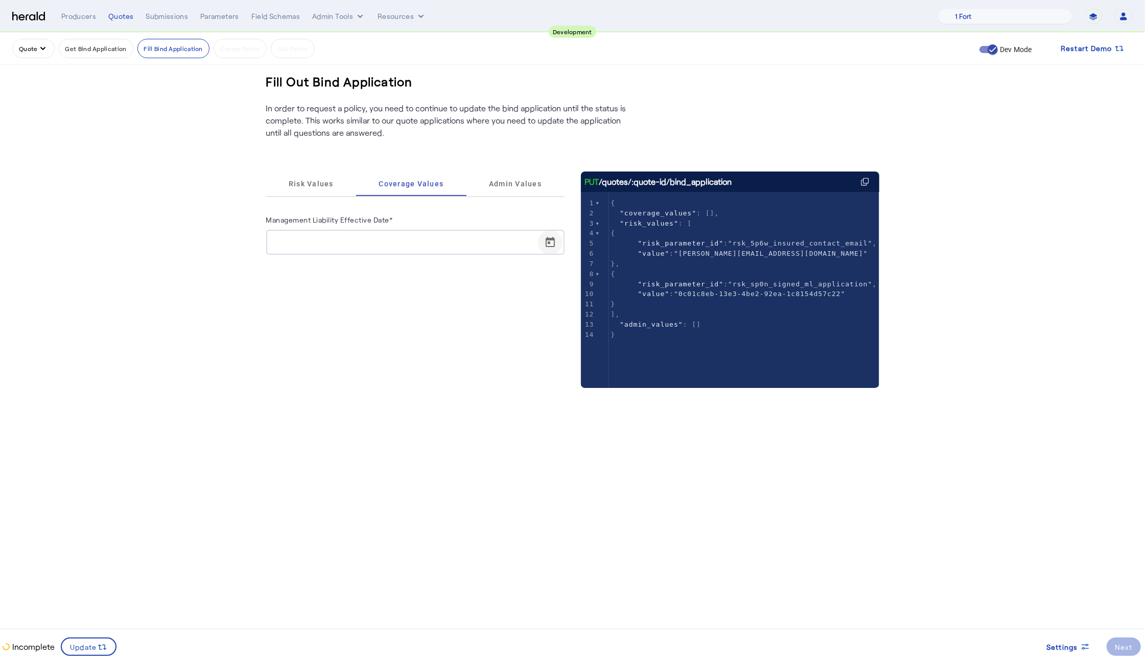
click at [544, 250] on span "Open calendar" at bounding box center [550, 242] width 25 height 25
click at [381, 398] on span "29" at bounding box center [382, 400] width 18 height 18
type input "**********"
click at [77, 645] on span "Update" at bounding box center [83, 647] width 27 height 11
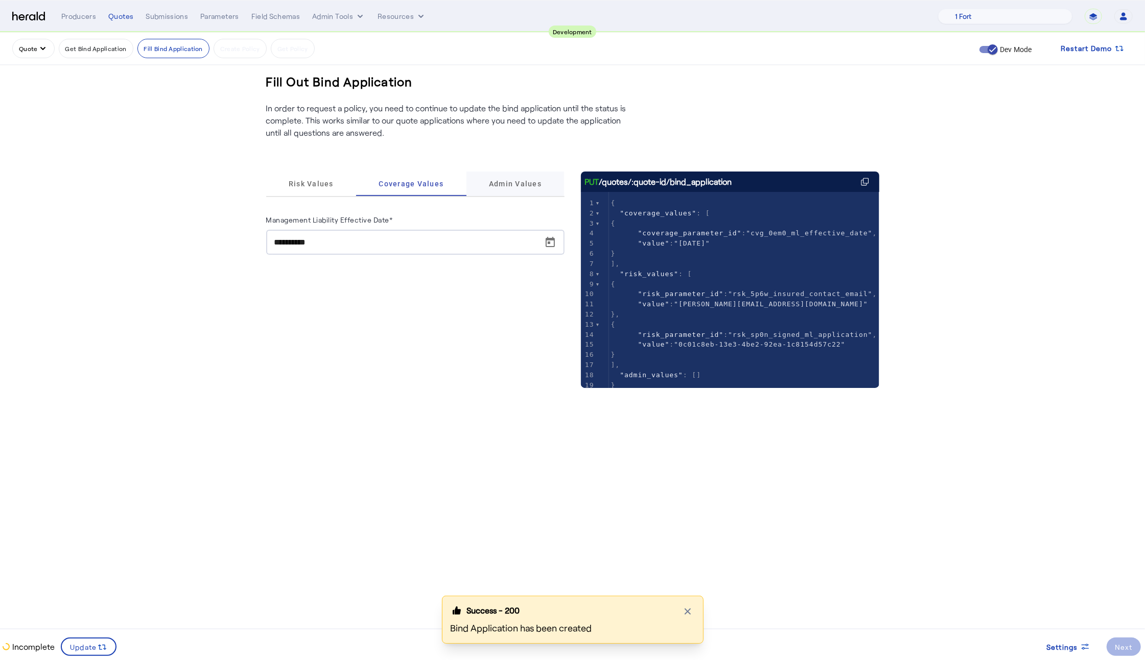
click at [541, 187] on span "Admin Values" at bounding box center [515, 183] width 53 height 7
click at [399, 248] on input "Surplus broker's license number*" at bounding box center [415, 242] width 282 height 12
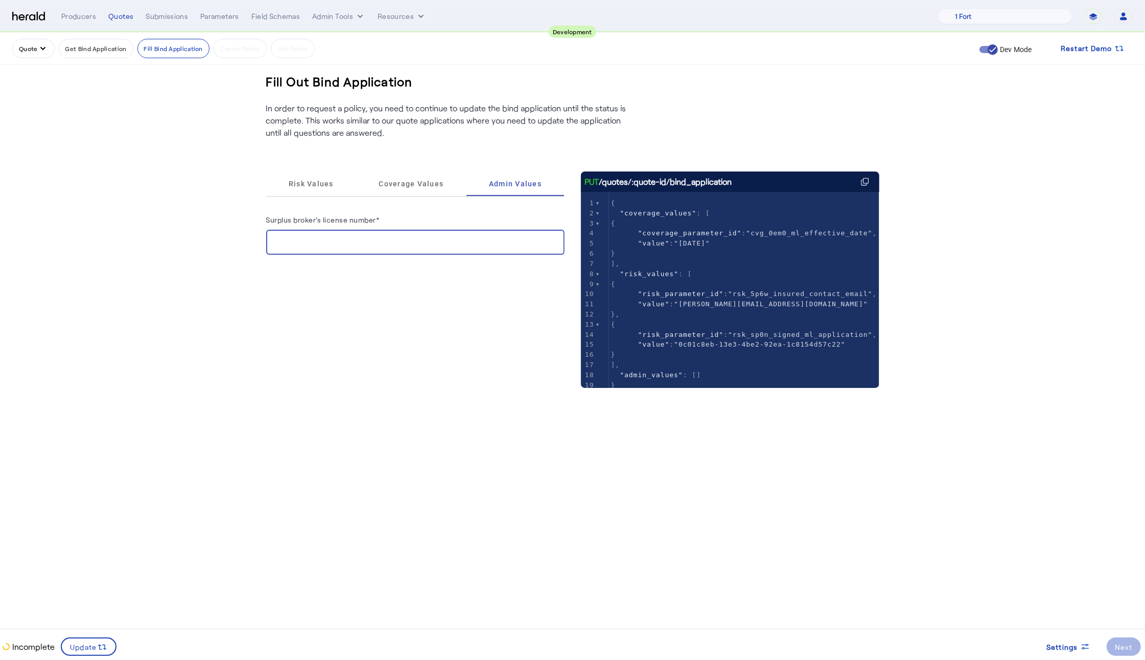
click at [399, 248] on input "Surplus broker's license number*" at bounding box center [415, 242] width 282 height 12
type input "********"
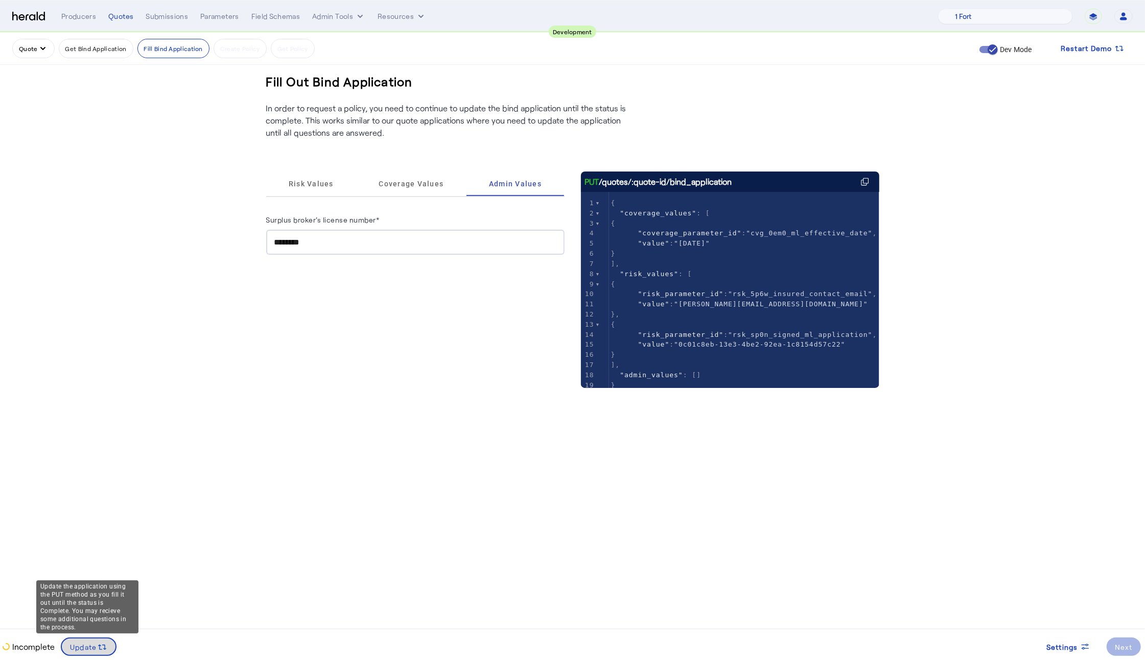
click at [107, 647] on span at bounding box center [89, 647] width 54 height 25
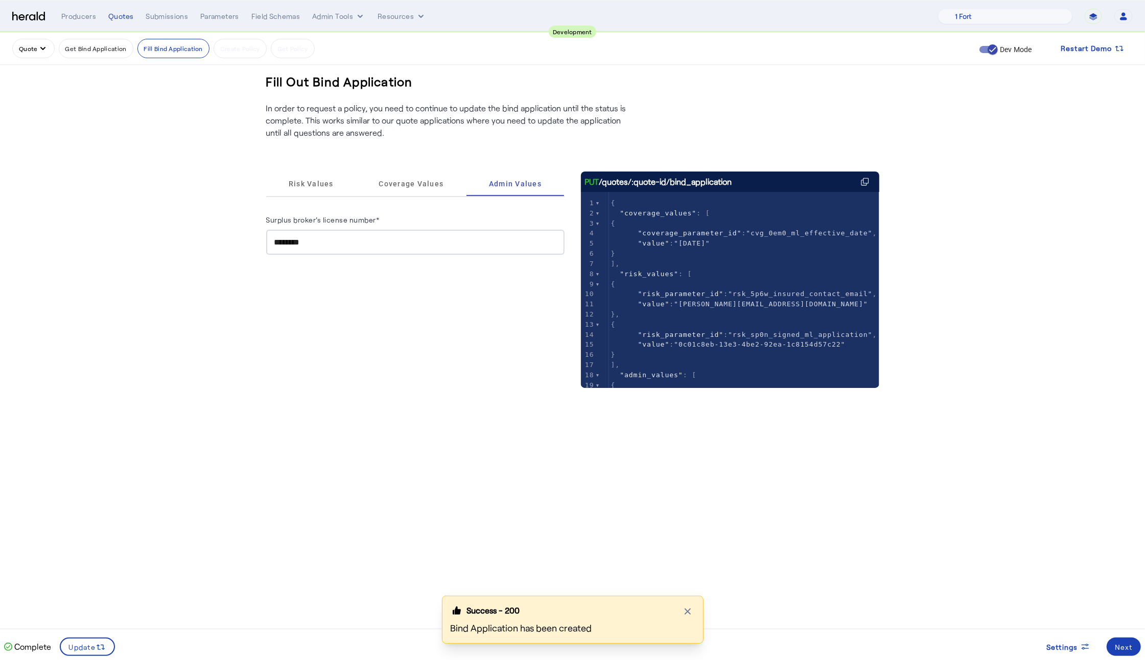
click at [1117, 644] on div "Success - 200 Close modal Bind Application has been created" at bounding box center [572, 628] width 1145 height 64
click at [1120, 656] on div "Success - 200 Close modal Bind Application has been created" at bounding box center [572, 628] width 1145 height 64
click at [1077, 544] on body "**********" at bounding box center [572, 330] width 1145 height 660
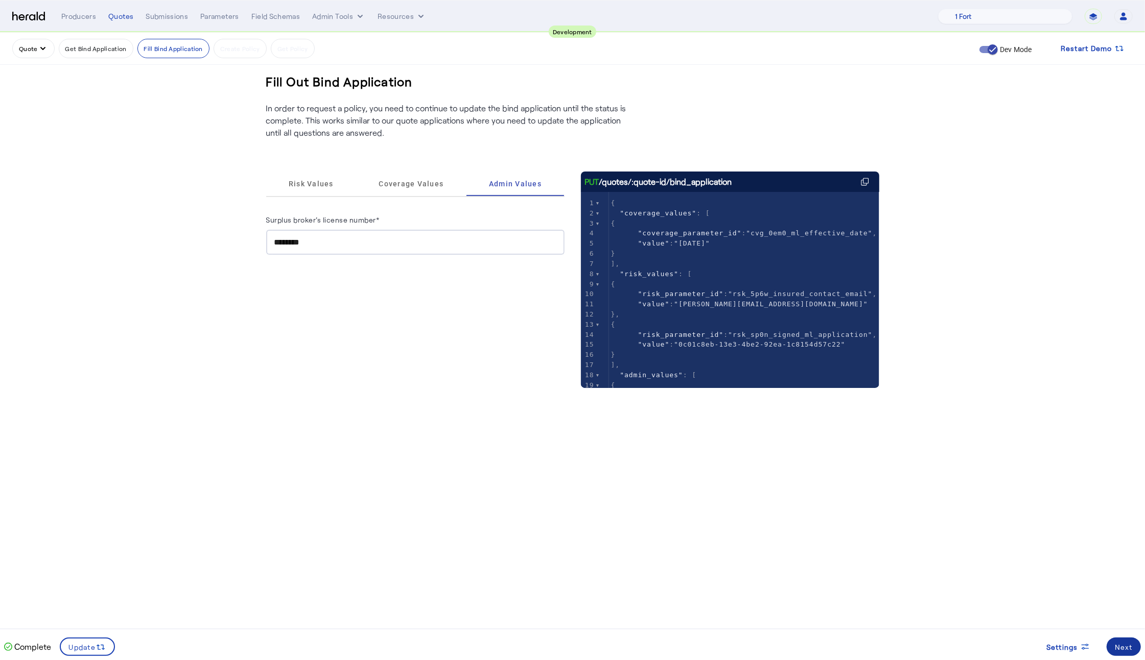
click at [1126, 650] on div "Next" at bounding box center [1123, 647] width 18 height 11
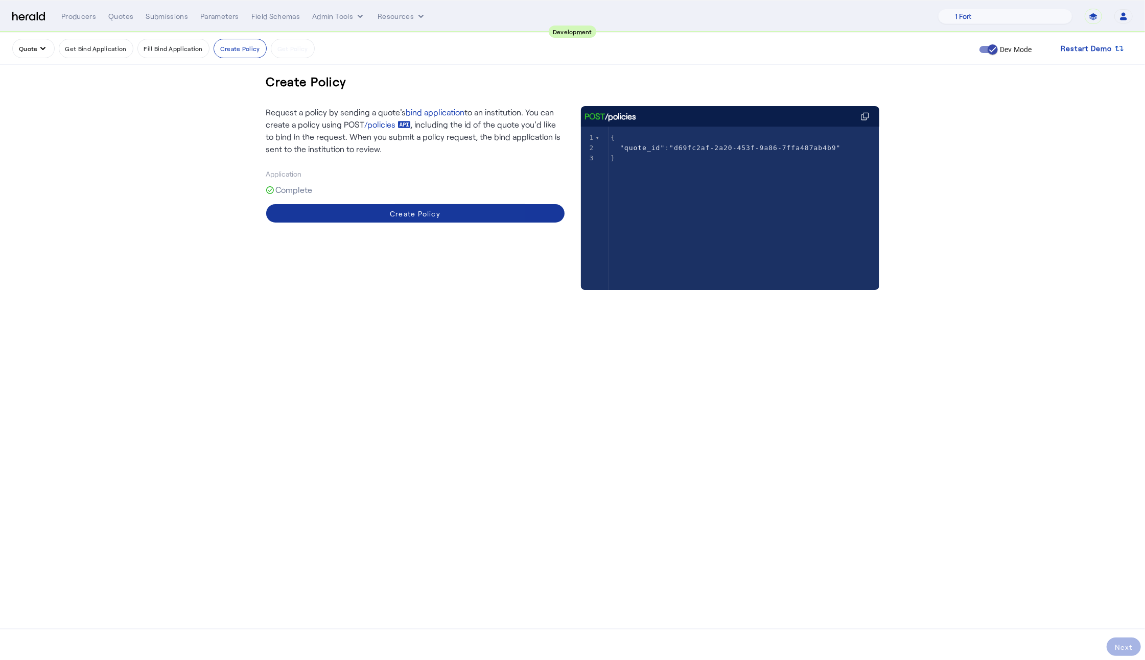
click at [461, 225] on span at bounding box center [415, 213] width 298 height 25
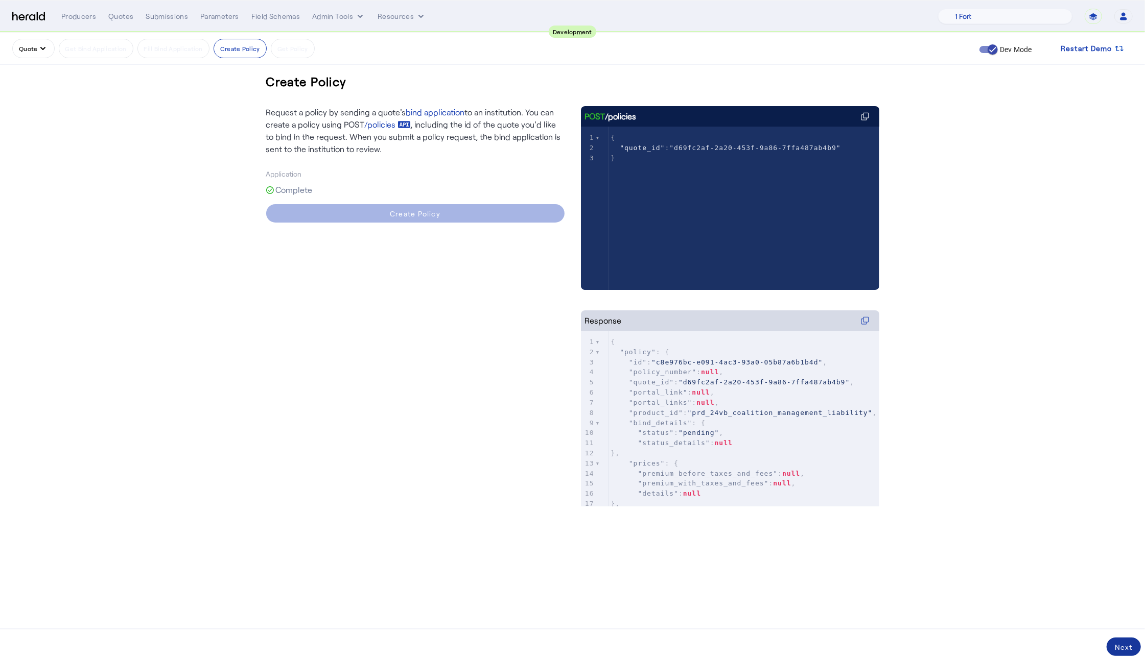
click at [1126, 652] on div "Next" at bounding box center [1123, 647] width 18 height 11
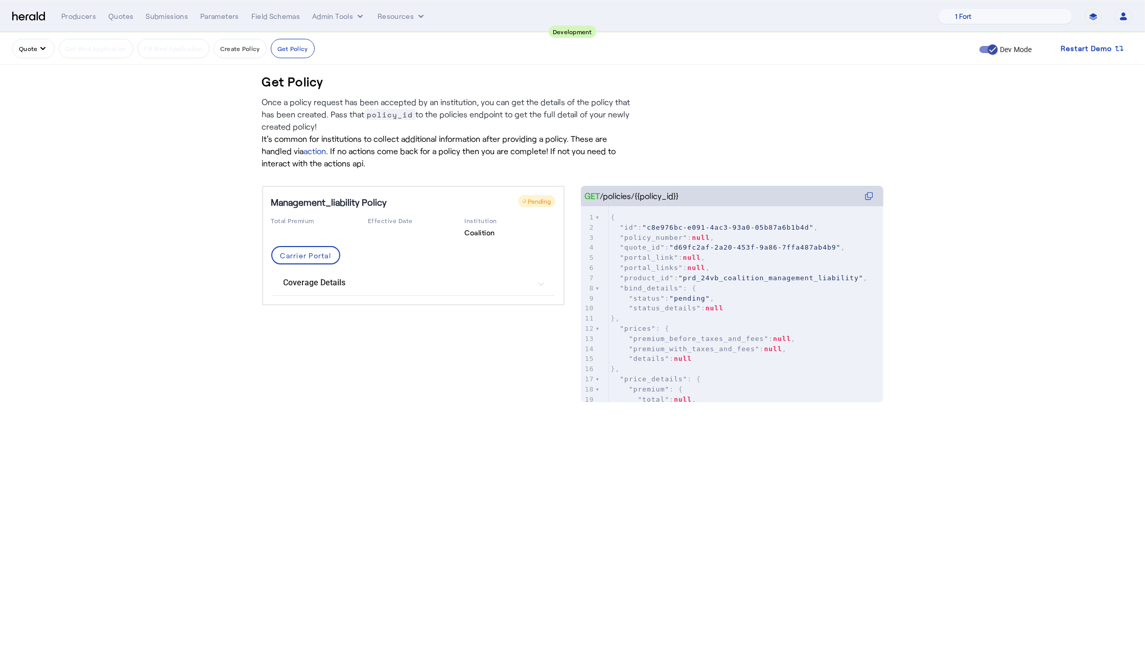
click at [473, 290] on mat-expansion-panel-header "Coverage Details" at bounding box center [413, 283] width 284 height 25
click at [473, 290] on mat-panel-title "Coverage Details" at bounding box center [406, 287] width 247 height 12
click at [457, 412] on div "Get Policy Once a policy request has been accepted by an institution, you can g…" at bounding box center [573, 228] width 654 height 390
click at [304, 386] on div "Get Policy Once a policy request has been accepted by an institution, you can g…" at bounding box center [573, 228] width 654 height 390
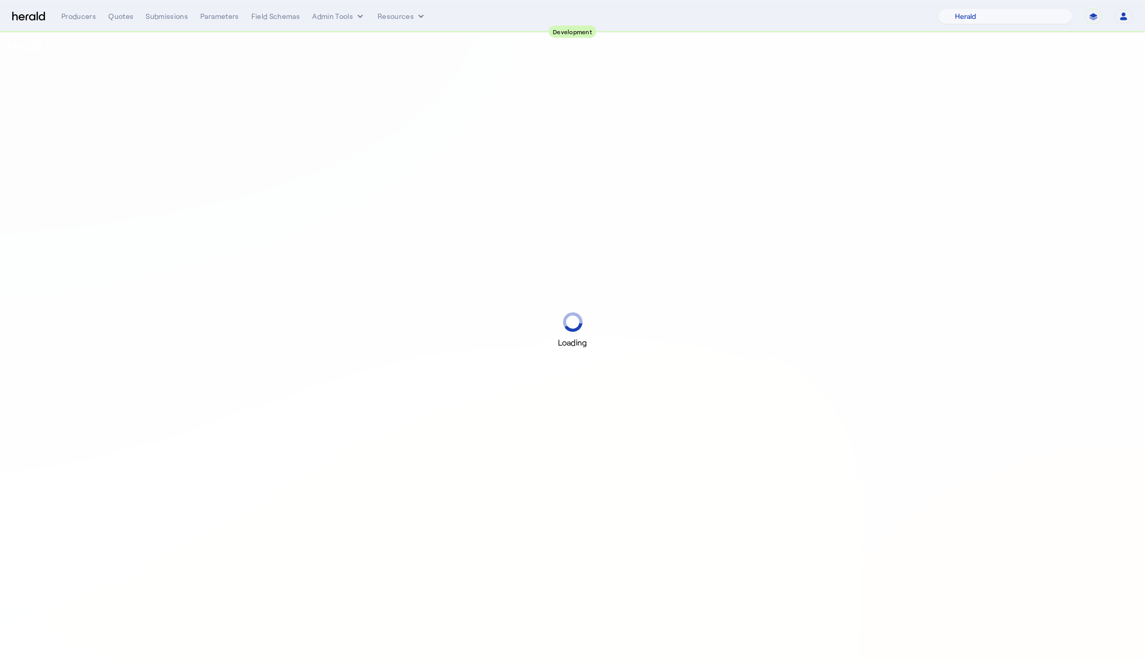
select select "pfm_2v8p_herald_api"
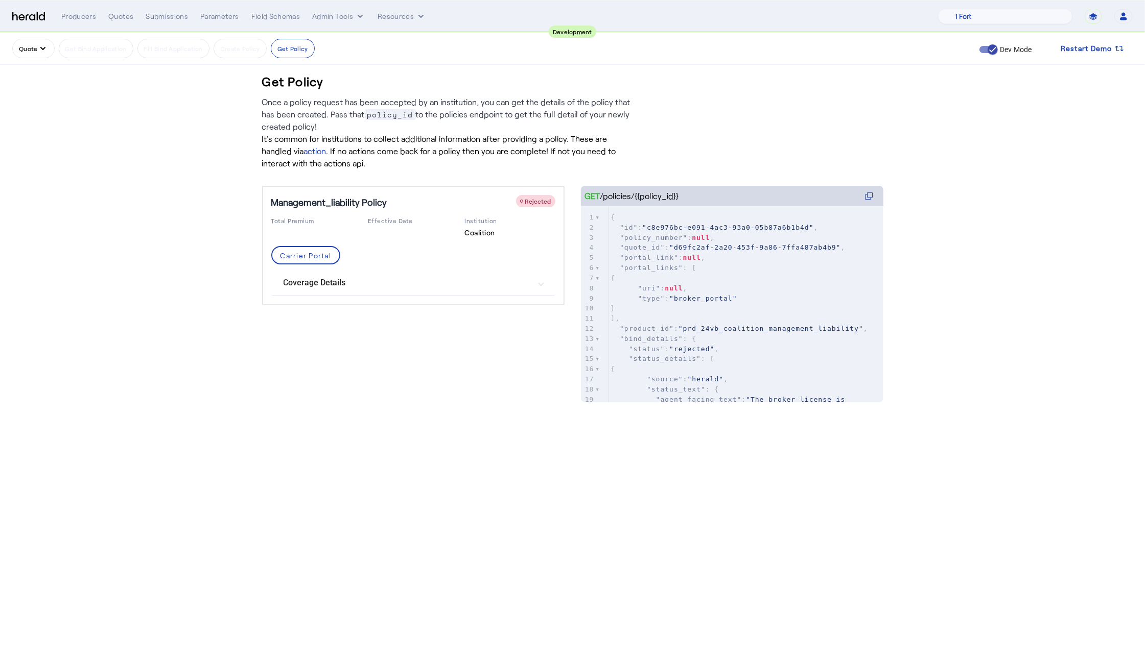
click at [490, 347] on div "Management_liability Policy Rejected Total Premium Effective Date Institution C…" at bounding box center [413, 284] width 302 height 196
click at [503, 294] on mat-expansion-panel-header "Coverage Details" at bounding box center [413, 283] width 284 height 25
click at [494, 291] on mat-panel-title "Coverage Details" at bounding box center [406, 287] width 247 height 12
click at [386, 288] on mat-panel-title "Coverage Details" at bounding box center [406, 283] width 247 height 12
click at [304, 248] on span at bounding box center [305, 255] width 67 height 25
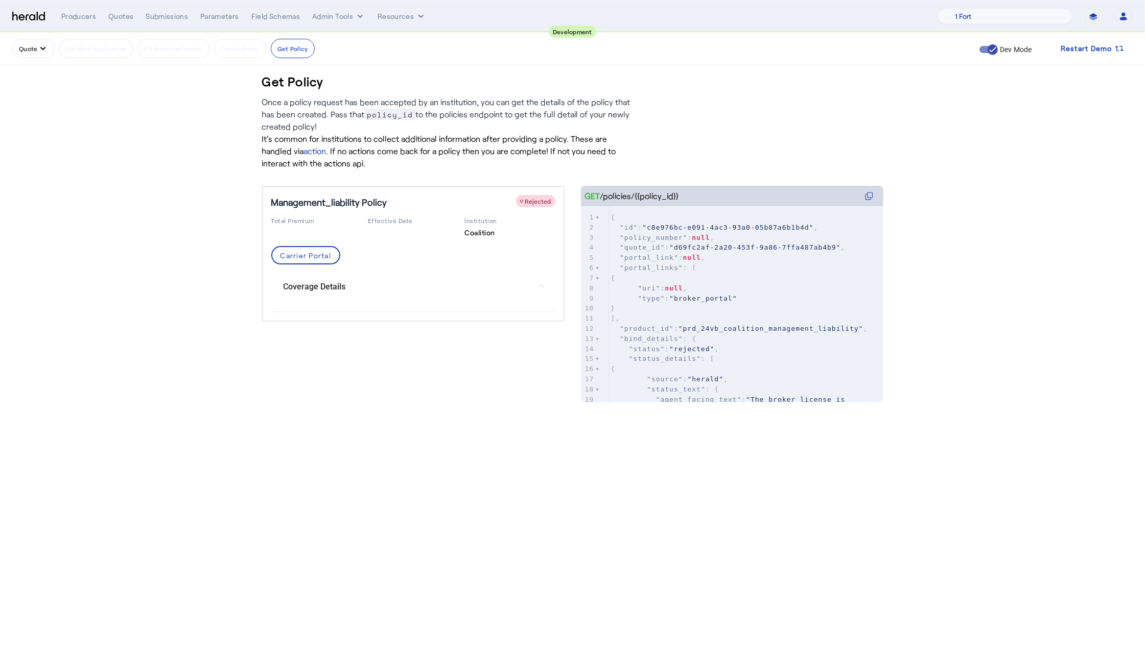
click at [38, 26] on nav "**********" at bounding box center [572, 17] width 1145 height 32
click at [26, 12] on img at bounding box center [28, 17] width 33 height 10
click at [31, 14] on img at bounding box center [28, 17] width 33 height 10
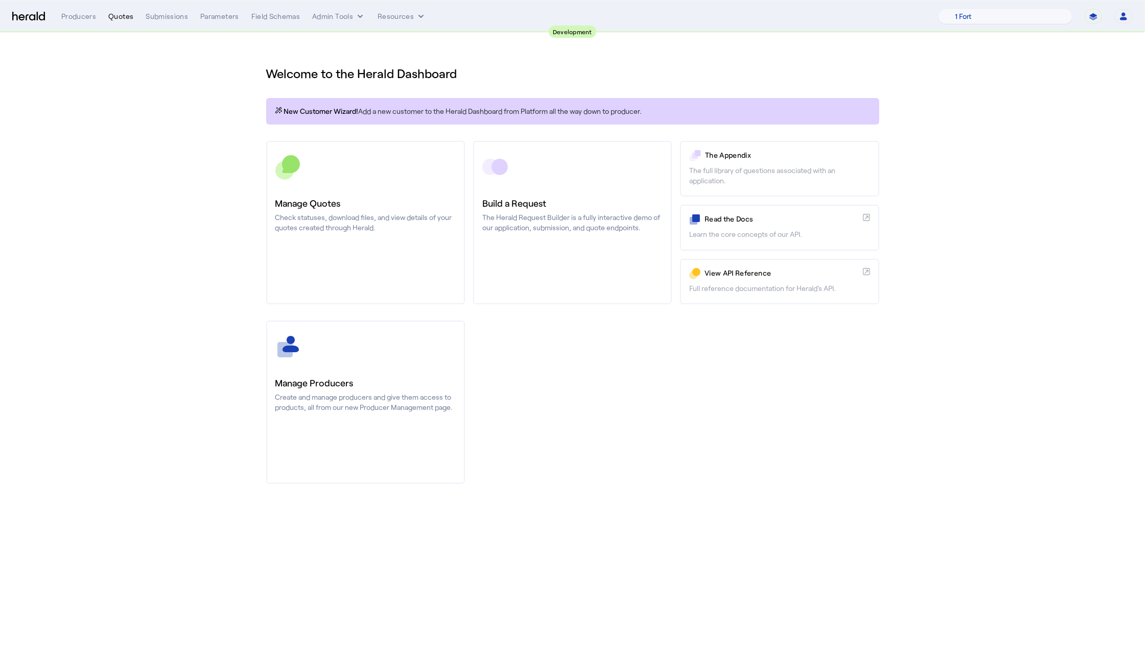
click at [130, 13] on div "Quotes" at bounding box center [120, 16] width 25 height 10
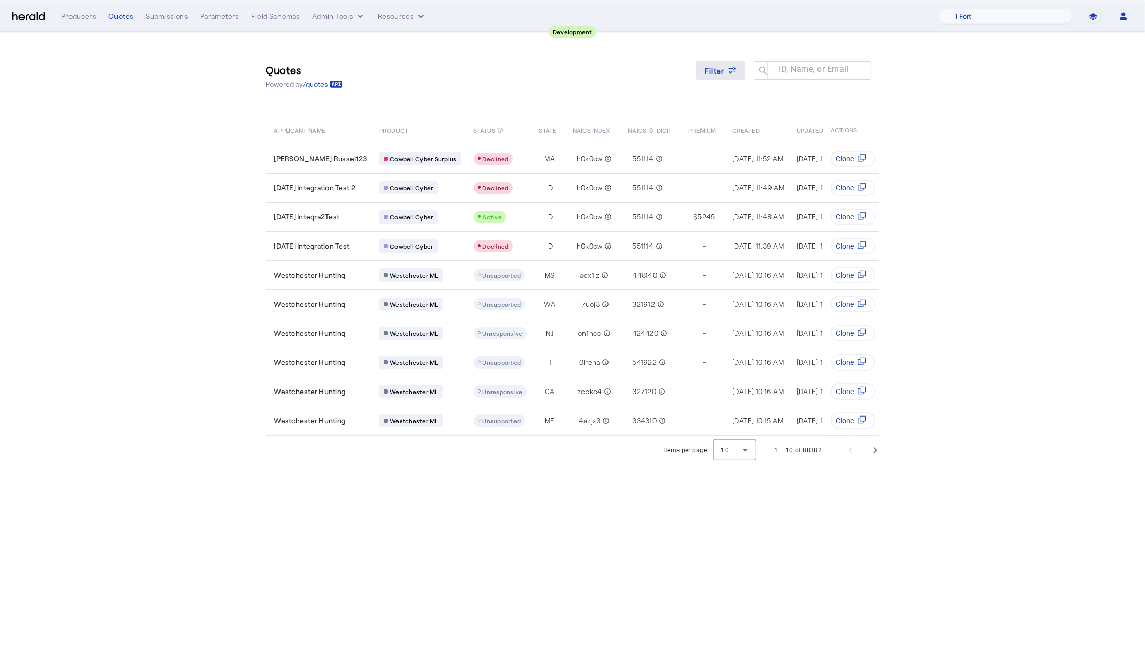
click at [715, 68] on span "Filter" at bounding box center [714, 70] width 20 height 11
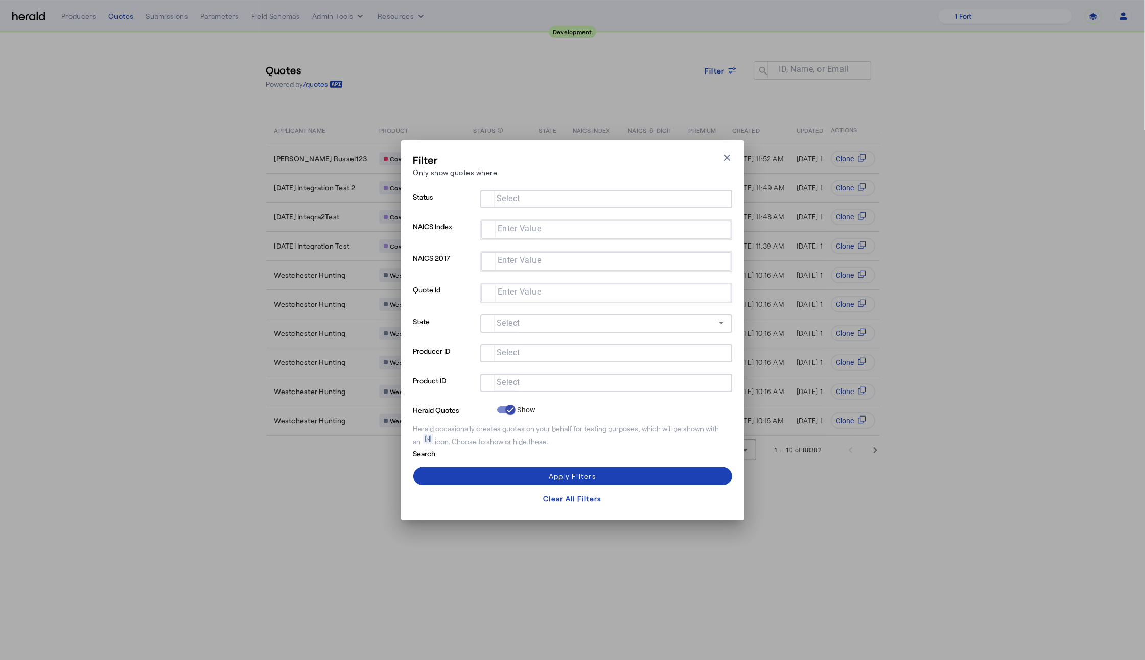
click at [616, 384] on input "Select" at bounding box center [603, 382] width 231 height 12
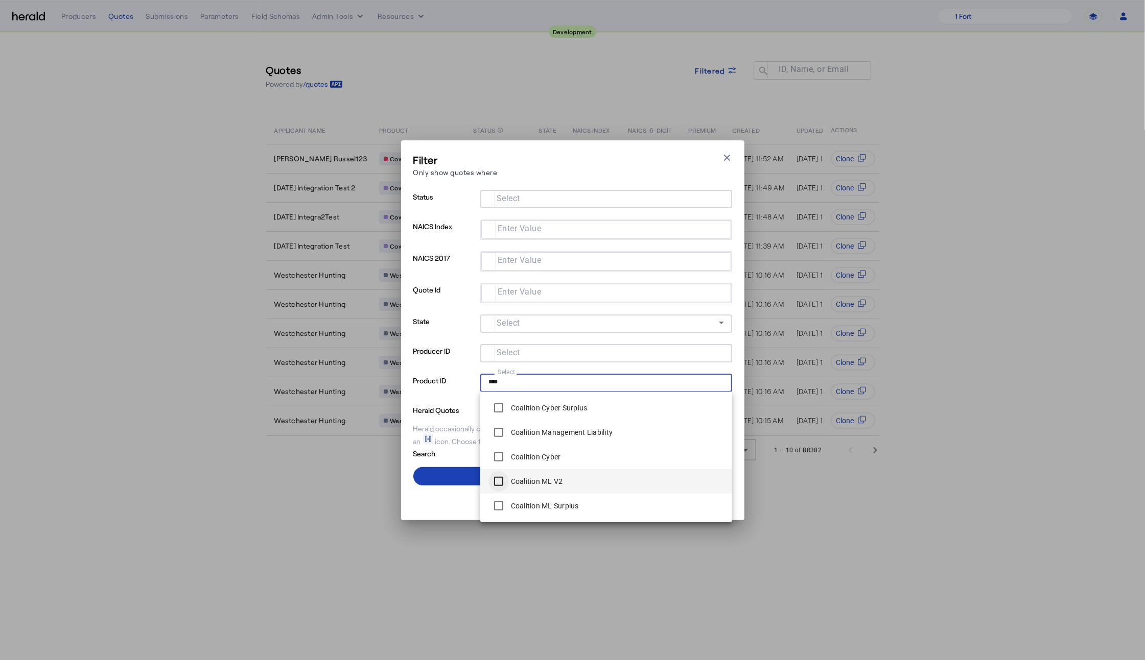
type input "****"
click at [459, 477] on span at bounding box center [572, 476] width 319 height 25
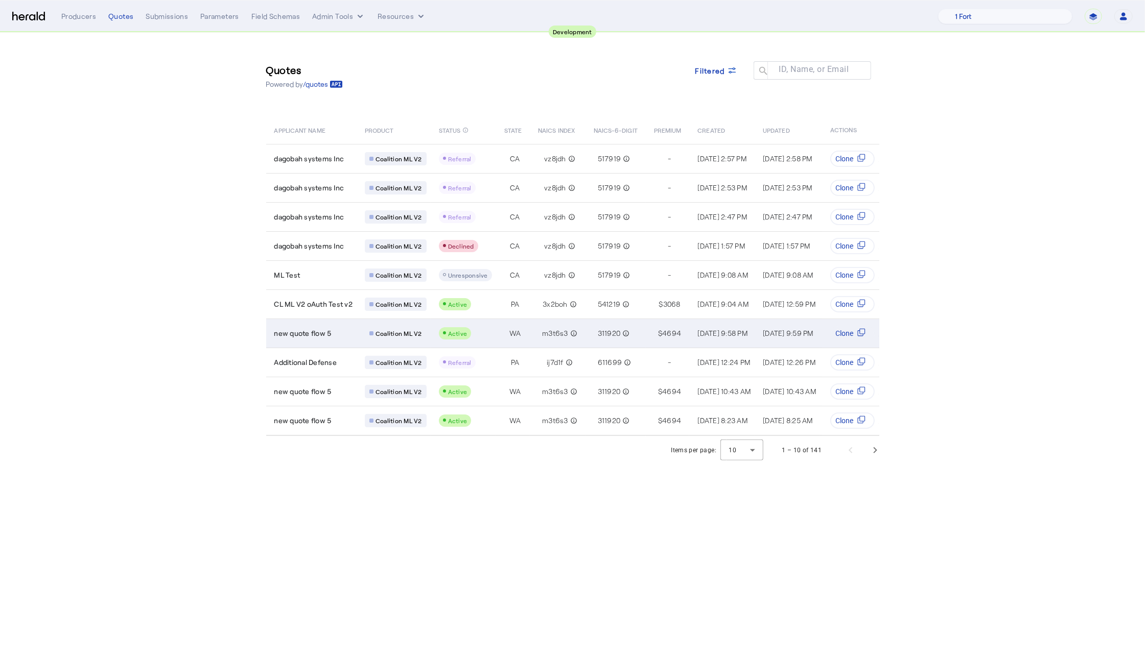
click at [365, 332] on herald-badge-chip "Coalition ML V2" at bounding box center [396, 333] width 62 height 13
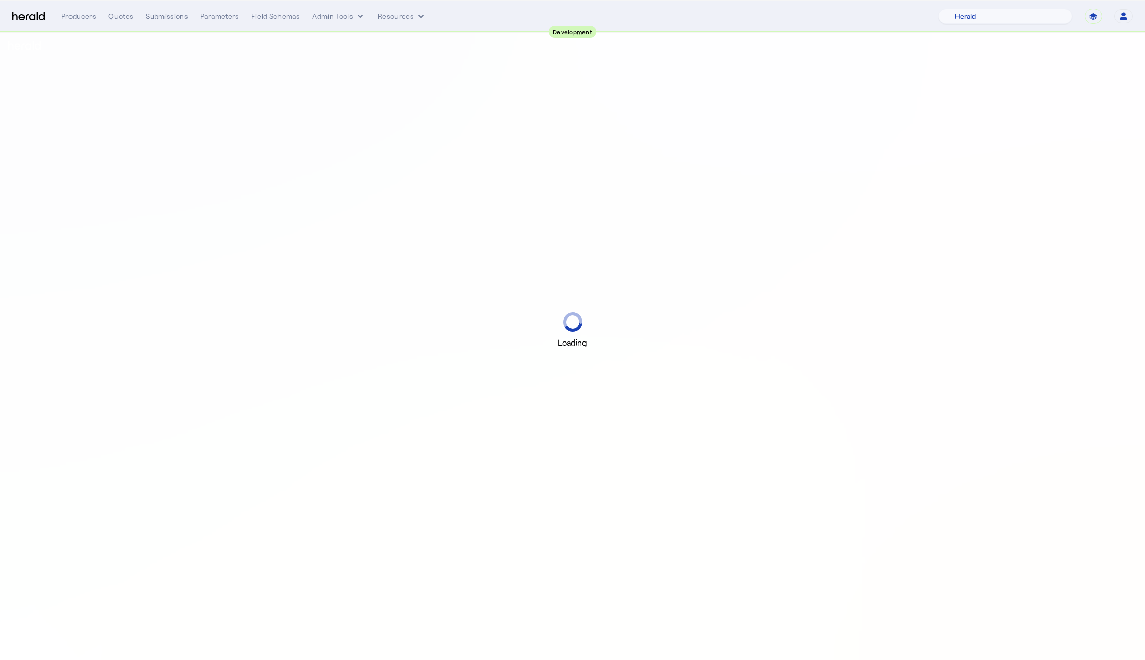
select select "pfm_2v8p_herald_api"
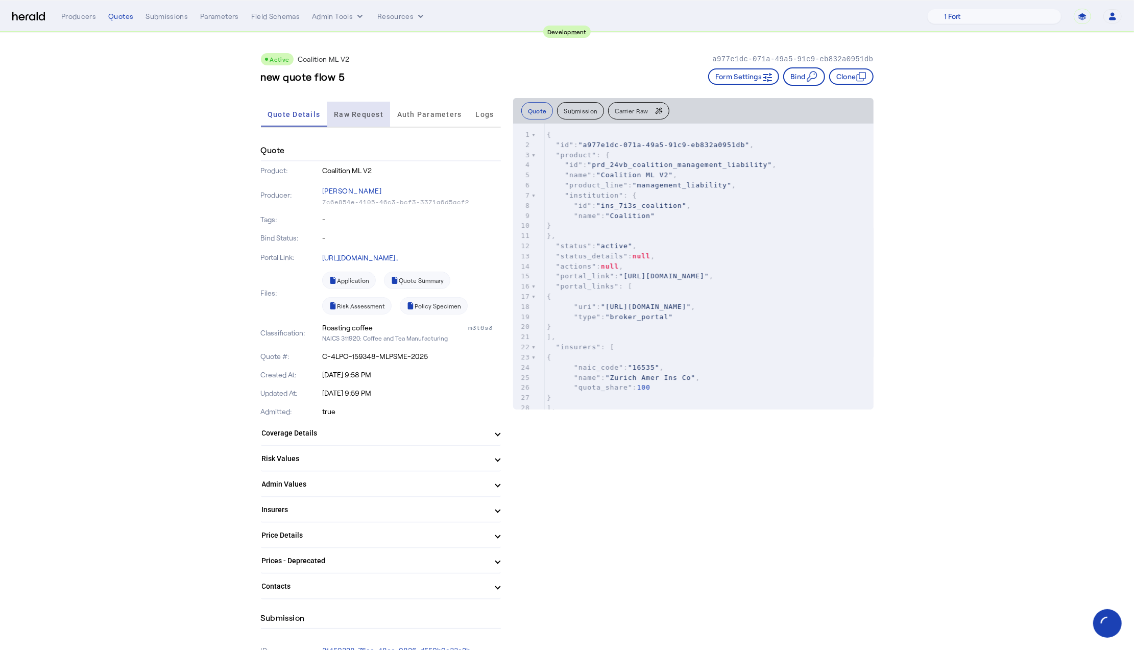
click at [372, 111] on span "Raw Request" at bounding box center [359, 114] width 50 height 7
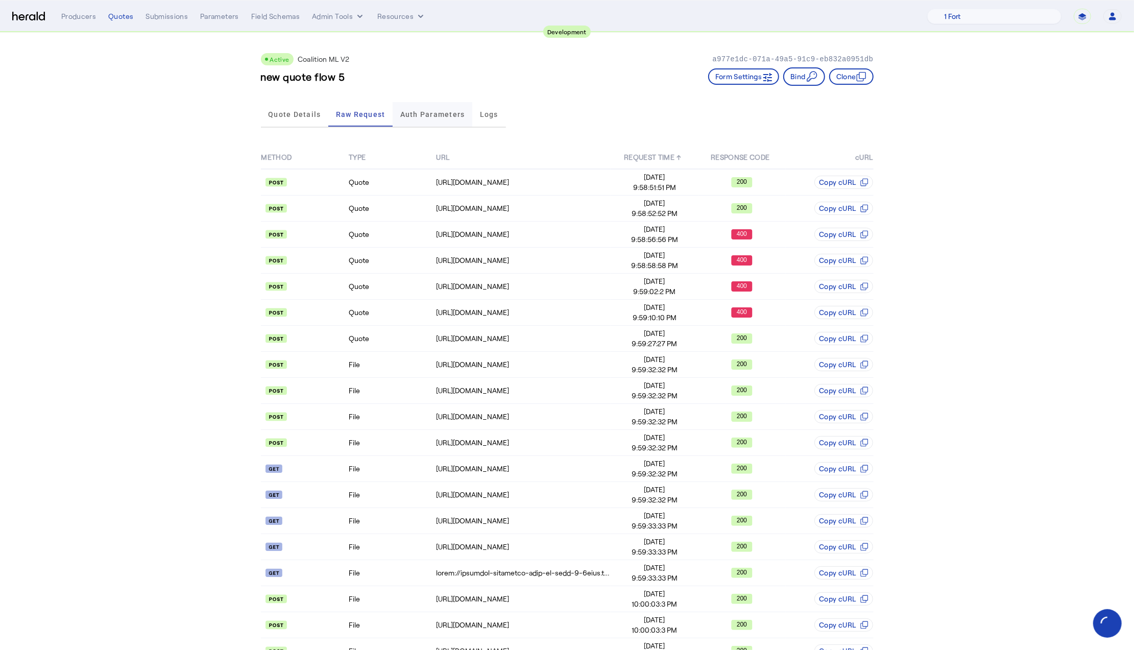
click at [419, 117] on span "Auth Parameters" at bounding box center [432, 114] width 65 height 25
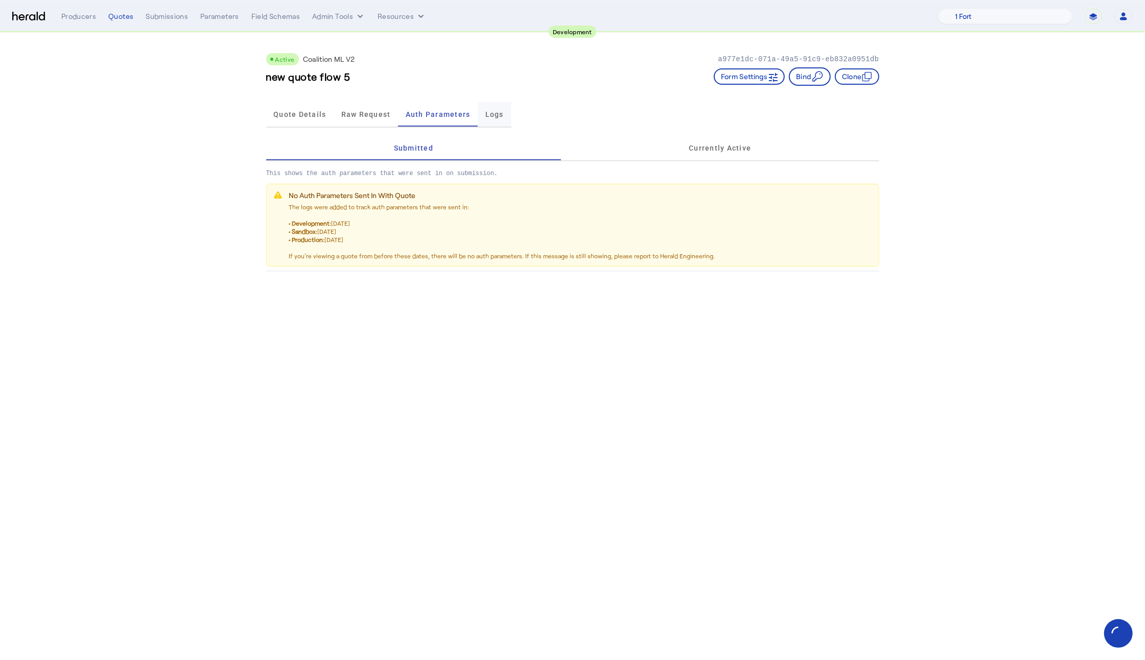
click at [492, 113] on span "Logs" at bounding box center [494, 114] width 18 height 7
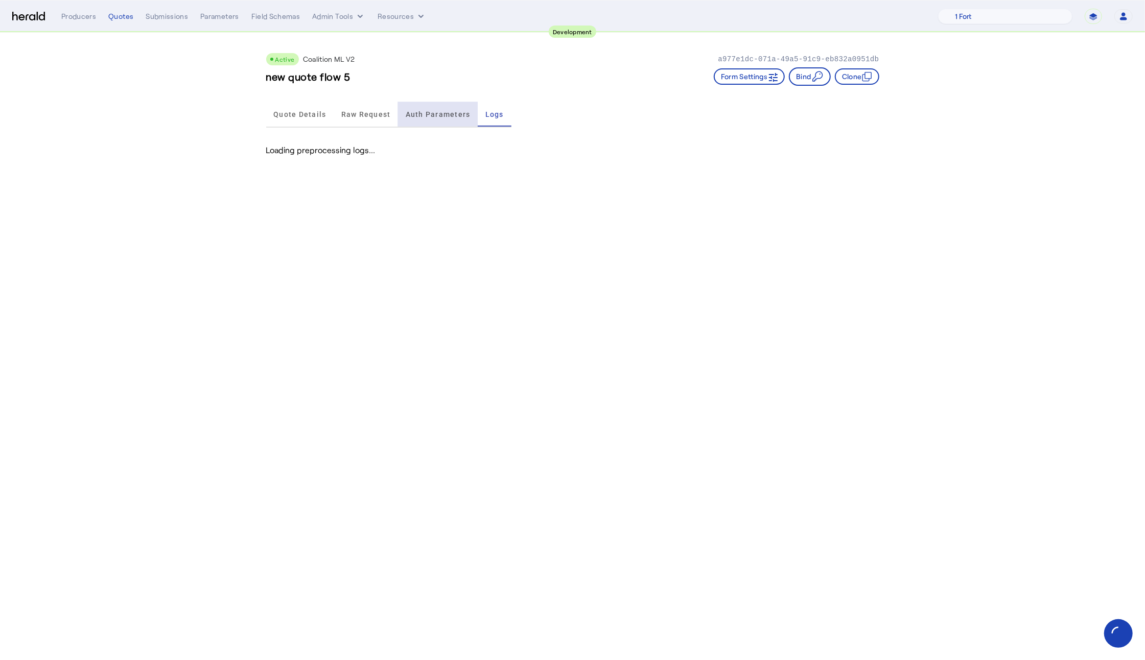
click at [421, 111] on span "Auth Parameters" at bounding box center [438, 114] width 65 height 7
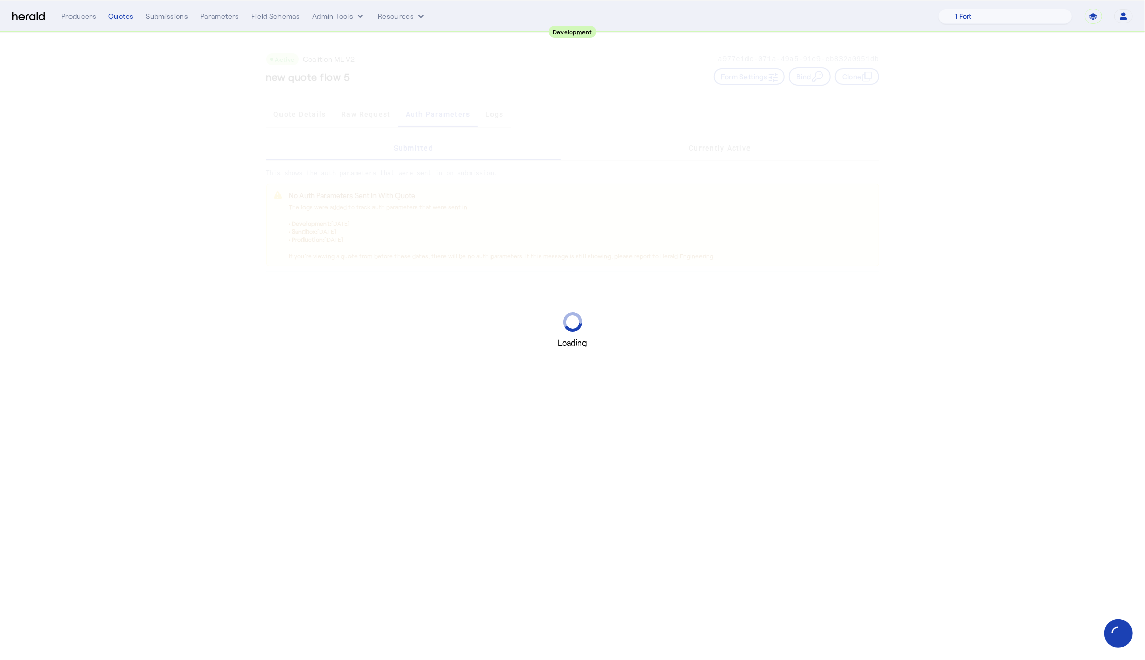
click at [368, 117] on div "Loading" at bounding box center [572, 330] width 1145 height 660
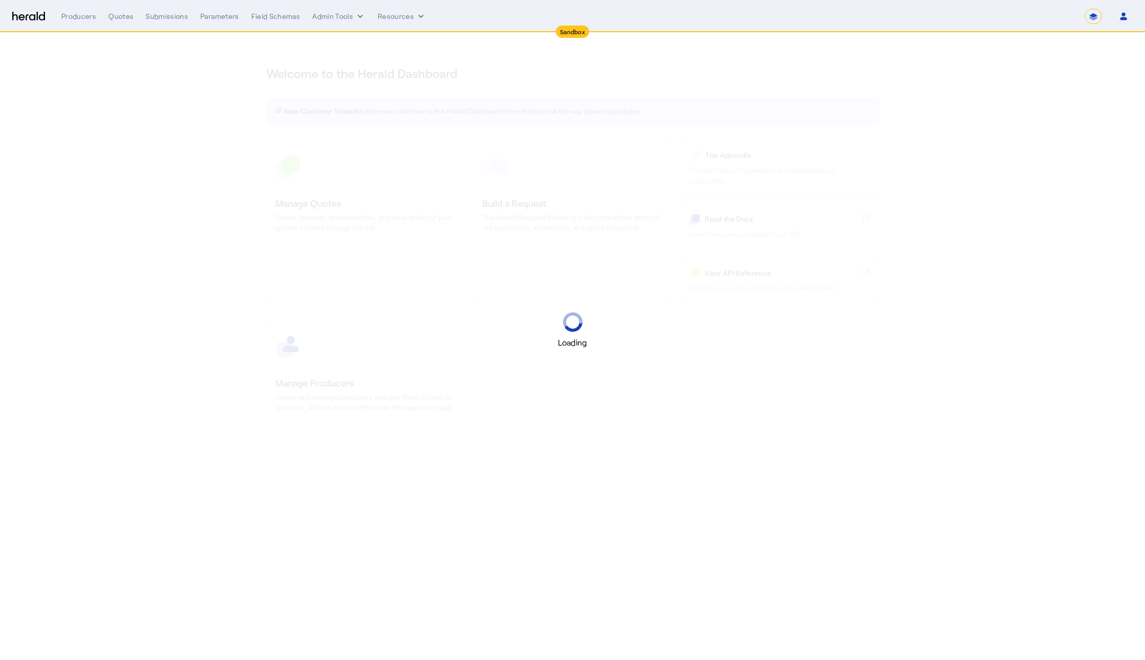
select select "*******"
select select "pfm_2v8p_herald_api"
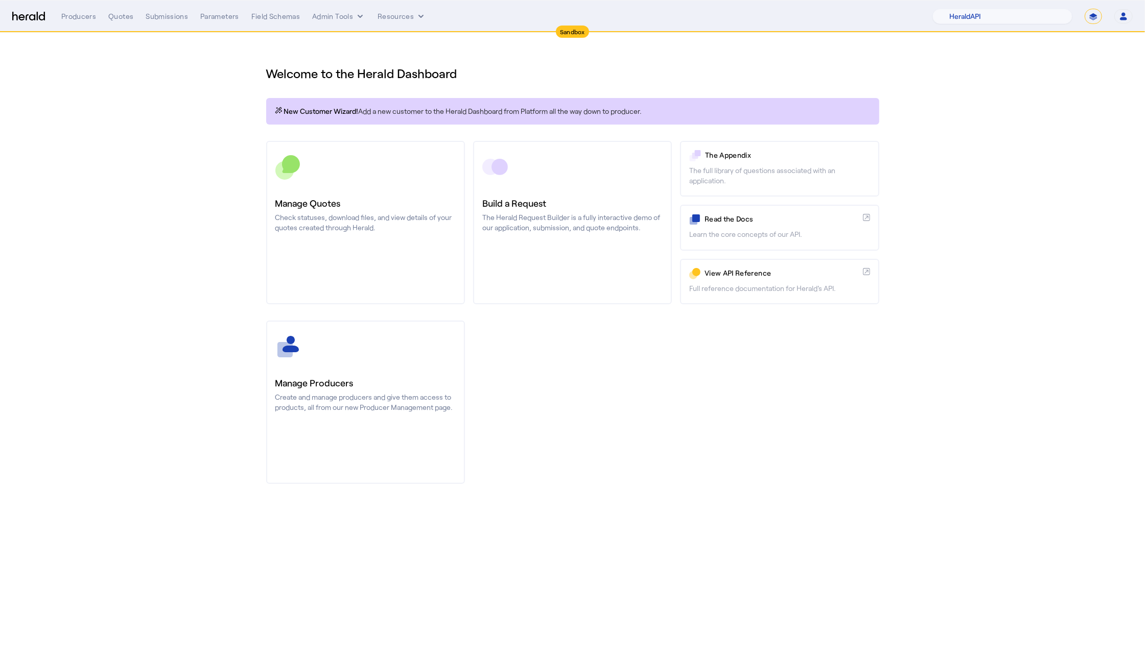
click at [1090, 23] on select "**********" at bounding box center [1092, 16] width 17 height 15
select select "**********"
click at [1084, 9] on select "**********" at bounding box center [1092, 16] width 17 height 15
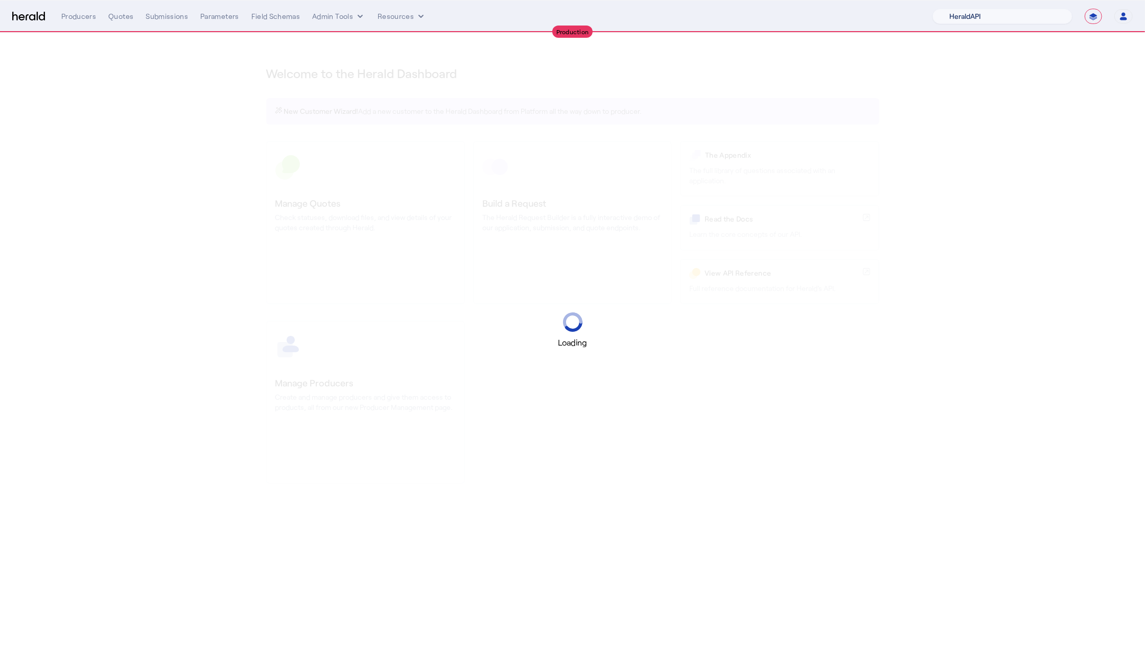
click at [996, 18] on select "1Fort Acrisure Acturis Affinity Advisors Affinity Risk Agentero AmWins Anzen Ao…" at bounding box center [1002, 16] width 140 height 15
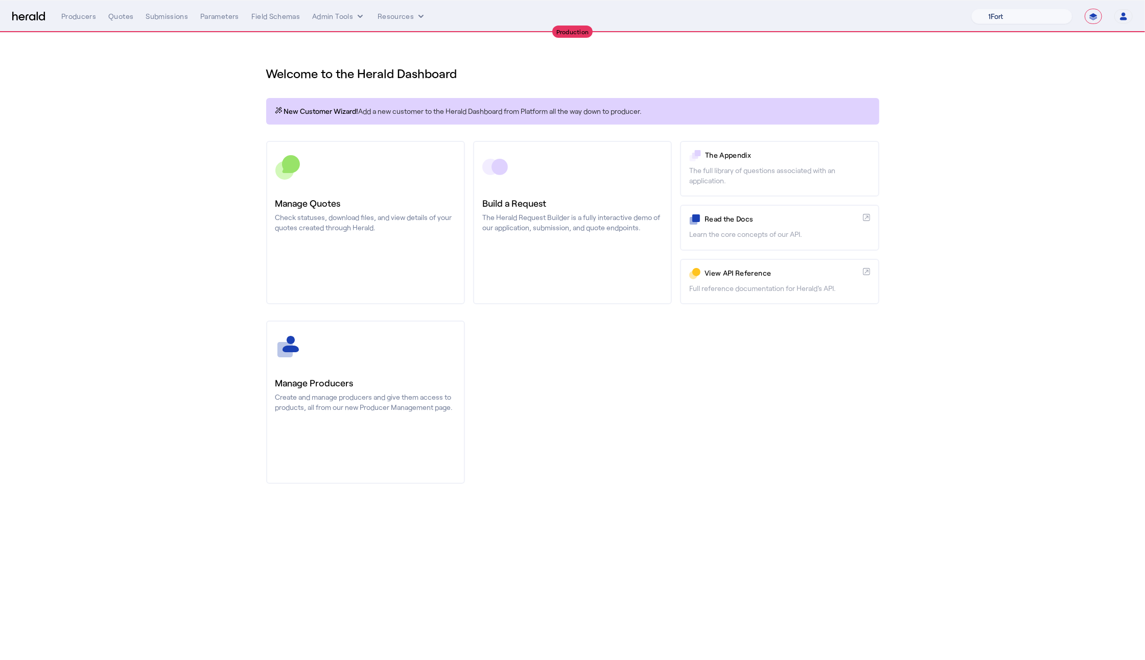
select select "pfm_26eq_USI"
click at [971, 9] on select "1Fort Affinity Risk [PERSON_NAME] [PERSON_NAME] CRC Campus Coverage Citadel Fif…" at bounding box center [1021, 16] width 101 height 15
click at [91, 185] on div "You are now impersonating the USI platform." at bounding box center [572, 330] width 1145 height 660
click at [119, 16] on div "You are now impersonating the USI platform." at bounding box center [572, 330] width 1145 height 660
click at [119, 16] on div "Quotes" at bounding box center [120, 16] width 25 height 10
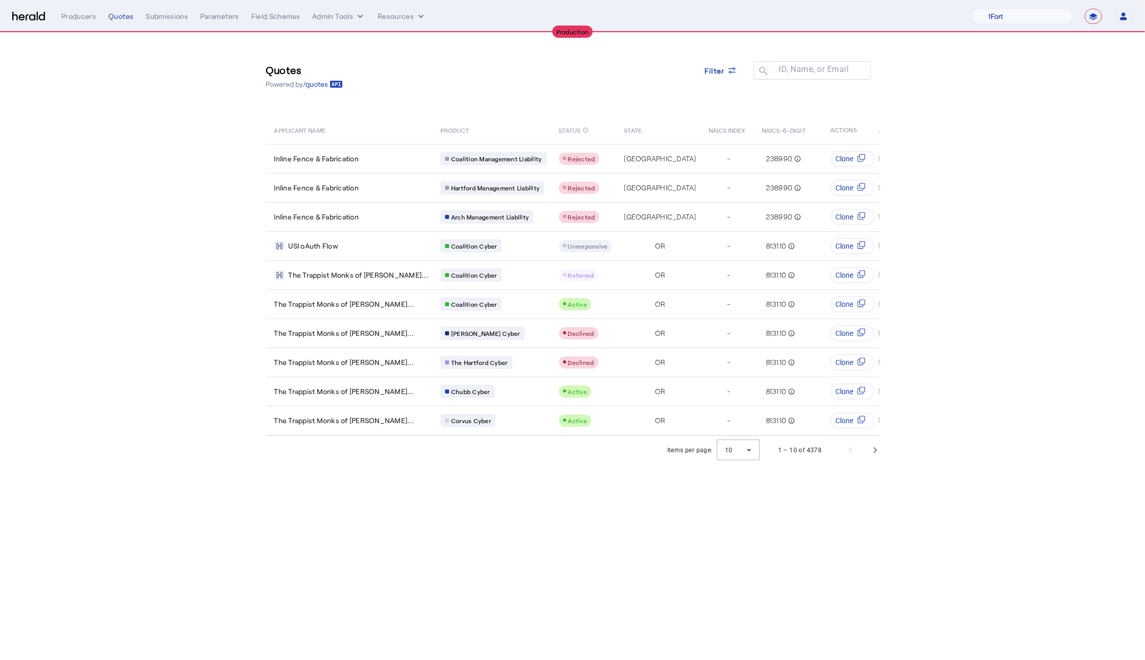
click at [180, 263] on section "Quotes Powered by /quotes Filter ID, Name, or Email search APPLICANT NAME PRODU…" at bounding box center [572, 249] width 1145 height 432
click at [884, 463] on span "Next page" at bounding box center [875, 450] width 25 height 25
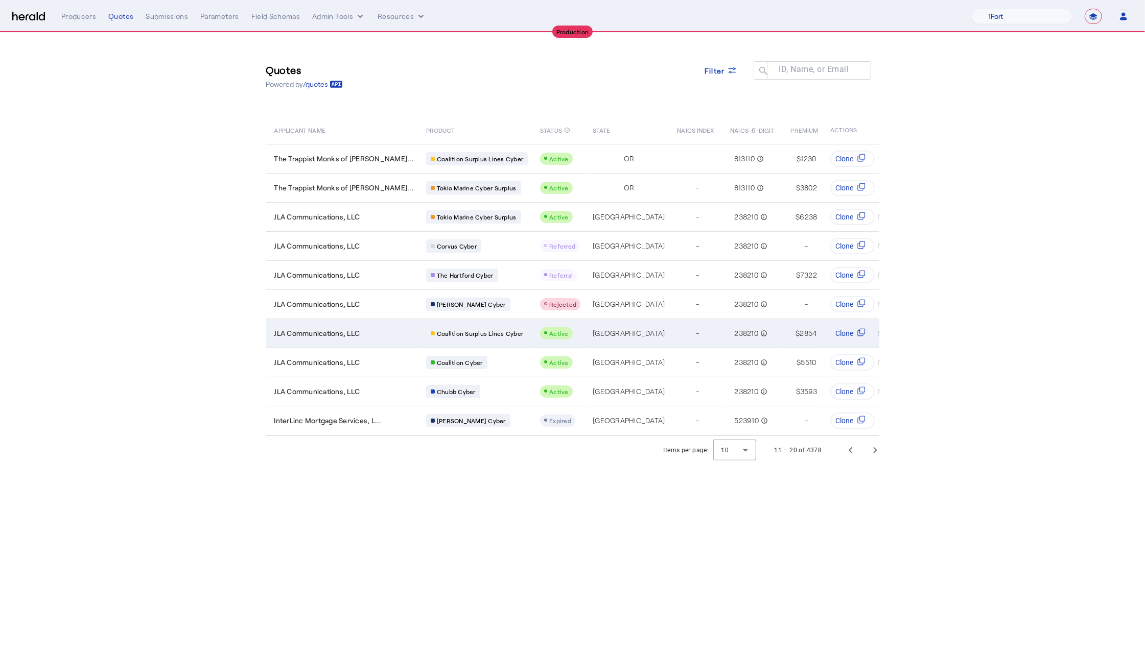
click at [677, 337] on div "-" at bounding box center [697, 333] width 41 height 14
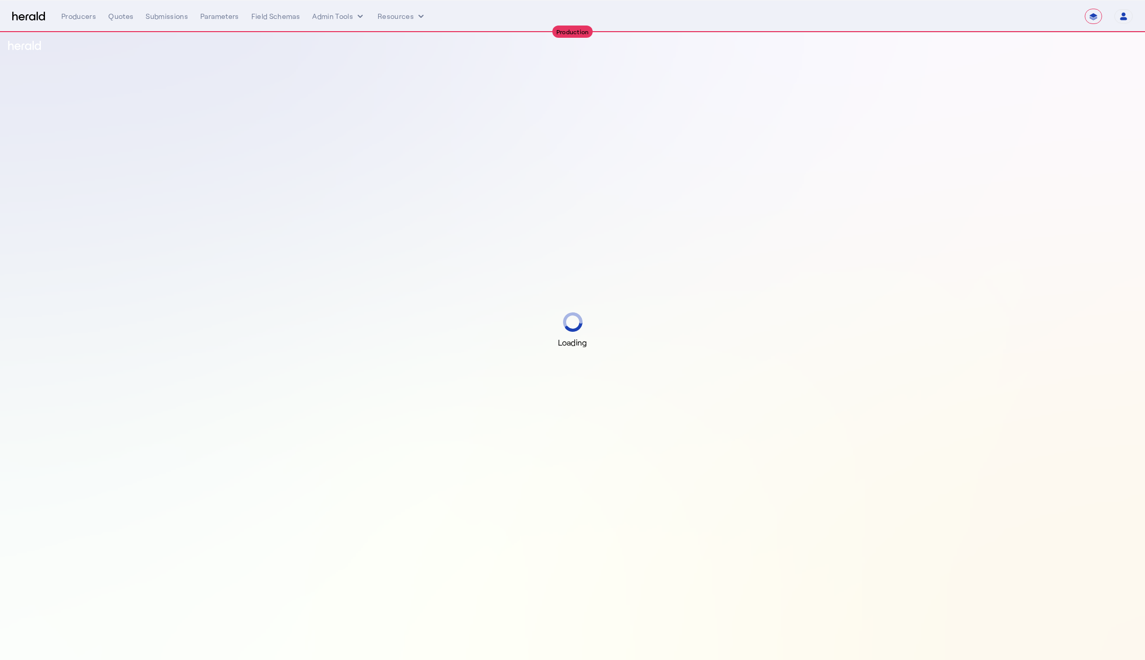
select select "**********"
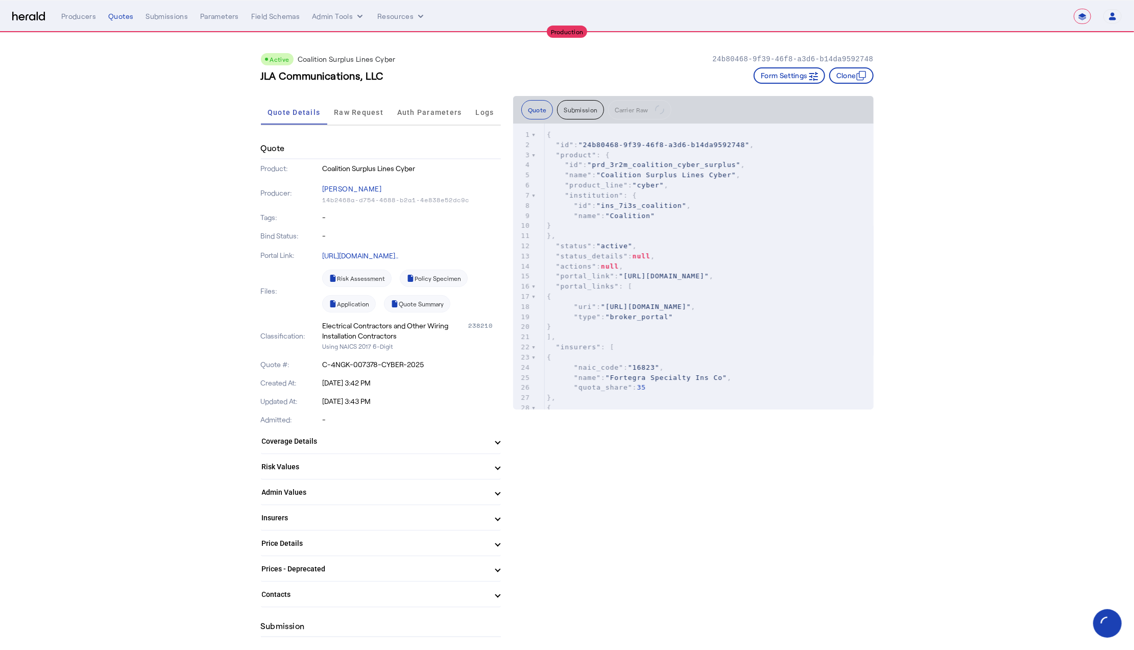
click at [497, 457] on mat-expansion-panel-header "Risk Values" at bounding box center [381, 467] width 240 height 25
click at [497, 457] on mat-expansion-panel-header "Risk Values" at bounding box center [381, 471] width 240 height 33
click at [496, 442] on span at bounding box center [498, 441] width 4 height 11
click at [496, 442] on span at bounding box center [498, 445] width 4 height 11
click at [376, 109] on span "Raw Request" at bounding box center [359, 112] width 50 height 7
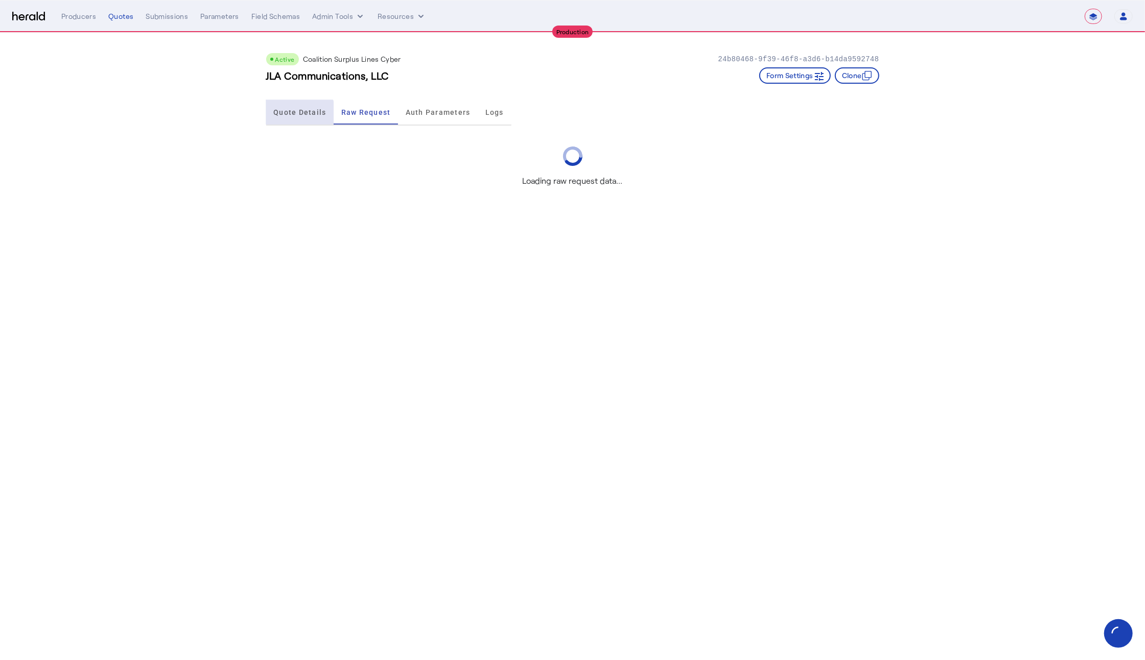
click at [296, 113] on span "Quote Details" at bounding box center [299, 112] width 53 height 7
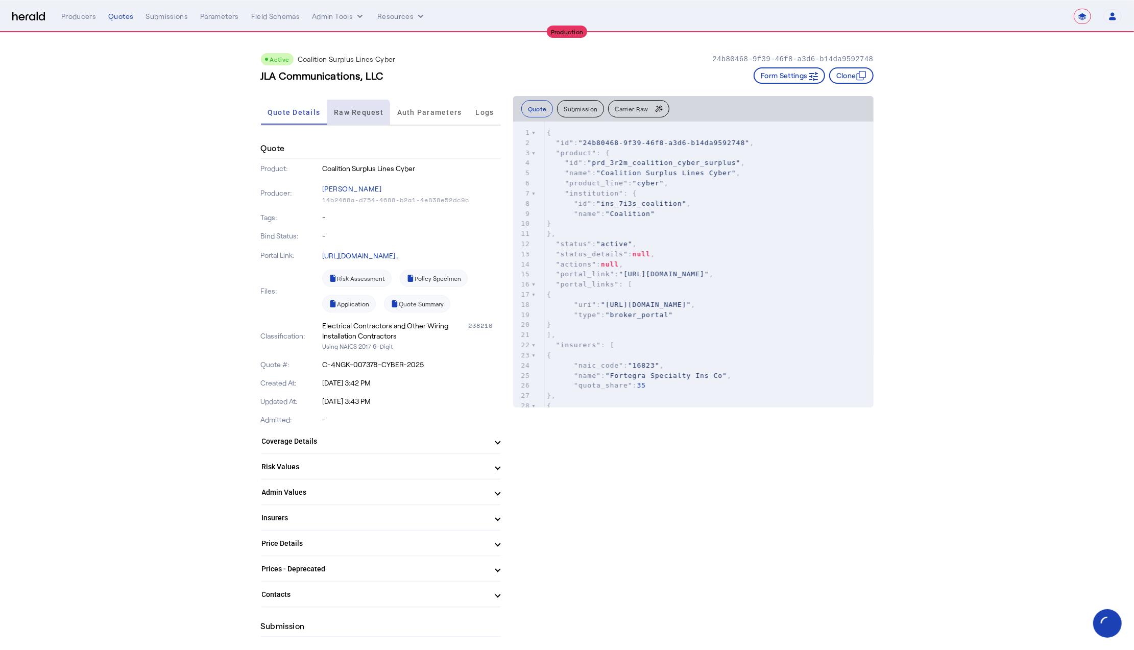
click at [359, 116] on span "Raw Request" at bounding box center [359, 112] width 50 height 25
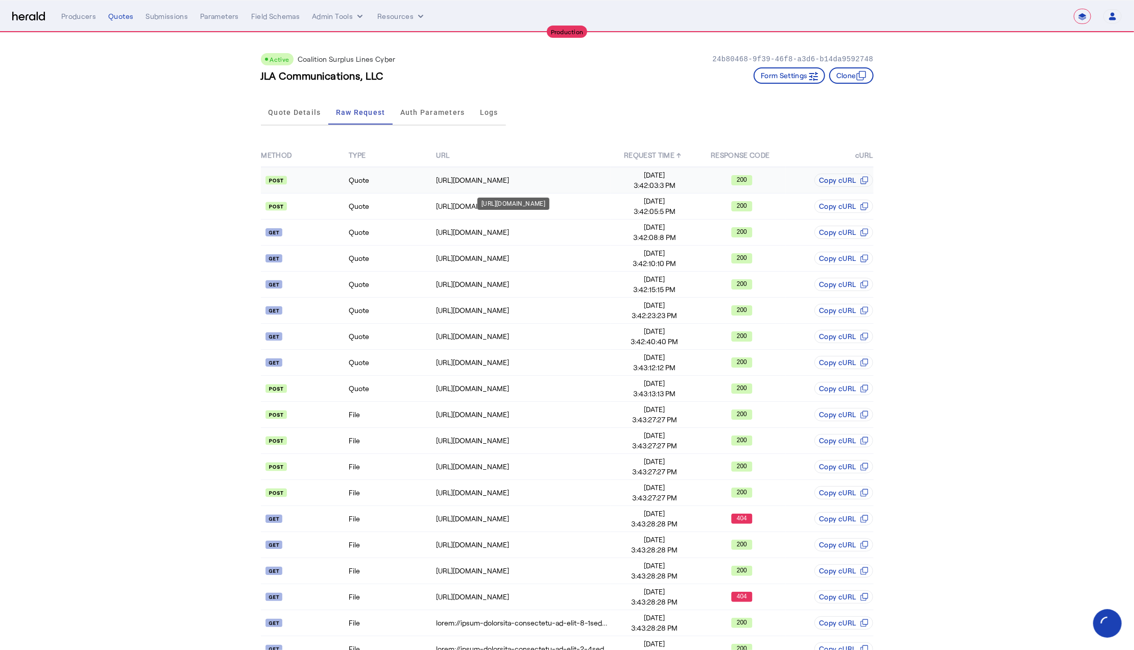
click at [541, 180] on div "https://distribution-api.coalitioninc.com/v2/login" at bounding box center [523, 180] width 174 height 10
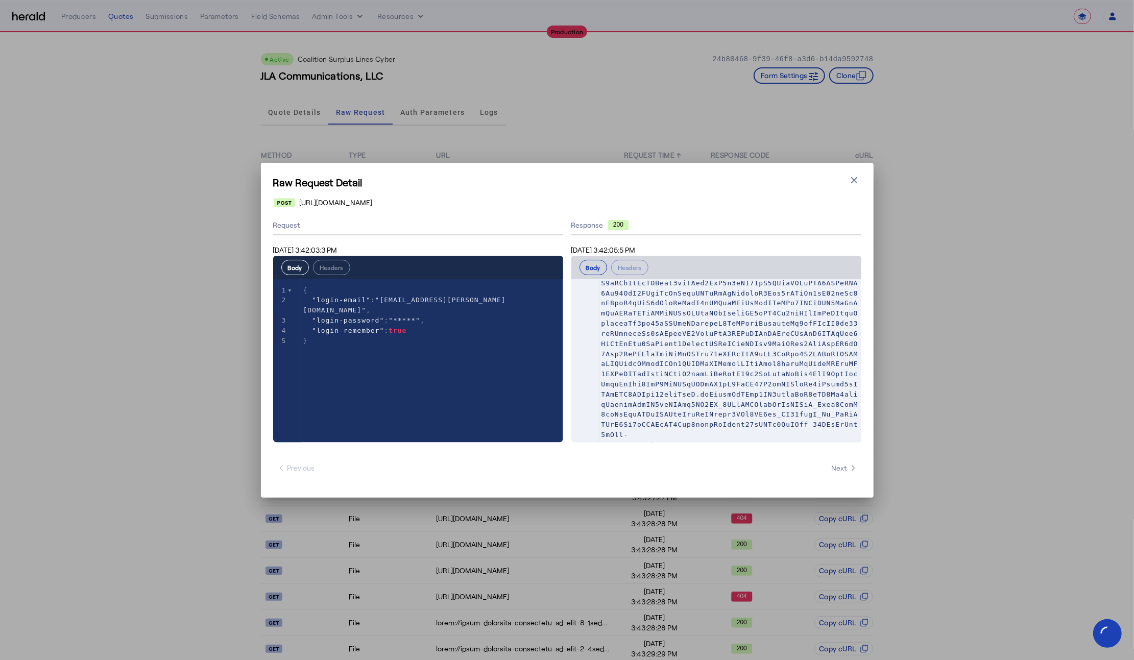
scroll to position [1, 0]
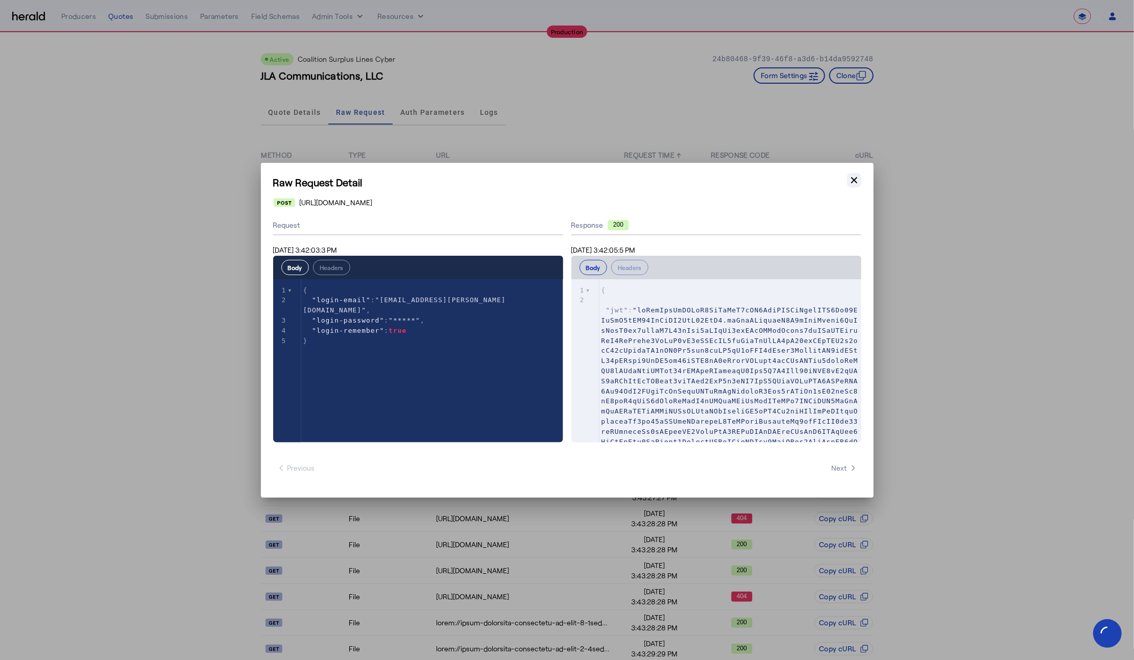
click at [859, 176] on icon "button" at bounding box center [854, 180] width 10 height 10
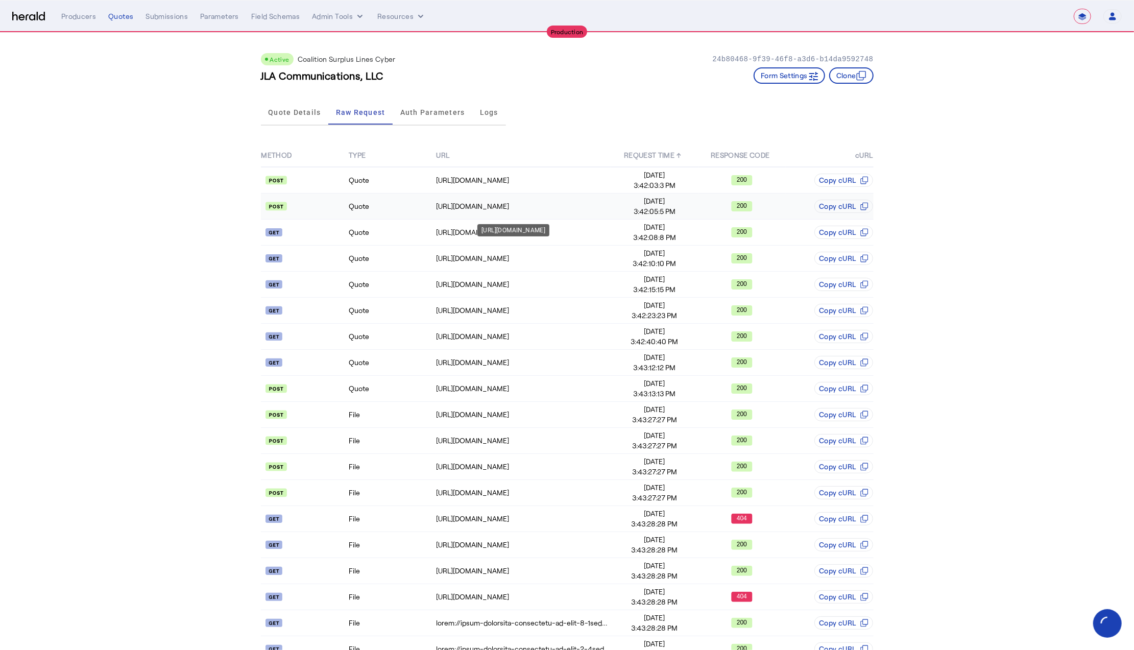
click at [528, 201] on div "https://distribution-api.coalitioninc.com/v2/packages" at bounding box center [523, 206] width 174 height 10
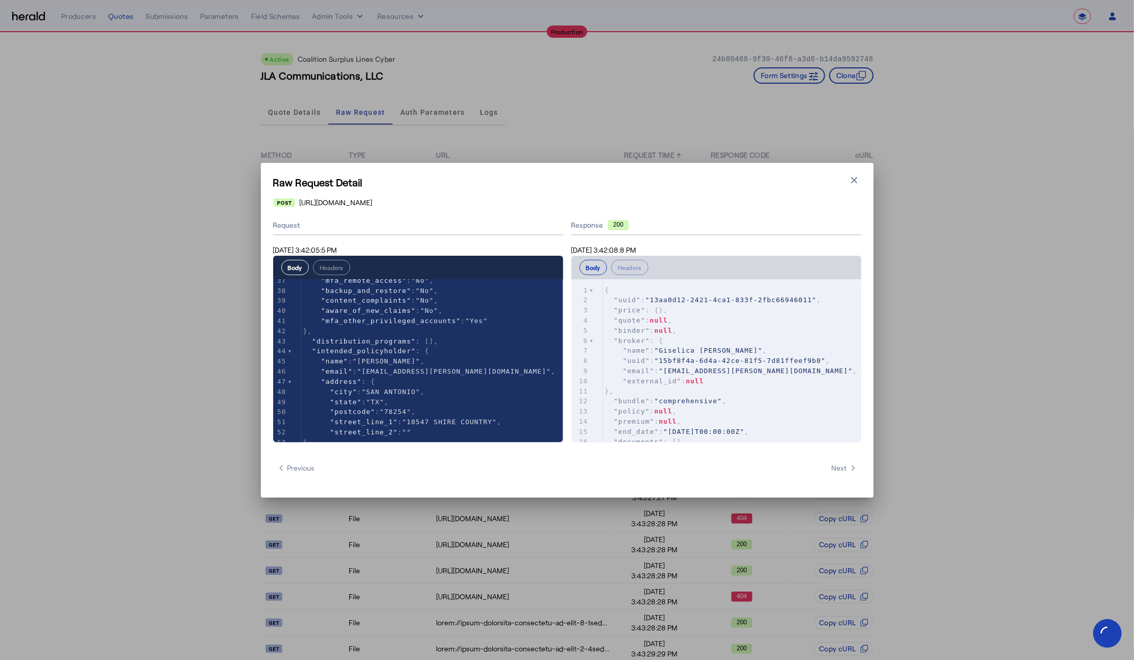
scroll to position [0, 0]
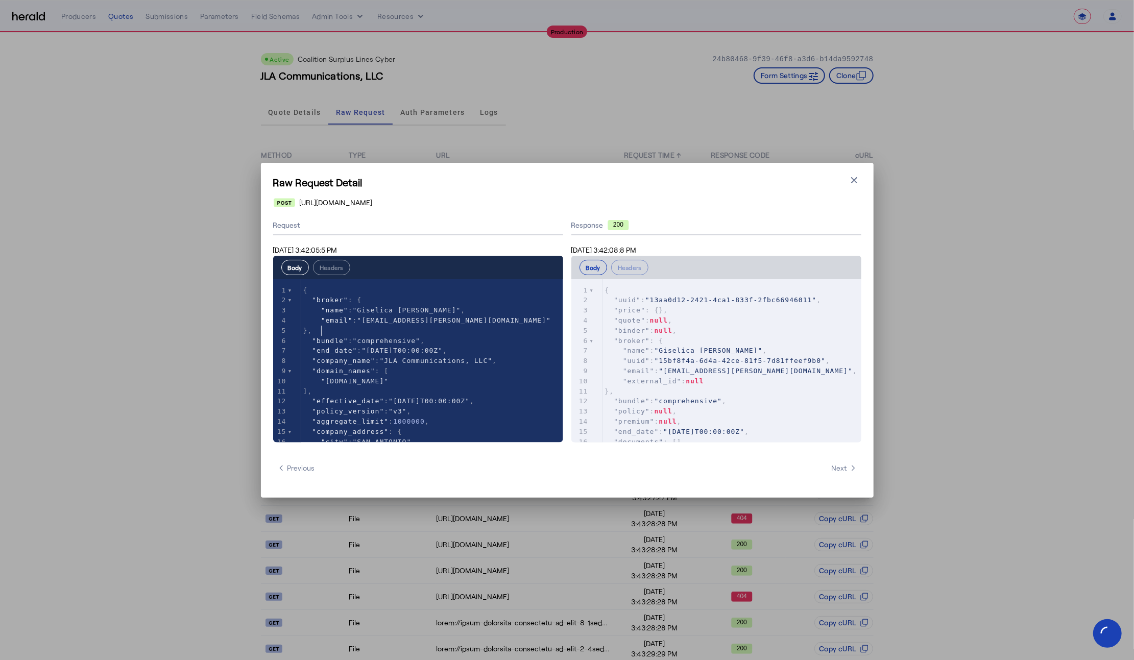
click at [770, 343] on pre ""broker" : {" at bounding box center [732, 341] width 258 height 10
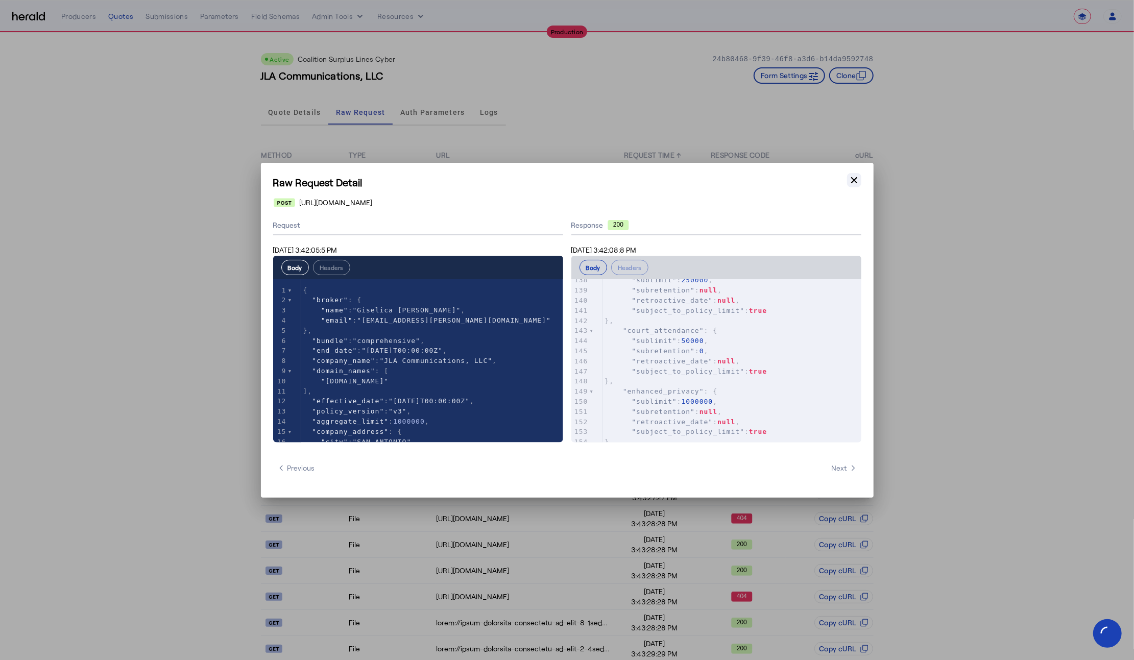
click at [853, 186] on button "Close modal" at bounding box center [854, 180] width 14 height 14
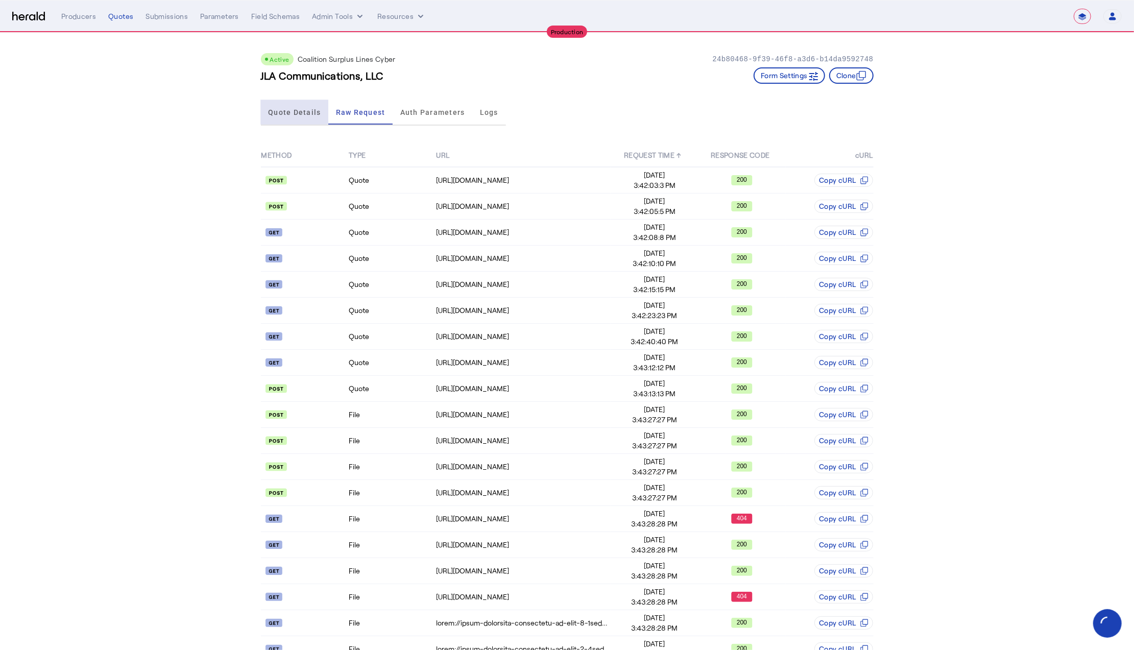
click at [285, 109] on span "Quote Details" at bounding box center [294, 112] width 53 height 7
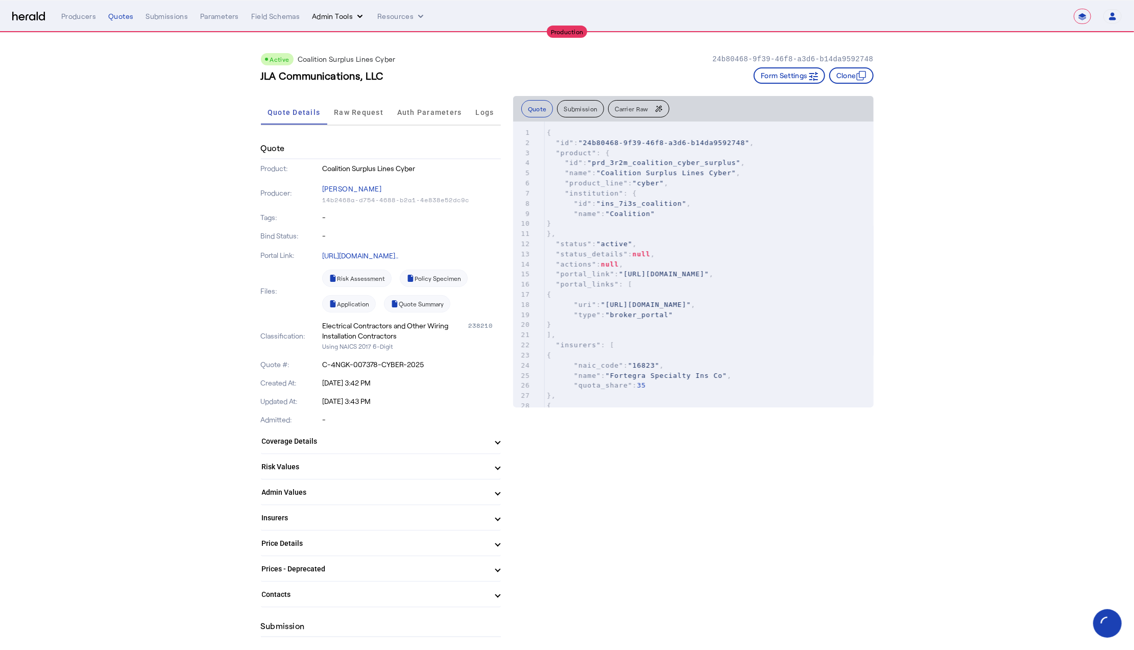
click at [329, 16] on button "Admin Tools" at bounding box center [338, 16] width 53 height 10
click at [355, 62] on span "Products Manager" at bounding box center [356, 62] width 75 height 12
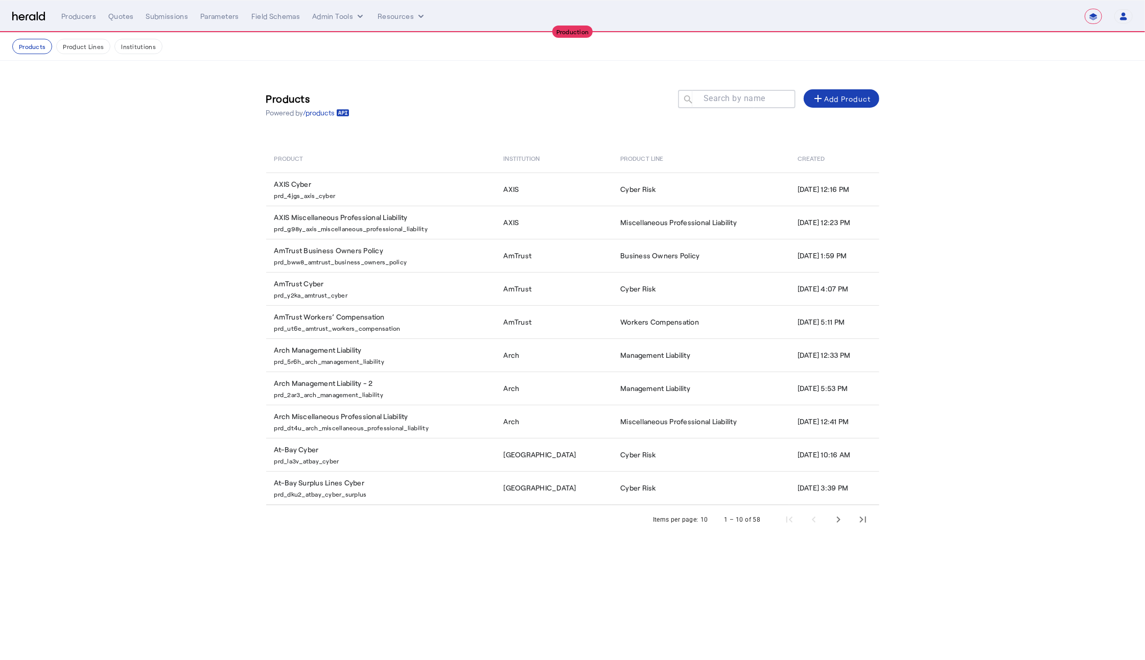
click at [584, 126] on div "Products Powered by /products Search by name search add Add Product" at bounding box center [572, 104] width 613 height 46
click at [751, 105] on div at bounding box center [741, 104] width 92 height 29
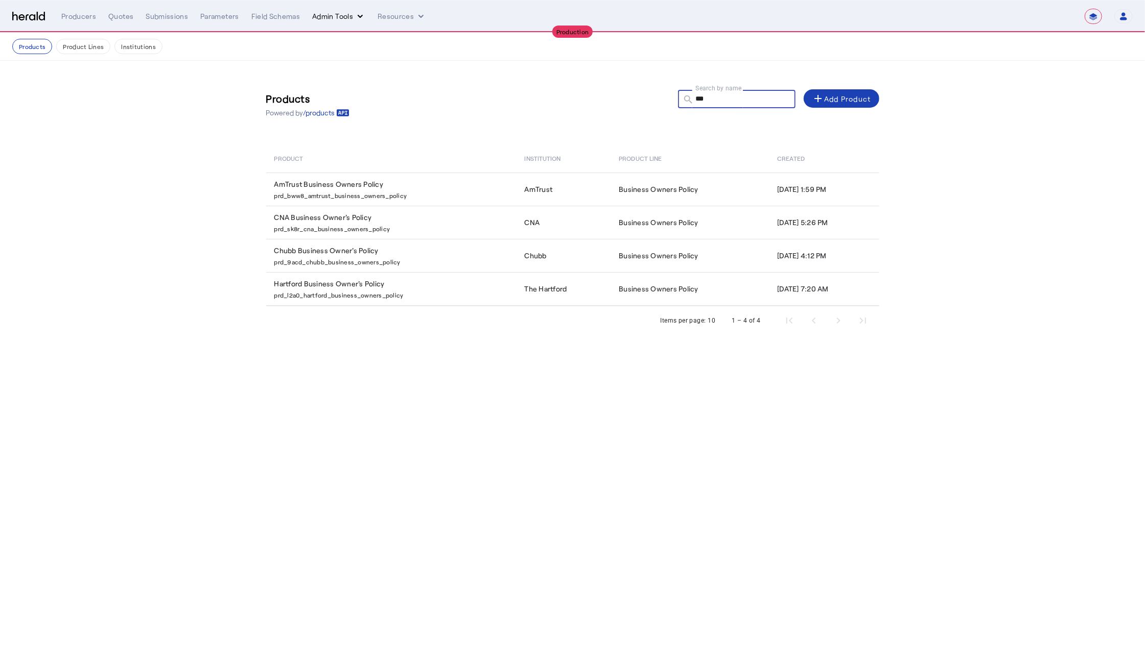
type input "***"
click at [335, 14] on button "Admin Tools" at bounding box center [338, 16] width 53 height 10
click at [357, 37] on span "Platforms Manager" at bounding box center [356, 38] width 75 height 12
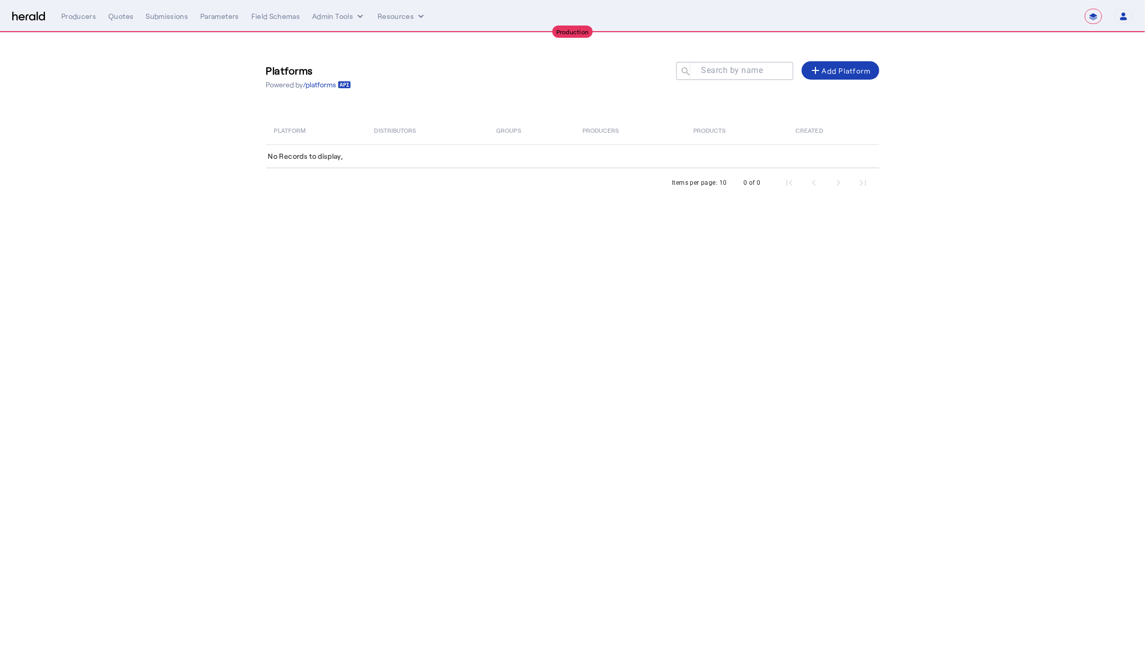
click at [745, 73] on mat-label "Search by name" at bounding box center [732, 71] width 62 height 10
click at [745, 73] on input "Search by name" at bounding box center [739, 70] width 92 height 12
type input "***"
click at [18, 26] on nav "**********" at bounding box center [572, 17] width 1145 height 32
click at [26, 16] on img at bounding box center [28, 17] width 33 height 10
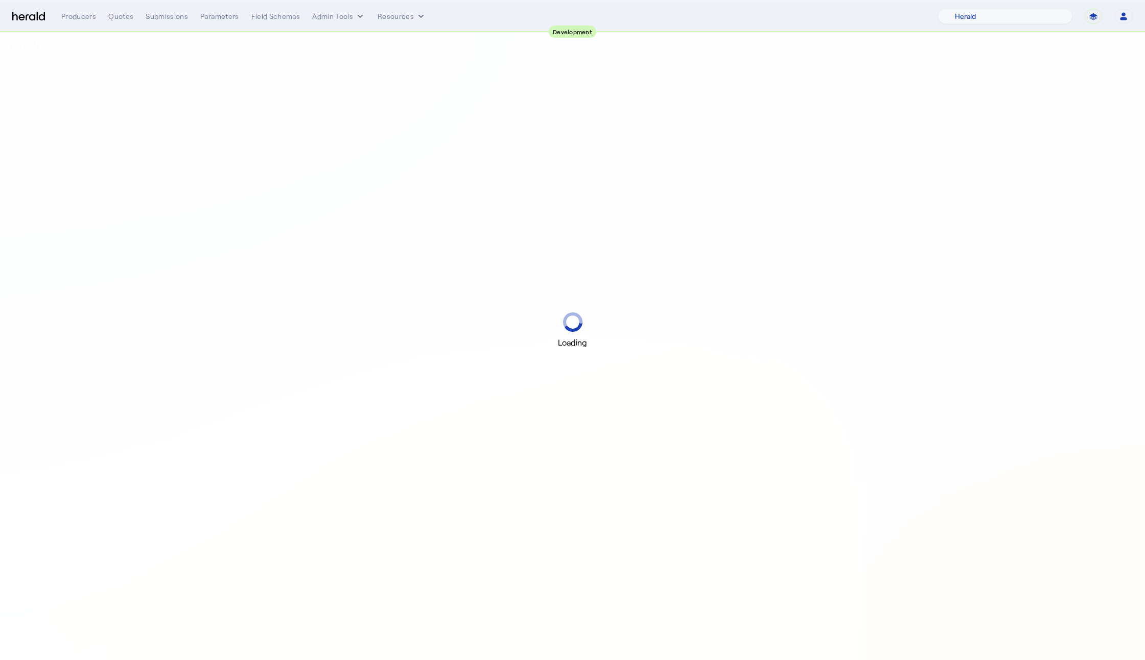
select select "pfm_2v8p_herald_api"
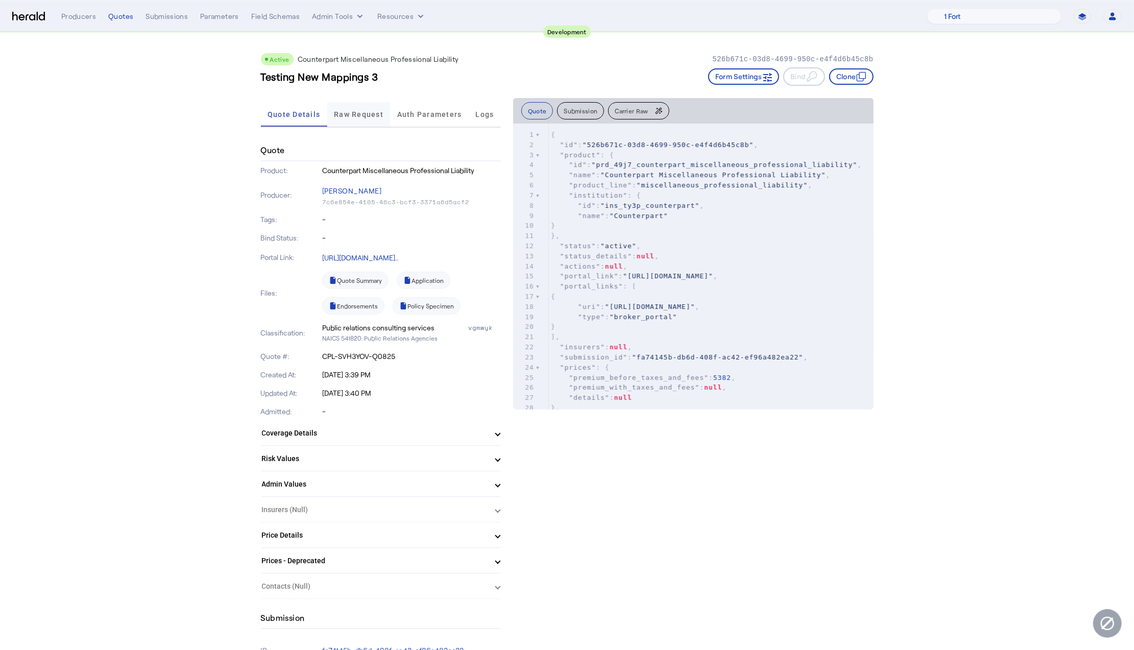
click at [367, 116] on span "Raw Request" at bounding box center [359, 114] width 50 height 7
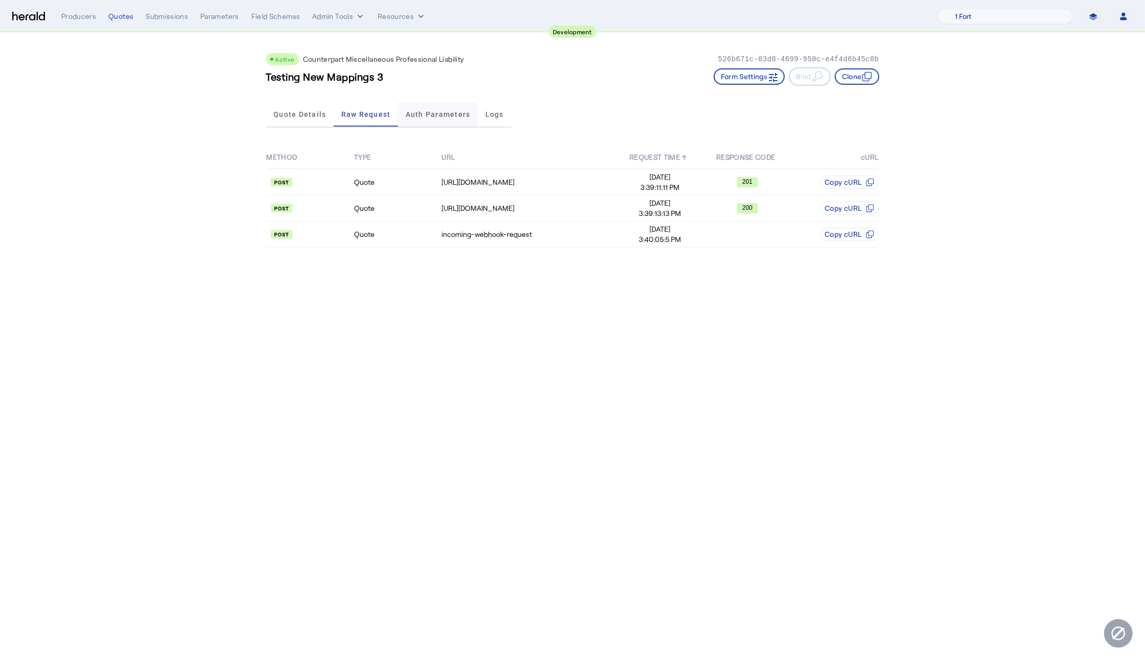
click at [438, 121] on span "Auth Parameters" at bounding box center [438, 114] width 65 height 25
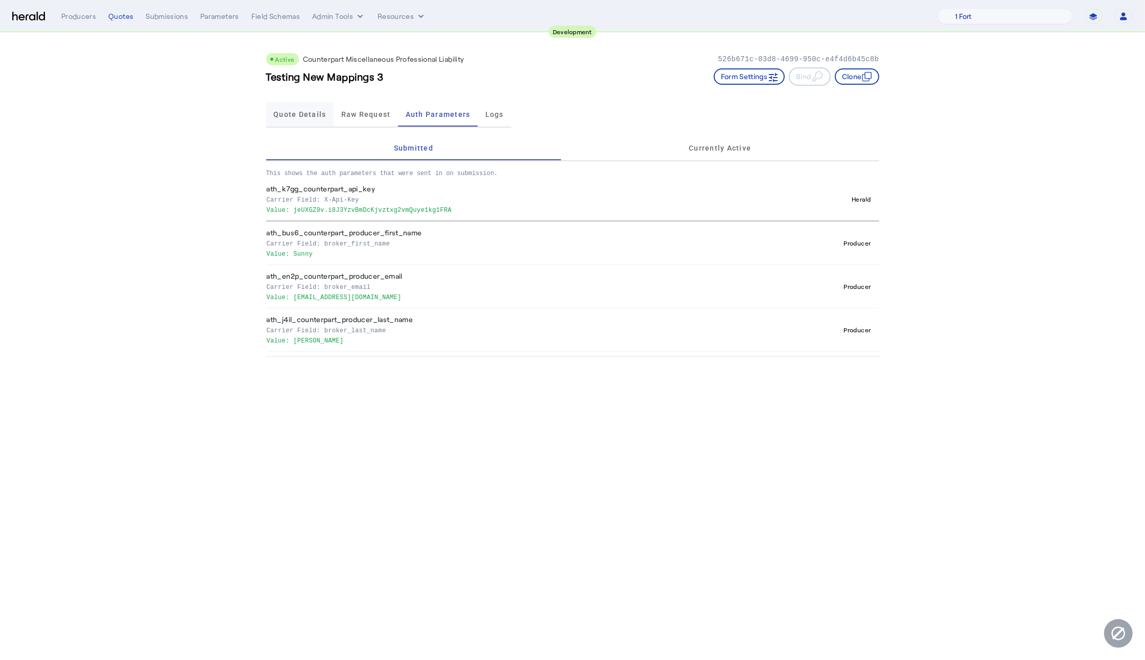
click at [317, 115] on span "Quote Details" at bounding box center [299, 114] width 53 height 7
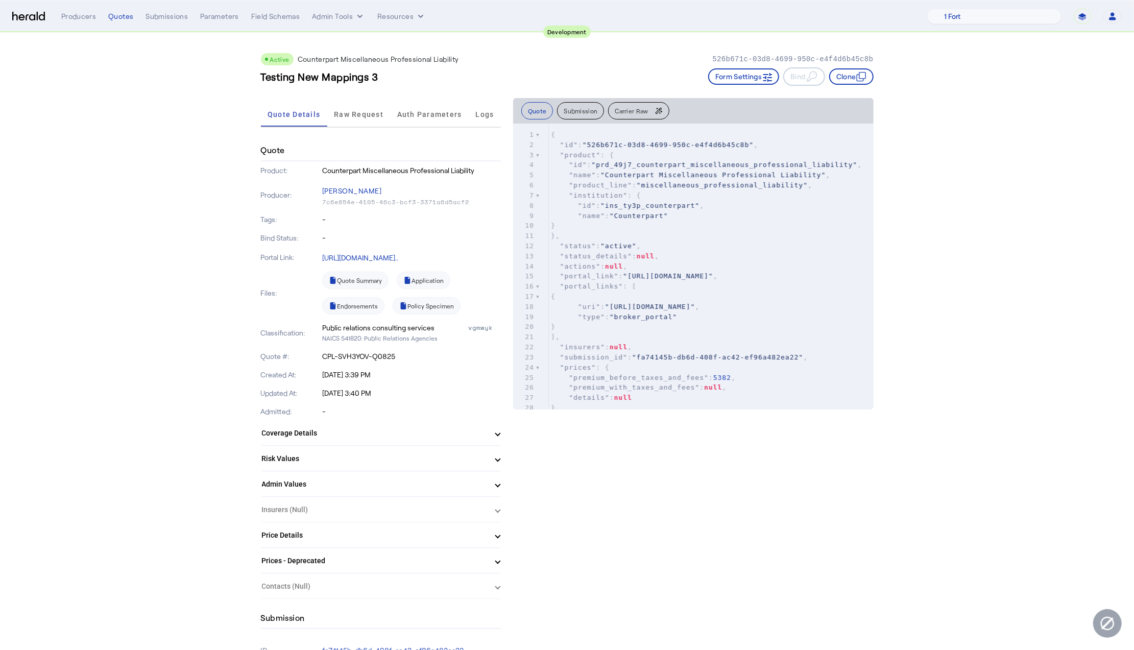
click at [382, 253] on link "[URL][DOMAIN_NAME].." at bounding box center [360, 257] width 76 height 9
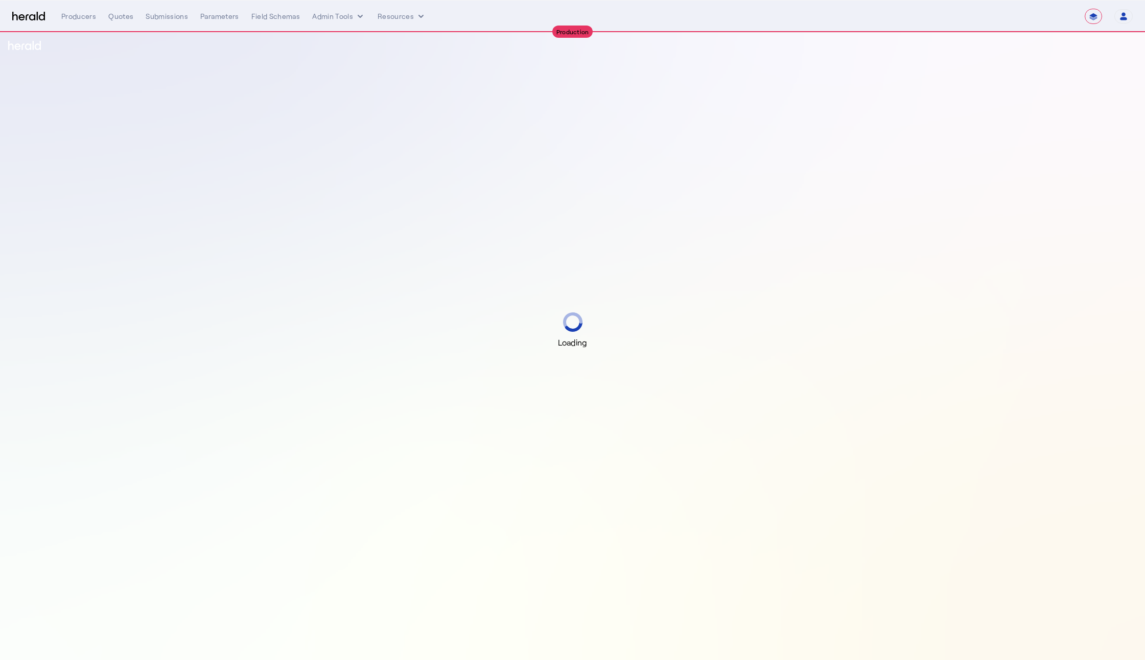
select select "**********"
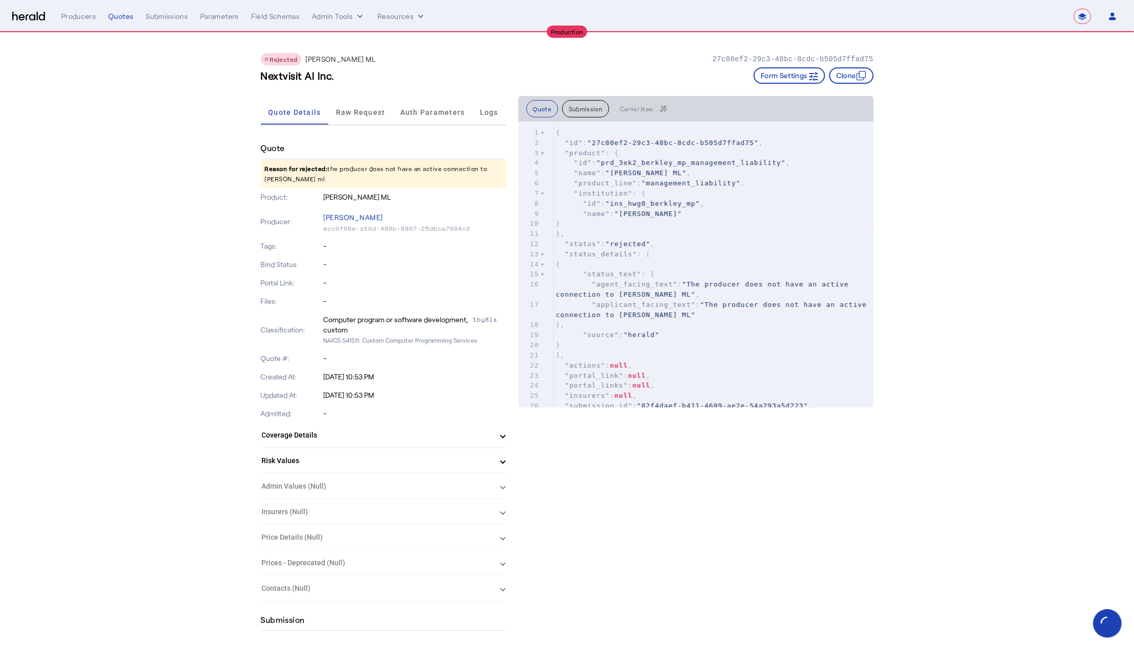
click at [381, 292] on div "Files: -" at bounding box center [383, 301] width 245 height 18
click at [383, 112] on span "Raw Request" at bounding box center [361, 112] width 50 height 7
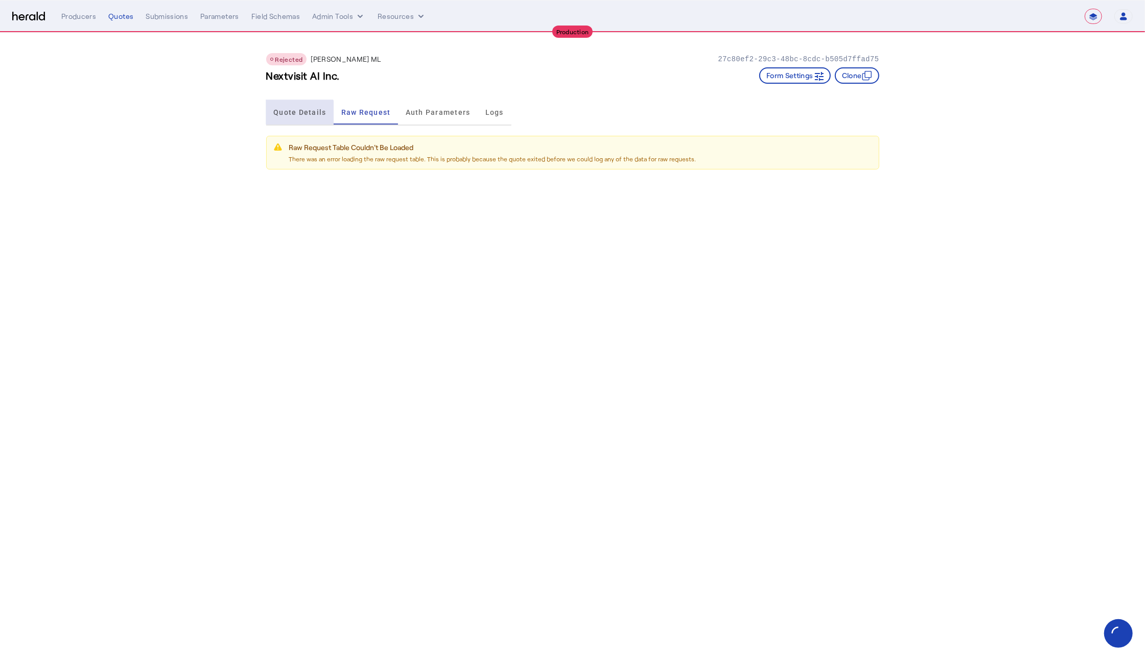
click at [286, 119] on span "Quote Details" at bounding box center [299, 112] width 53 height 25
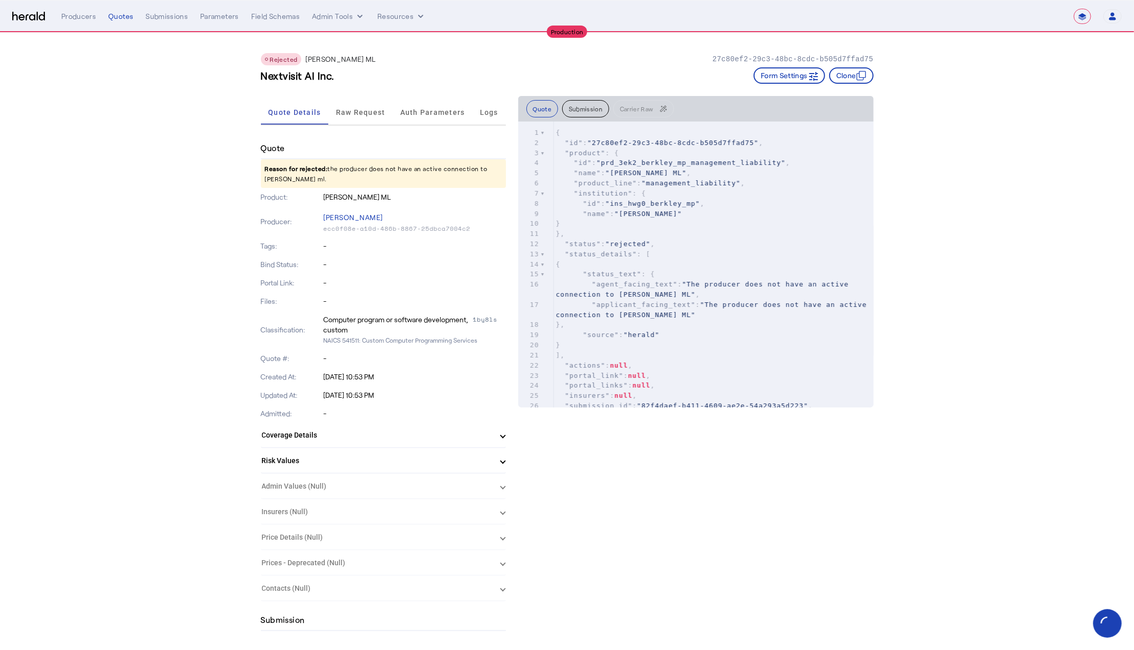
click at [340, 175] on p "Reason for rejected: the producer does not have an active connection to berkley…" at bounding box center [383, 173] width 245 height 29
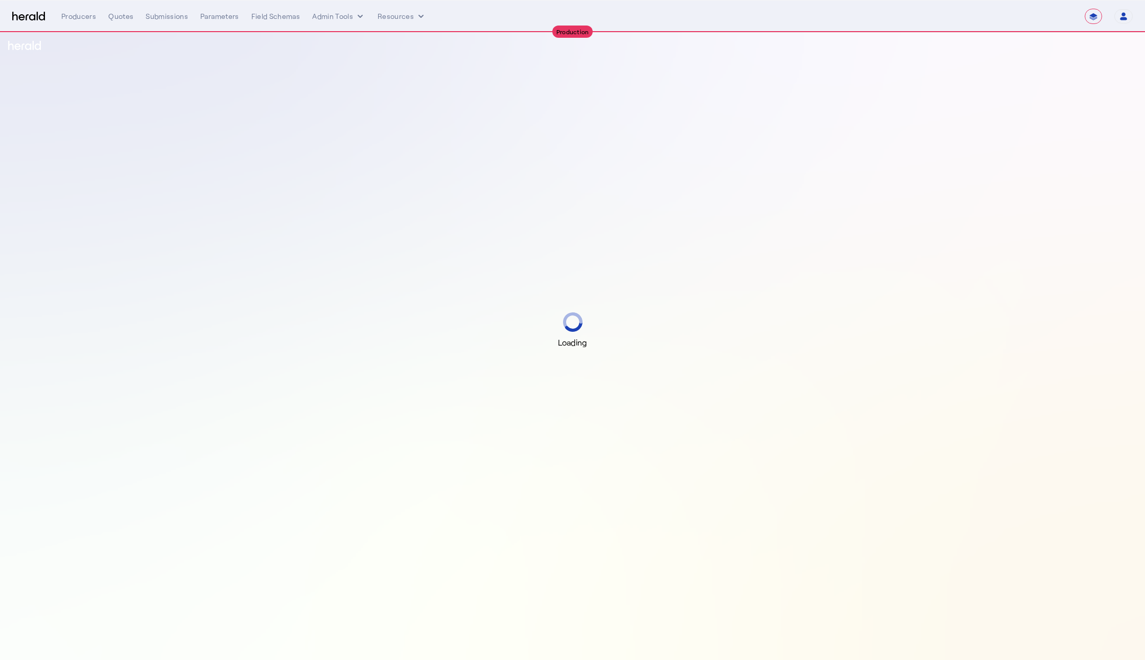
select select "**********"
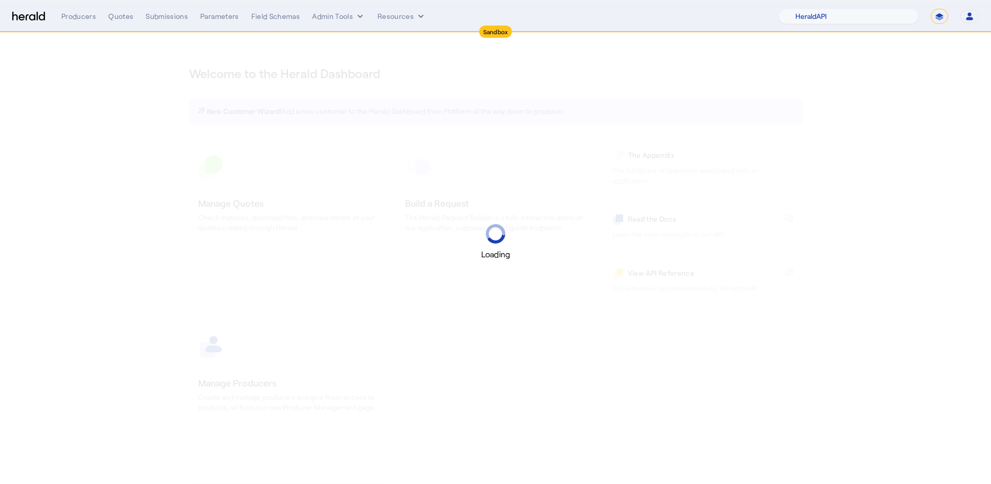
select select "pfm_2v8p_herald_api"
select select "*******"
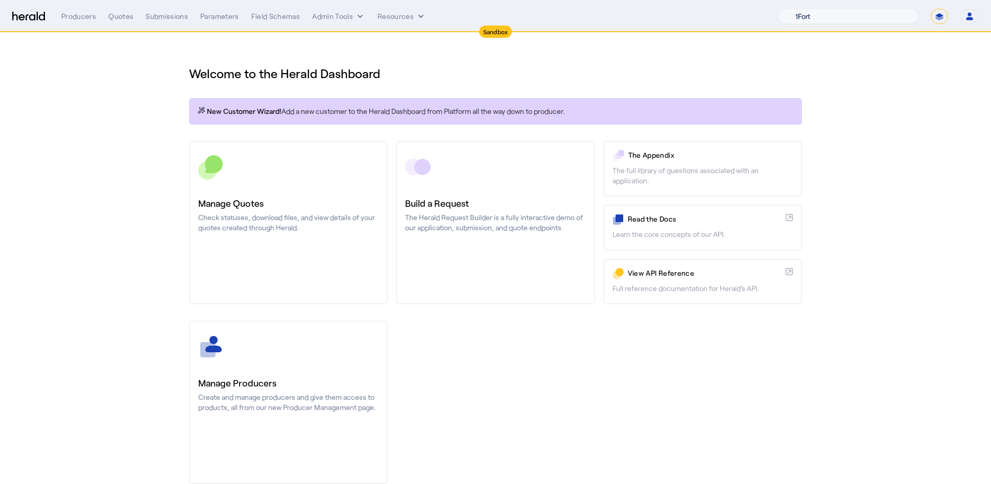
click at [870, 17] on select "1Fort Acrisure Acturis Affinity Advisors Affinity Risk Agentero AmWins Anzen Ao…" at bounding box center [848, 16] width 140 height 15
select select "pfm_1vyo_affinityrisk"
click at [804, 9] on select "1Fort Acrisure Acturis Affinity Advisors Affinity Risk Agentero AmWins Anzen Ao…" at bounding box center [848, 16] width 140 height 15
click at [120, 20] on div "You are now impersonating the Affinity Risk platform." at bounding box center [495, 242] width 991 height 484
click at [124, 18] on div "Quotes" at bounding box center [120, 16] width 25 height 10
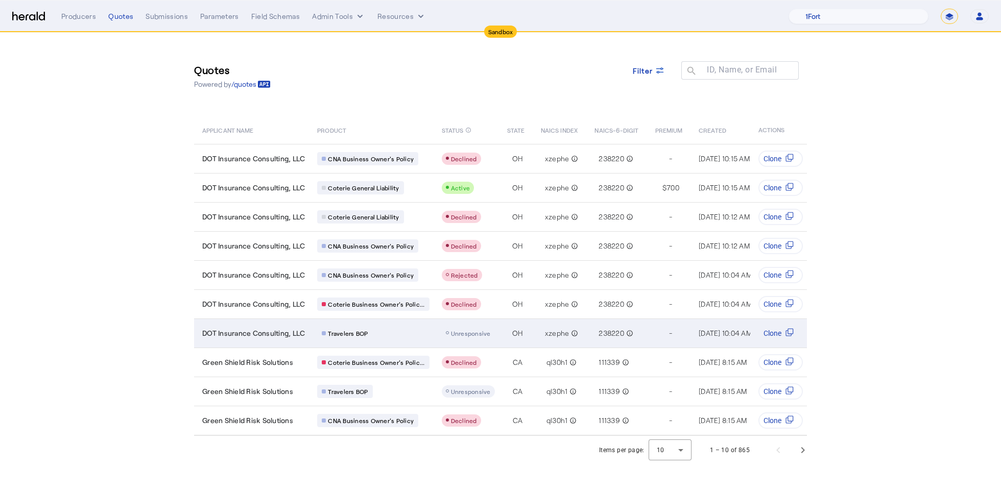
click at [396, 335] on div "Travelers BOP" at bounding box center [373, 333] width 112 height 13
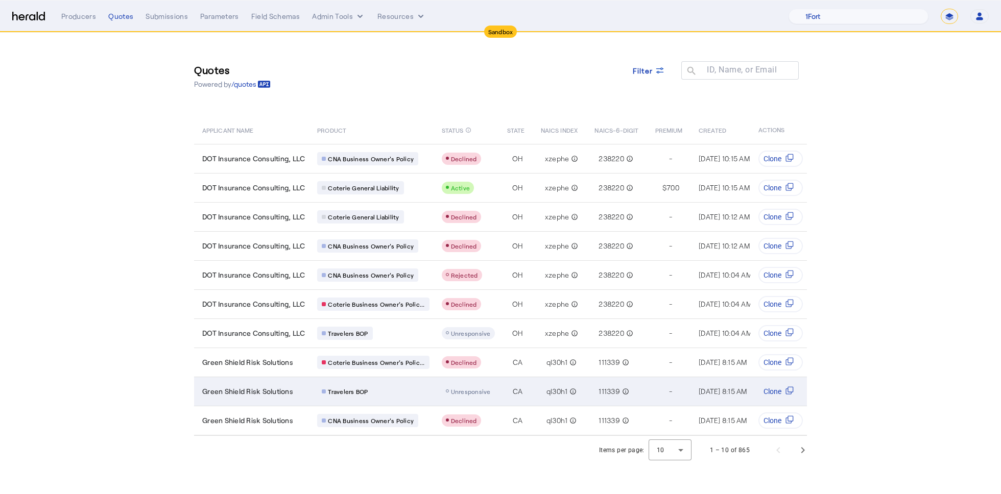
click at [384, 388] on div "Travelers BOP" at bounding box center [373, 391] width 112 height 13
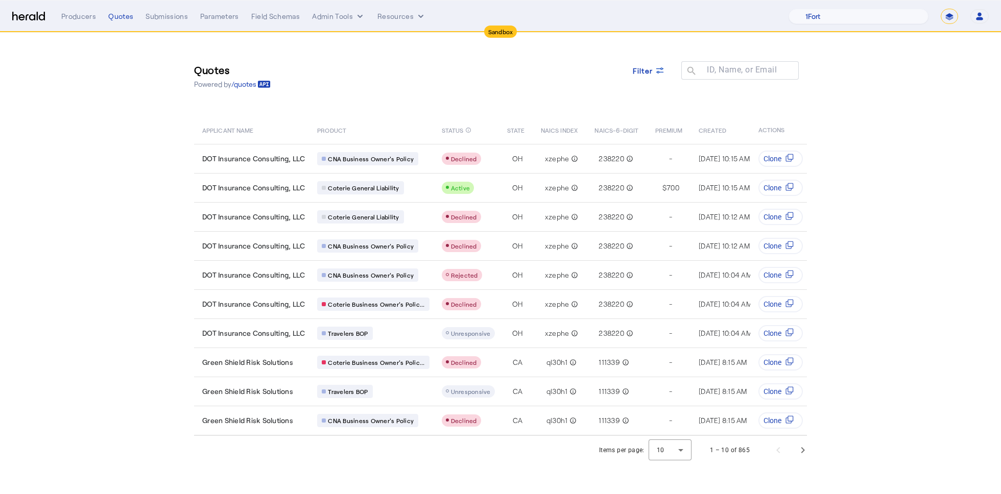
click at [900, 135] on section "Quotes Powered by /quotes Filter ID, Name, or Email search APPLICANT NAME PRODU…" at bounding box center [500, 249] width 1001 height 432
click at [798, 458] on span "Next page" at bounding box center [803, 450] width 25 height 25
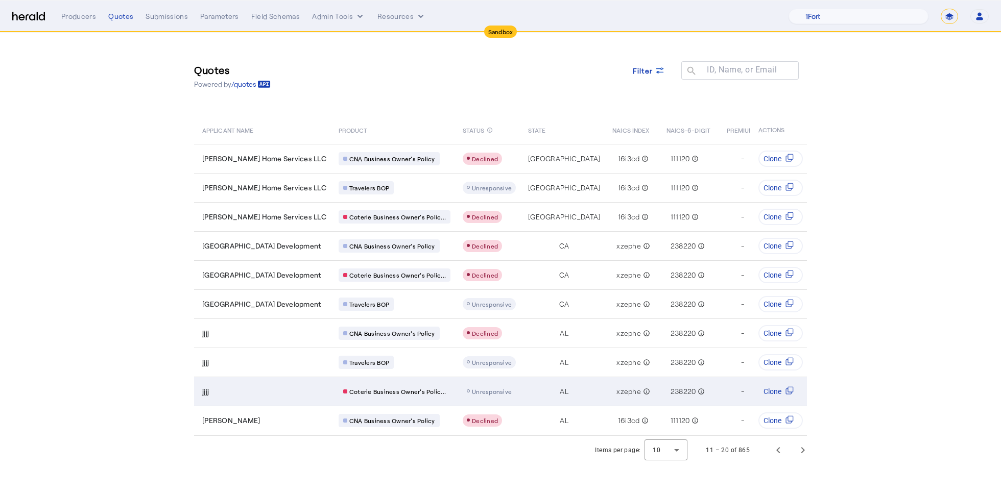
click at [528, 389] on div "AL" at bounding box center [564, 392] width 72 height 10
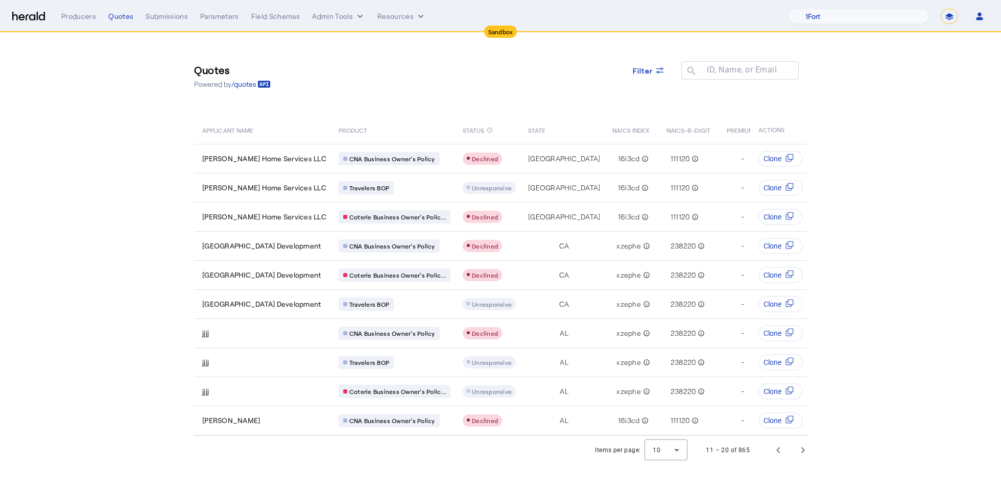
click at [945, 10] on select "**********" at bounding box center [949, 16] width 17 height 15
select select "**********"
click at [941, 9] on select "**********" at bounding box center [949, 16] width 17 height 15
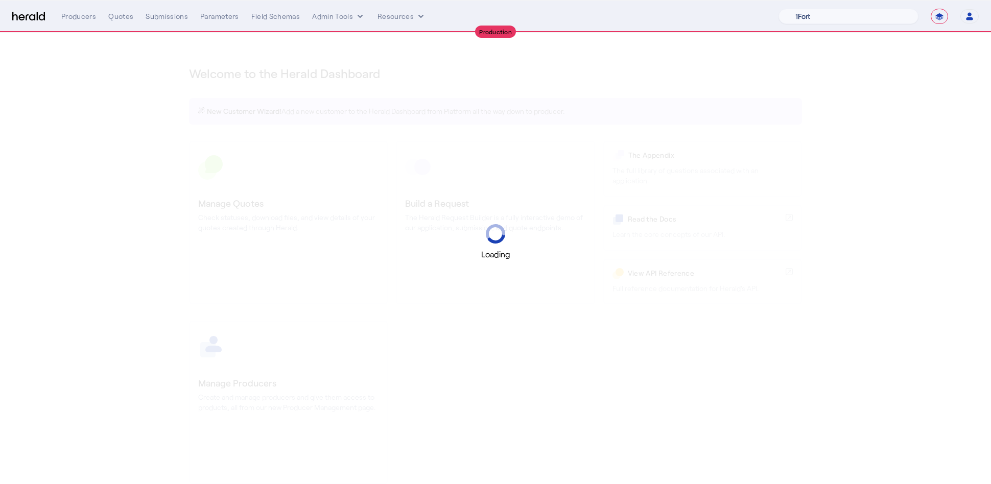
click at [861, 15] on select "1Fort Acrisure Acturis Affinity Advisors Affinity Risk Agentero AmWins Anzen Ao…" at bounding box center [848, 16] width 140 height 15
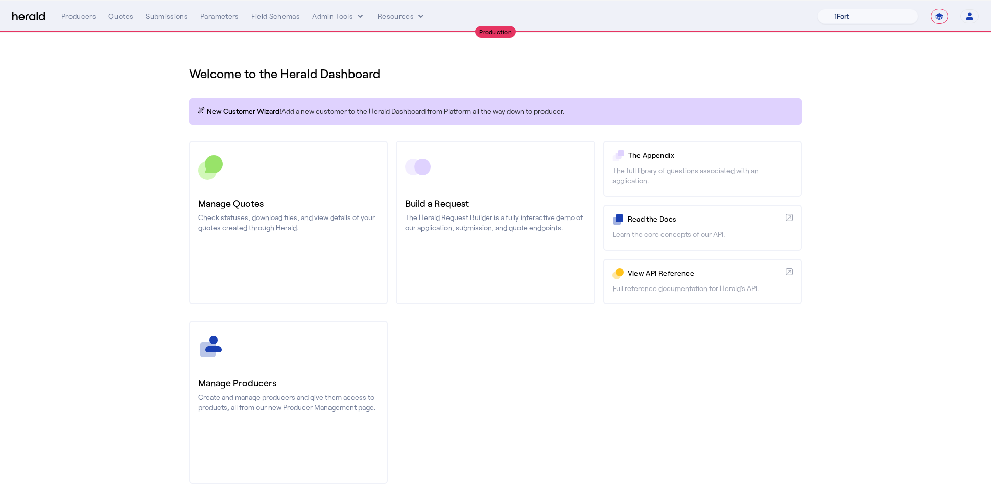
click at [883, 11] on select "1Fort Affinity Risk [PERSON_NAME] [PERSON_NAME] CRC Campus Coverage Citadel Fif…" at bounding box center [867, 16] width 101 height 15
click at [817, 9] on select "1Fort Affinity Risk [PERSON_NAME] [PERSON_NAME] CRC Campus Coverage Citadel Fif…" at bounding box center [867, 16] width 101 height 15
click at [117, 24] on nav "**********" at bounding box center [495, 17] width 991 height 32
click at [127, 14] on div "Quotes" at bounding box center [120, 16] width 25 height 10
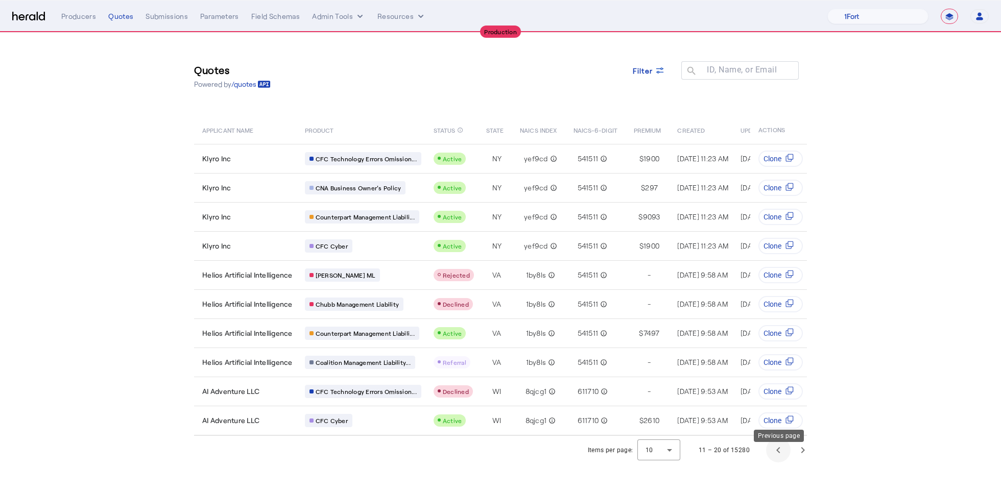
click at [782, 454] on span "Previous page" at bounding box center [778, 450] width 25 height 25
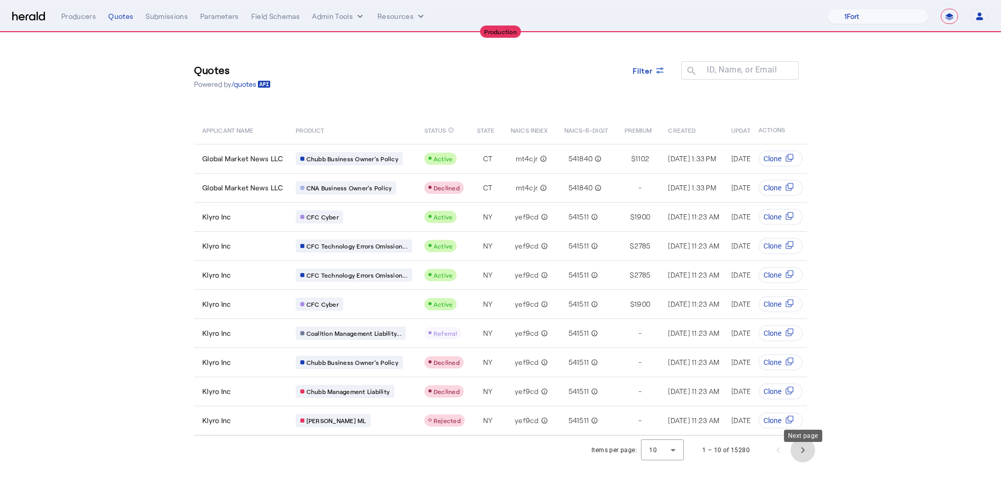
click at [806, 463] on span "Next page" at bounding box center [803, 450] width 25 height 25
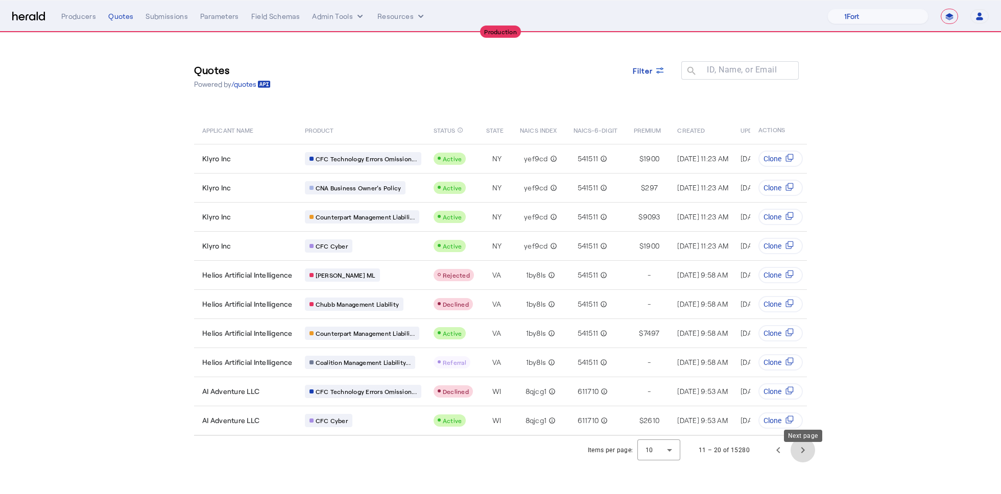
click at [807, 455] on span "Next page" at bounding box center [803, 450] width 25 height 25
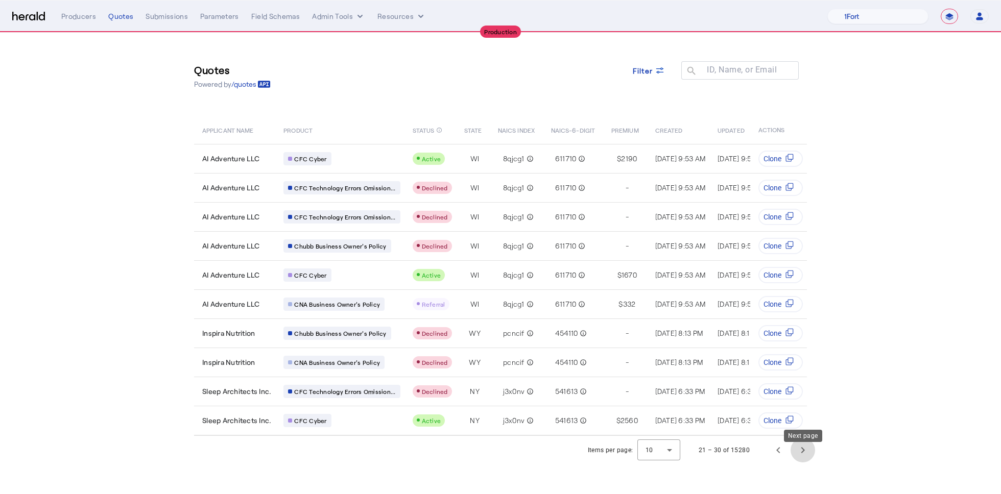
click at [805, 462] on span "Next page" at bounding box center [803, 450] width 25 height 25
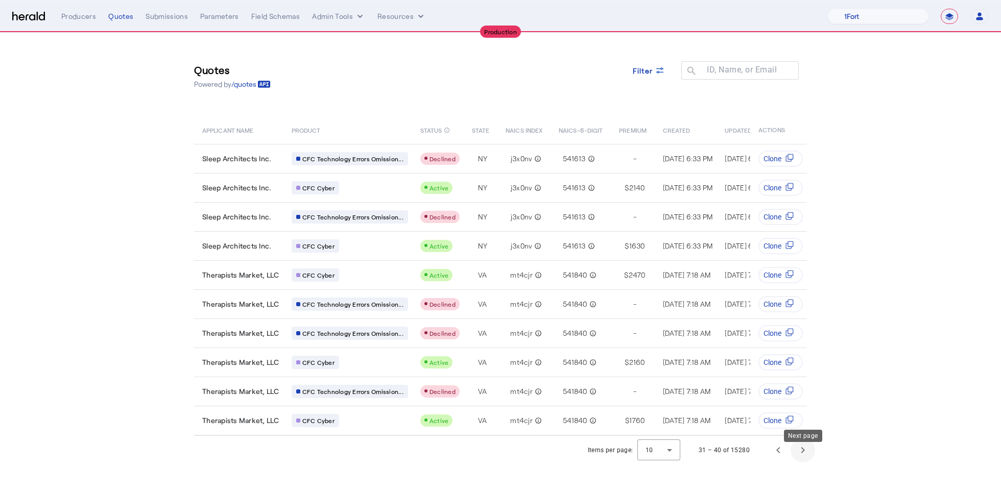
click at [794, 458] on span "Next page" at bounding box center [803, 450] width 25 height 25
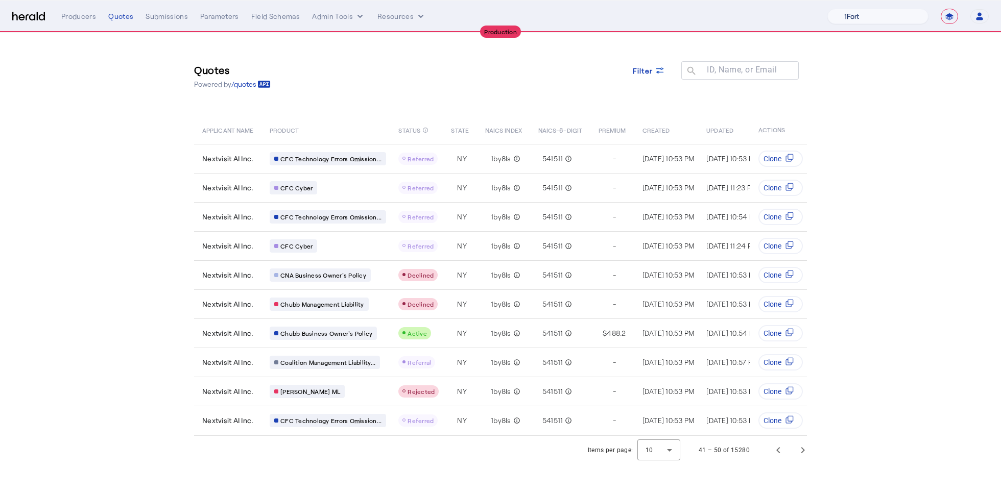
click at [890, 18] on select "1Fort Affinity Risk Billy BindHQ Bunker CRC Campus Coverage Citadel Fifthwall F…" at bounding box center [877, 16] width 101 height 15
click at [827, 9] on select "1Fort Affinity Risk Billy BindHQ Bunker CRC Campus Coverage Citadel Fifthwall F…" at bounding box center [877, 16] width 101 height 15
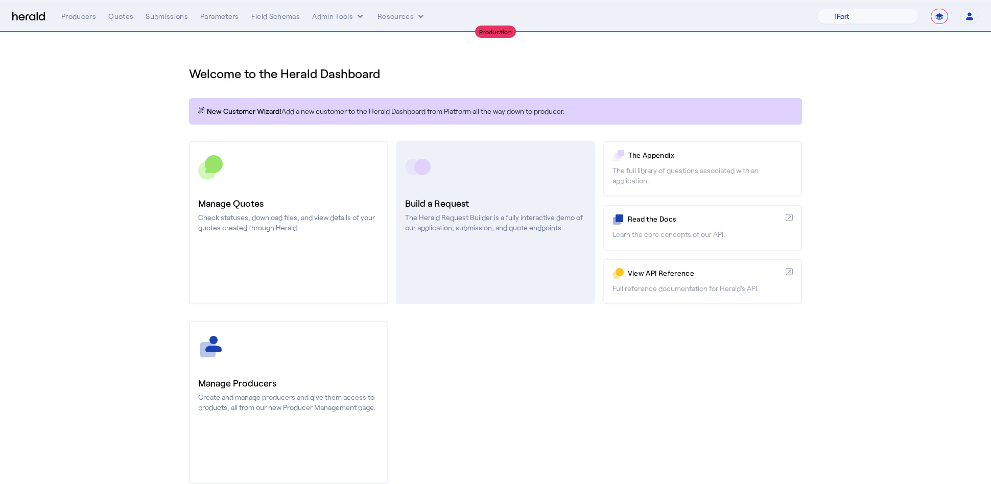
click at [510, 229] on p "The Herald Request Builder is a fully interactive demo of our application, subm…" at bounding box center [495, 222] width 180 height 20
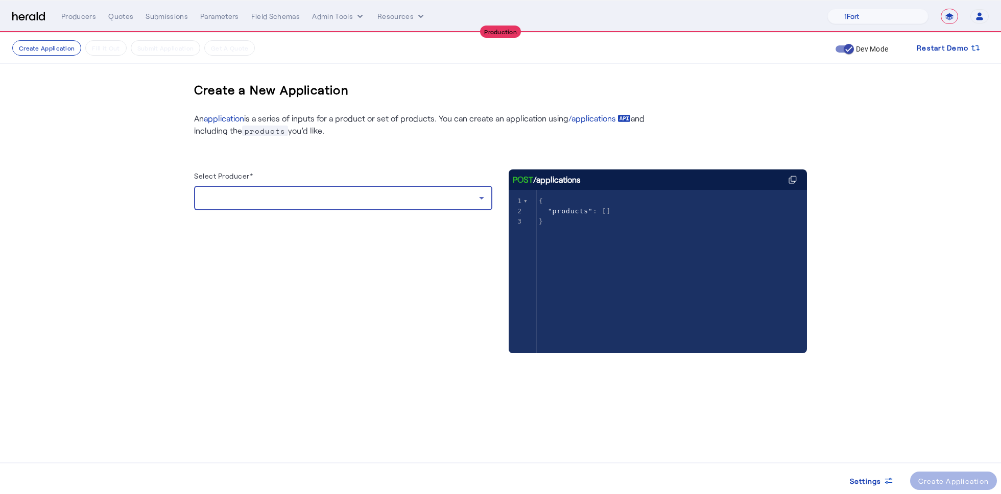
click at [479, 200] on icon at bounding box center [481, 198] width 12 height 12
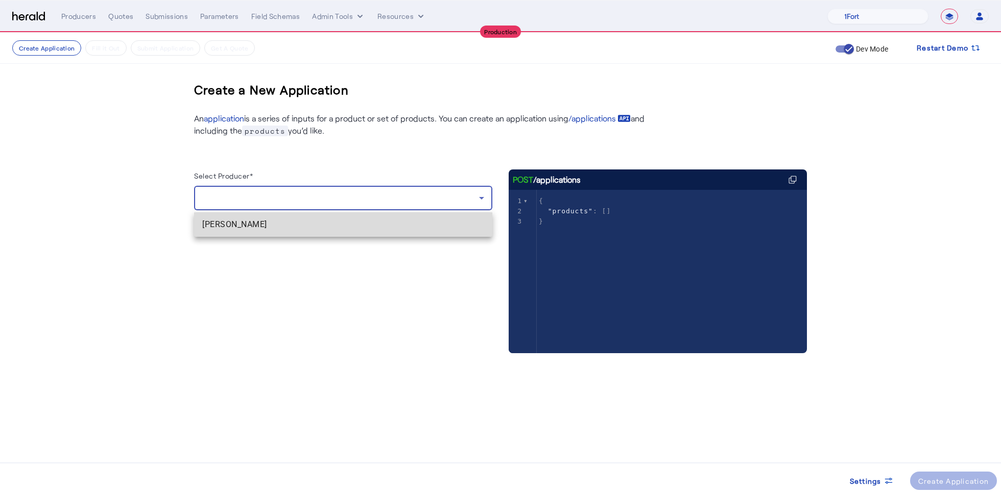
click at [379, 222] on span "Ryan Apgar" at bounding box center [343, 225] width 282 height 12
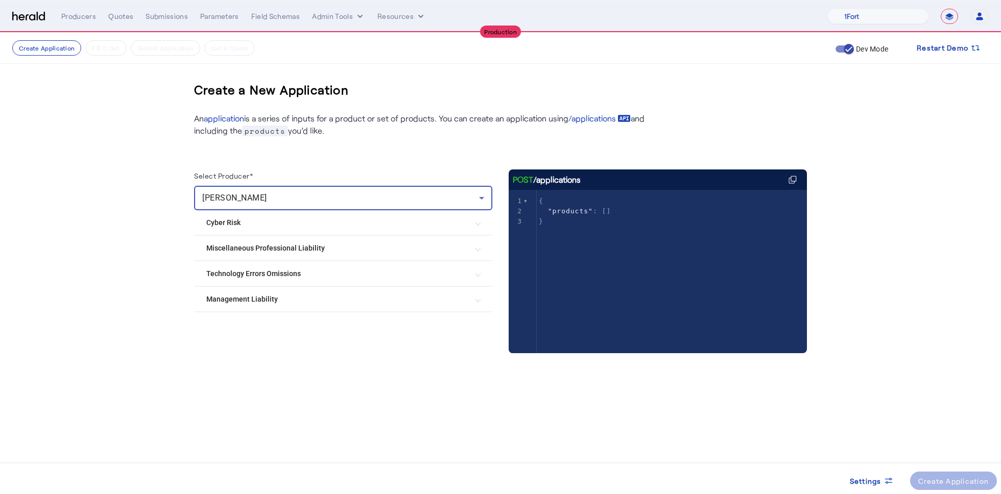
click at [413, 297] on Liability "Management Liability" at bounding box center [336, 299] width 261 height 11
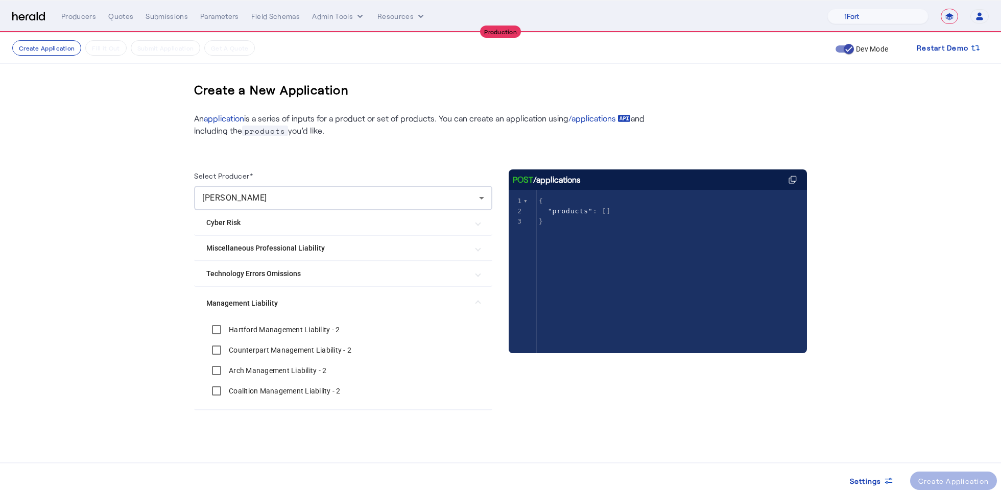
drag, startPoint x: 390, startPoint y: 137, endPoint x: 186, endPoint y: 104, distance: 206.6
click at [186, 104] on div "Create a New Application An application is a series of inputs for a product or …" at bounding box center [501, 261] width 654 height 456
click at [373, 158] on div "Select Producer* Ryan Apgar Cyber Risk The Hartford Cyber CFC Cyber CFC Surplus…" at bounding box center [500, 292] width 613 height 311
click at [485, 301] on mat-expansion-panel-header "Management Liability" at bounding box center [343, 303] width 298 height 33
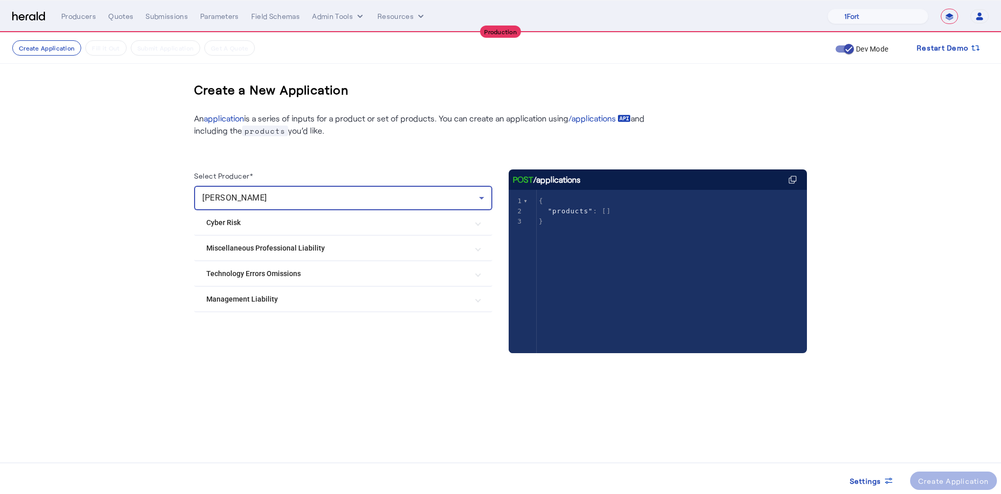
click at [487, 195] on icon at bounding box center [481, 198] width 12 height 12
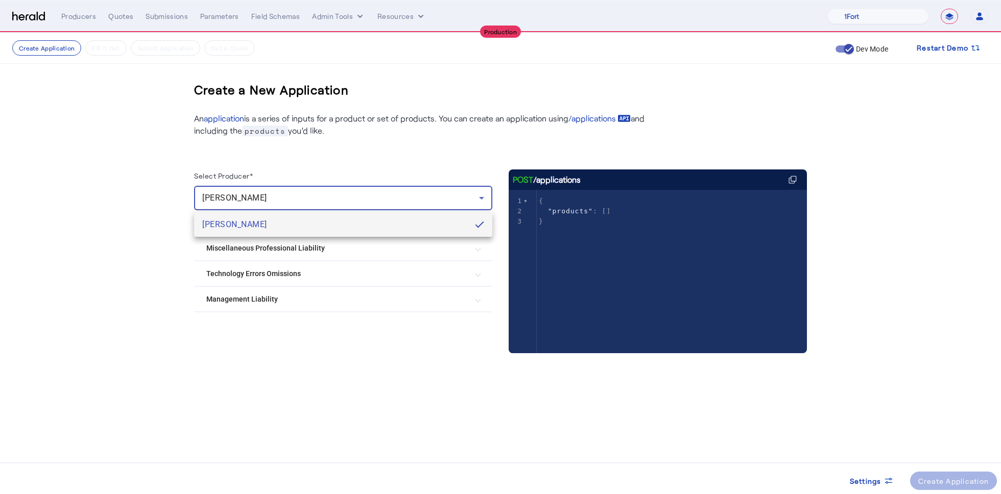
click at [487, 195] on div at bounding box center [500, 247] width 1001 height 494
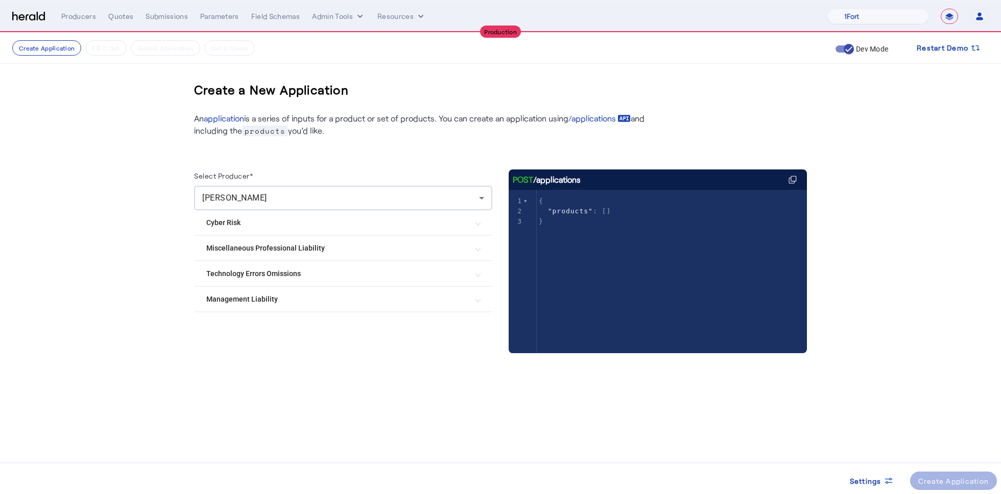
click at [754, 85] on div "Create a New Application" at bounding box center [500, 90] width 613 height 33
click at [870, 12] on select "1Fort Affinity Risk Billy BindHQ Bunker CRC Campus Coverage Citadel Fifthwall F…" at bounding box center [877, 16] width 101 height 15
click at [827, 9] on select "1Fort Affinity Risk Billy BindHQ Bunker CRC Campus Coverage Citadel Fifthwall F…" at bounding box center [877, 16] width 101 height 15
click at [869, 4] on nav "**********" at bounding box center [500, 17] width 1001 height 32
click at [869, 9] on select "1Fort Affinity Risk Billy BindHQ Bunker CRC Campus Coverage Citadel Fifthwall F…" at bounding box center [877, 16] width 101 height 15
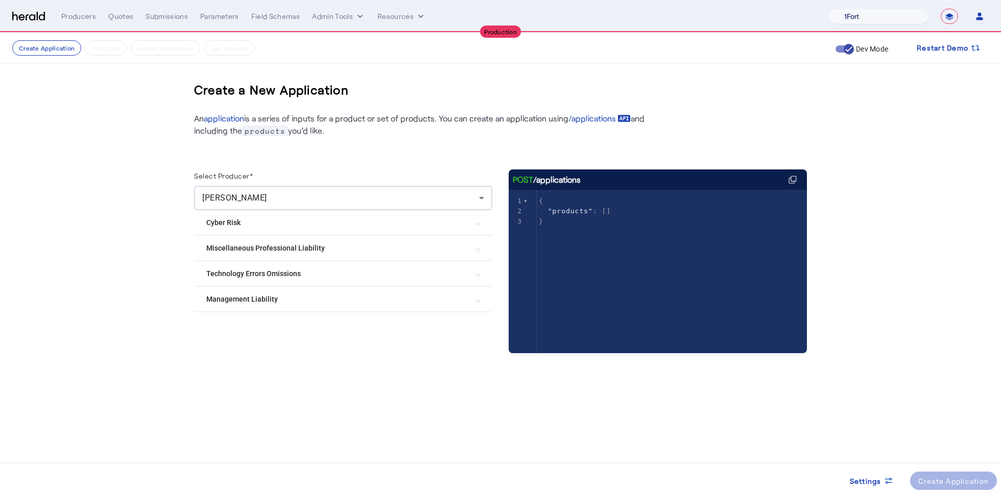
select select "pfm_z9k1_growthmill"
click at [827, 9] on select "1Fort Affinity Risk Billy BindHQ Bunker CRC Campus Coverage Citadel Fifthwall F…" at bounding box center [877, 16] width 101 height 15
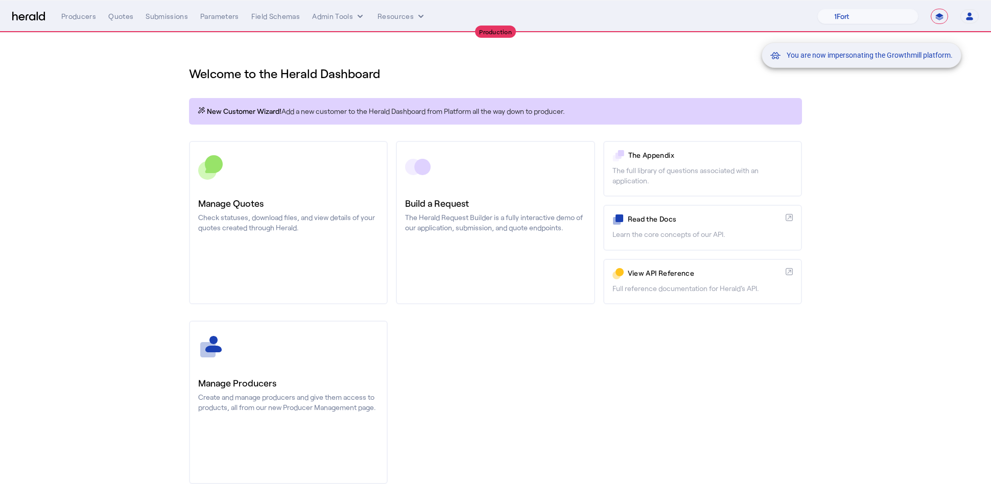
click at [485, 49] on div "You are now impersonating the Growthmill platform." at bounding box center [495, 242] width 991 height 484
click at [477, 225] on div "You are now impersonating the Growthmill platform." at bounding box center [495, 242] width 991 height 484
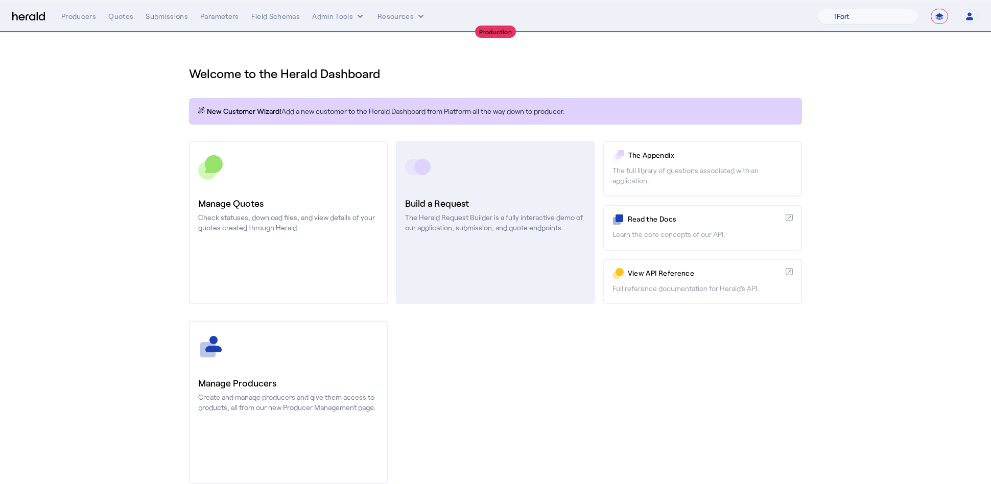
click at [488, 243] on link "Build a Request The Herald Request Builder is a fully interactive demo of our a…" at bounding box center [495, 222] width 199 height 163
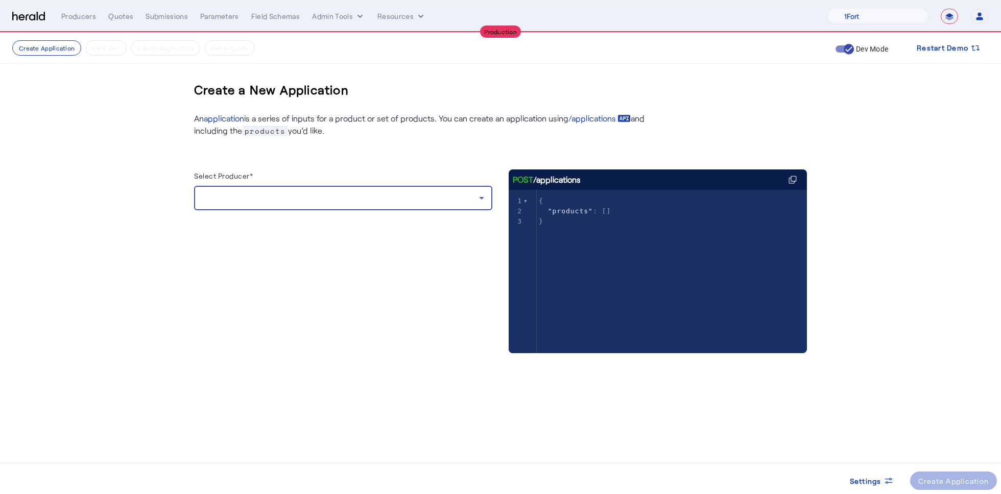
click at [456, 197] on div at bounding box center [340, 198] width 277 height 12
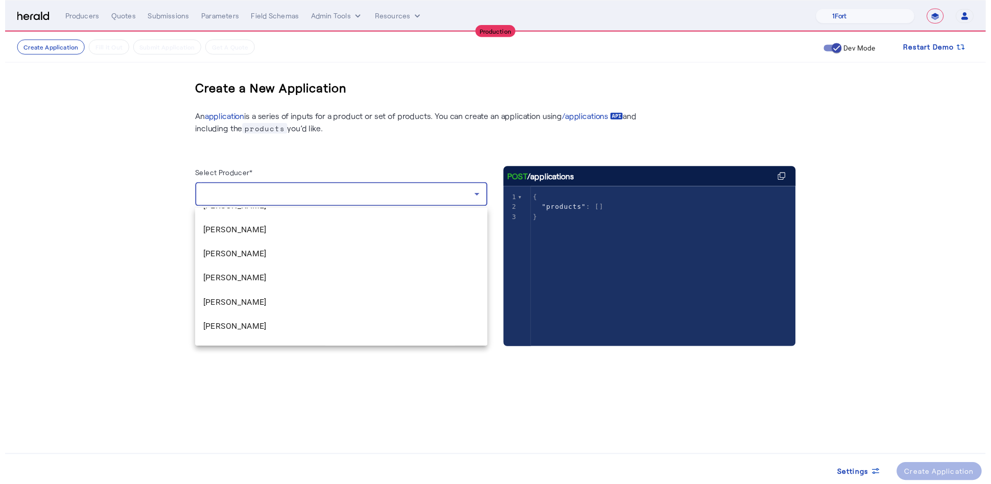
scroll to position [236, 0]
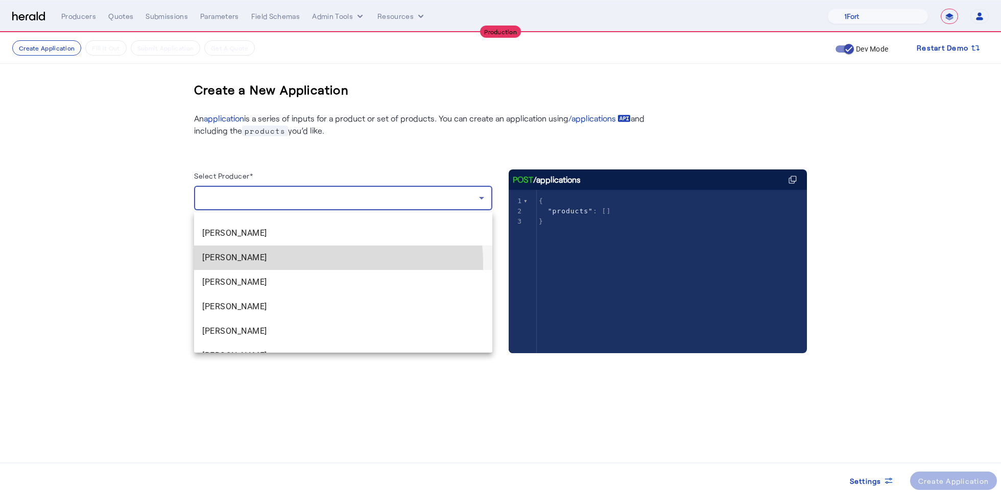
click at [301, 264] on mat-option "Chris Votta" at bounding box center [343, 258] width 298 height 25
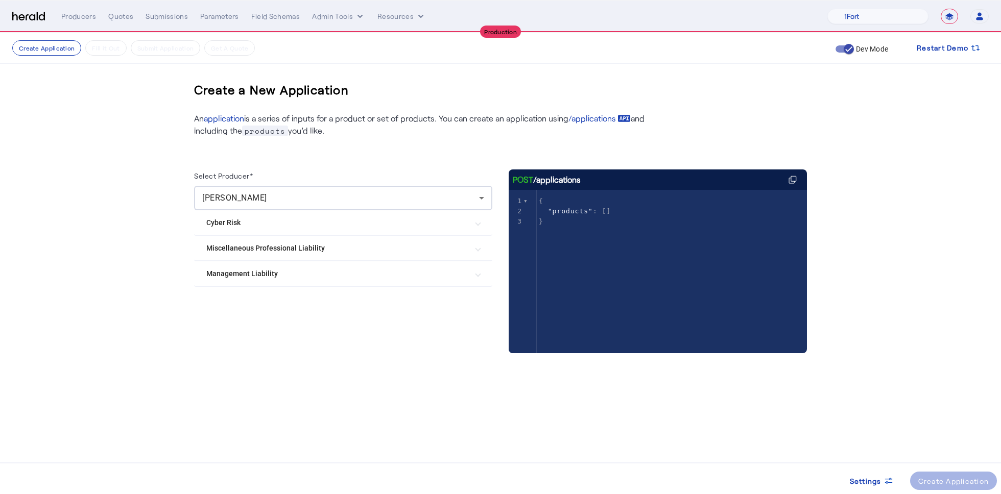
click at [412, 253] on Liability "Miscellaneous Professional Liability" at bounding box center [336, 248] width 261 height 11
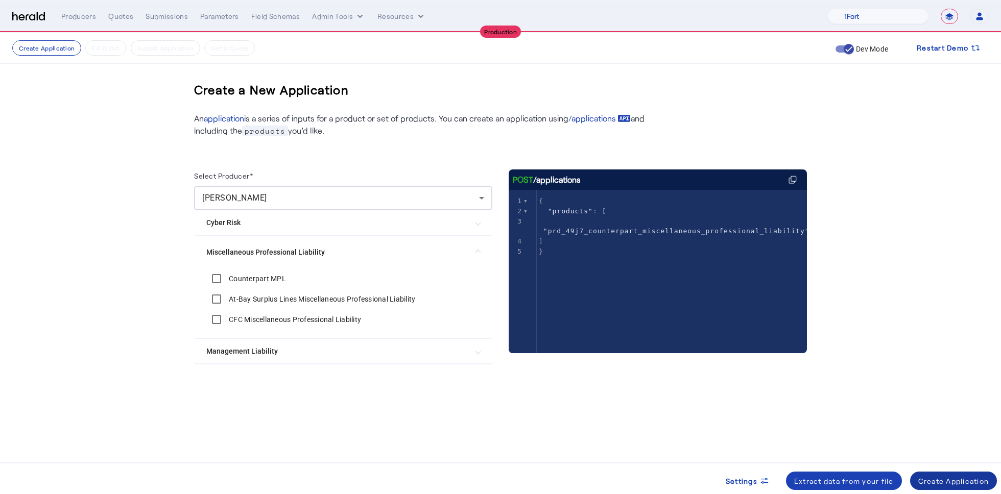
click at [947, 474] on span at bounding box center [953, 481] width 87 height 25
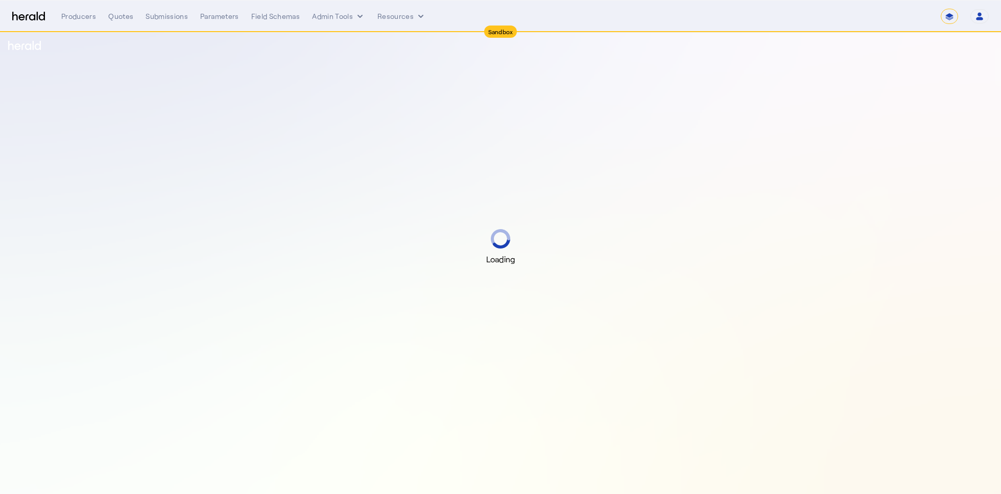
select select "*******"
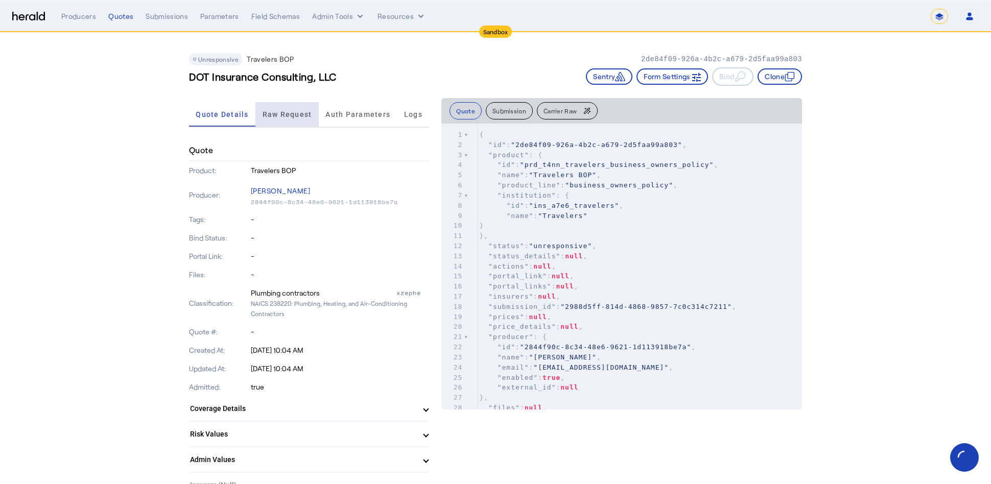
click at [294, 117] on span "Raw Request" at bounding box center [288, 114] width 50 height 7
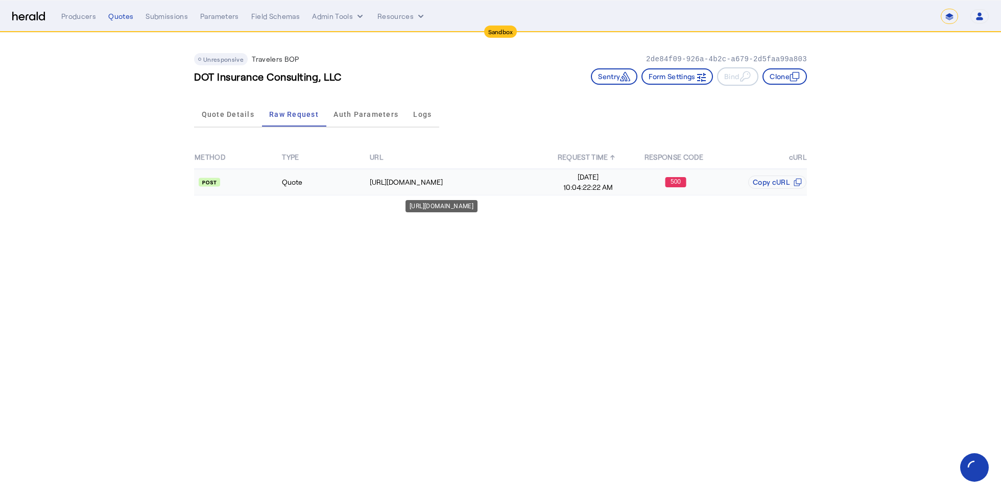
click at [531, 178] on div "[URL][DOMAIN_NAME]" at bounding box center [457, 182] width 174 height 10
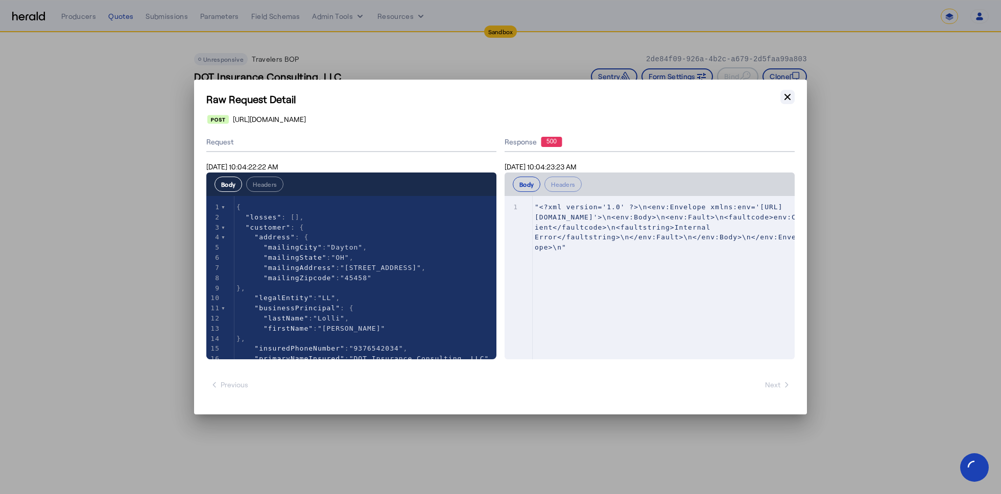
click at [786, 99] on icon "button" at bounding box center [787, 97] width 10 height 10
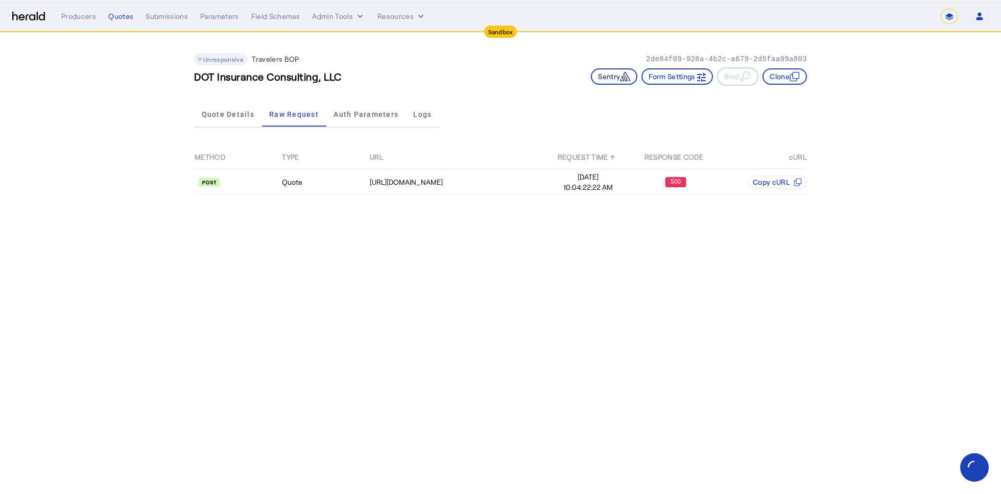
click at [620, 74] on icon "button" at bounding box center [625, 77] width 10 height 10
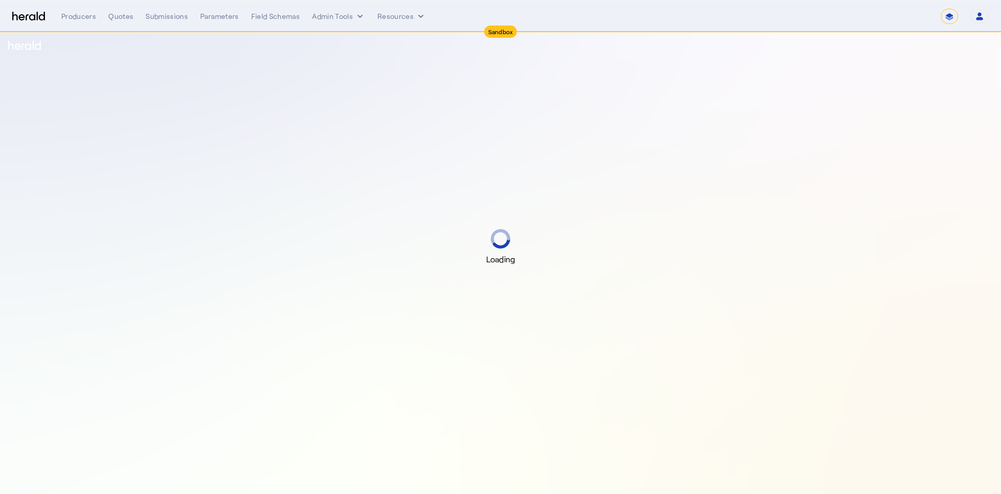
select select "*******"
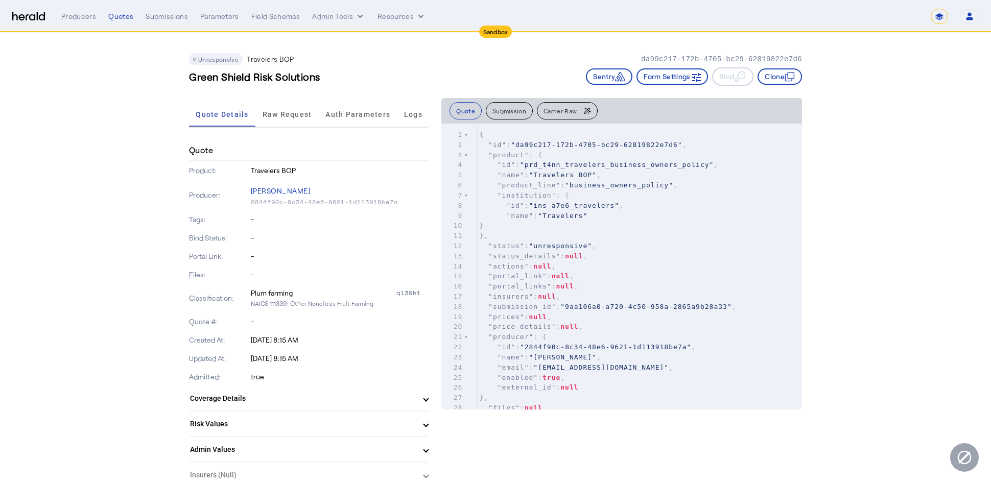
click at [297, 128] on div "Quote Details Raw Request Auth Parameters Logs" at bounding box center [309, 115] width 240 height 34
click at [298, 123] on span "Raw Request" at bounding box center [288, 114] width 50 height 25
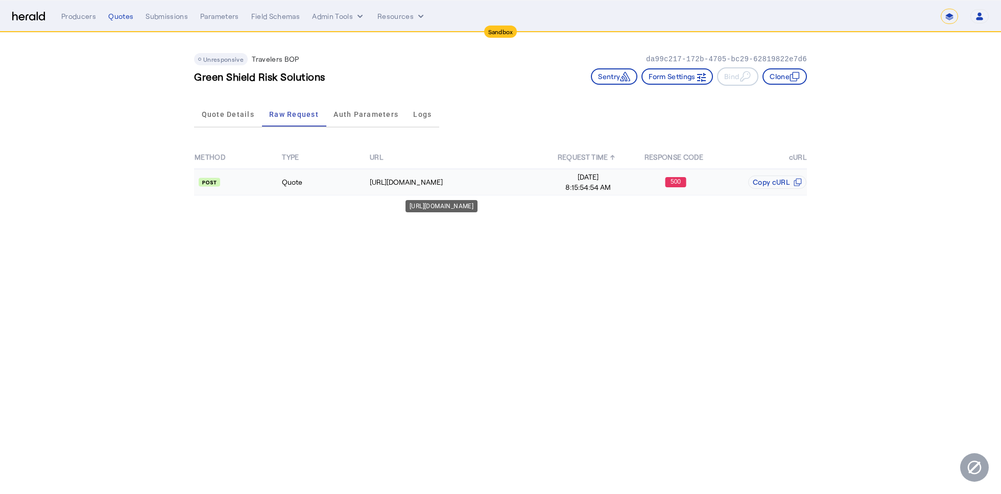
click at [507, 173] on td "[URL][DOMAIN_NAME]" at bounding box center [456, 182] width 175 height 27
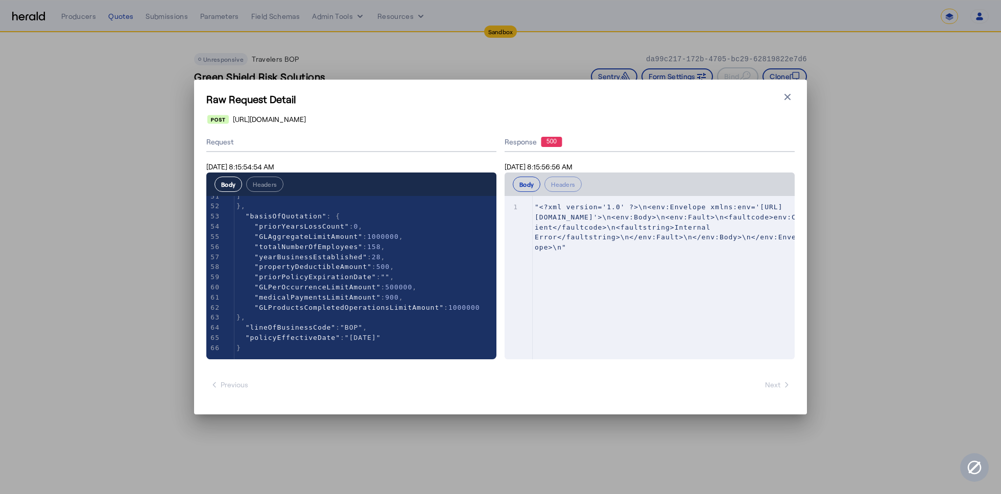
scroll to position [527, 0]
click at [789, 96] on icon "button" at bounding box center [787, 97] width 6 height 6
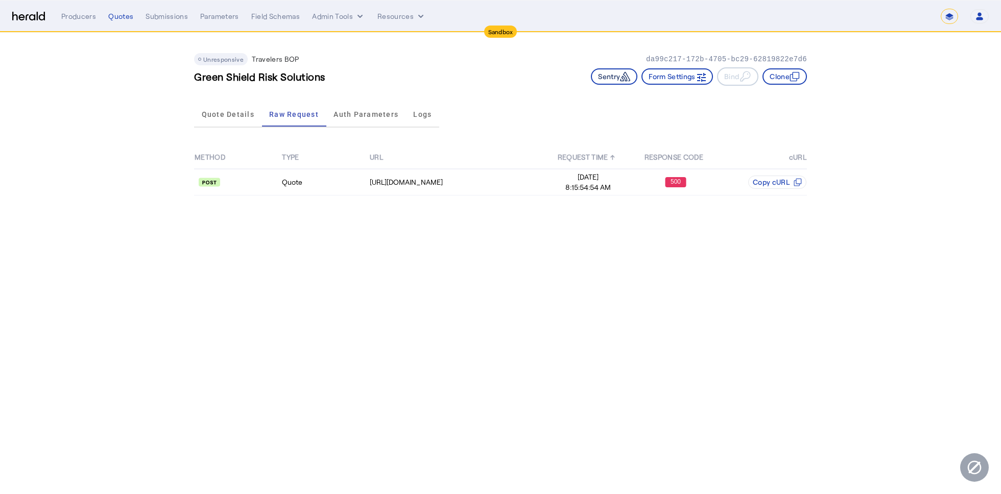
click at [603, 83] on button "Sentry" at bounding box center [614, 76] width 46 height 16
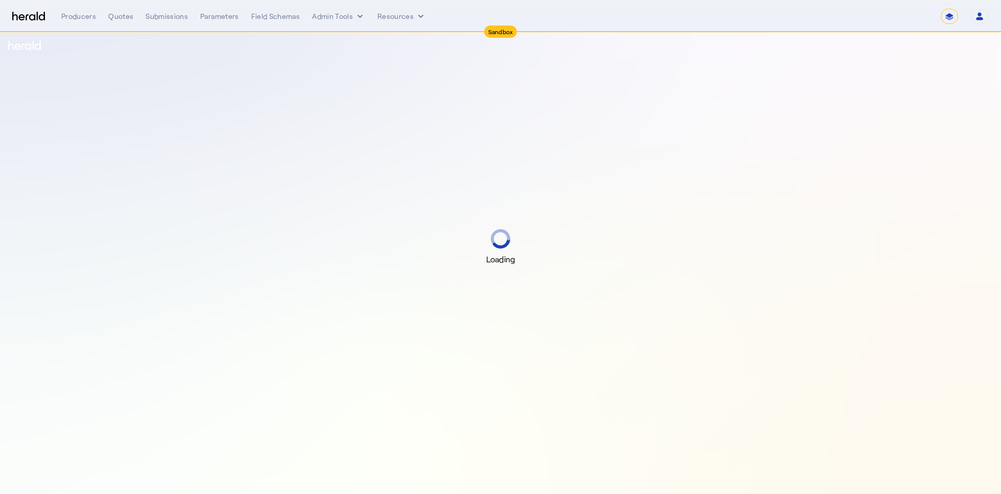
select select "*******"
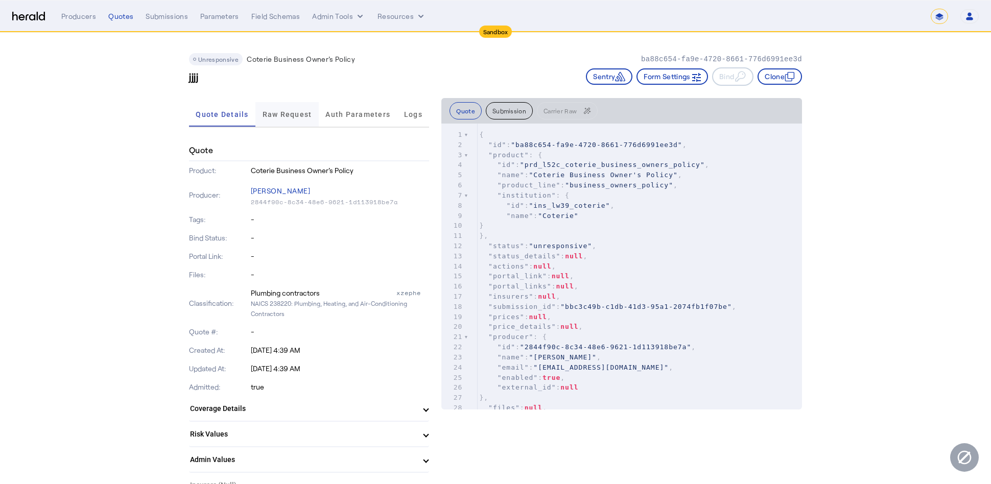
click at [312, 112] on span "Raw Request" at bounding box center [288, 114] width 50 height 7
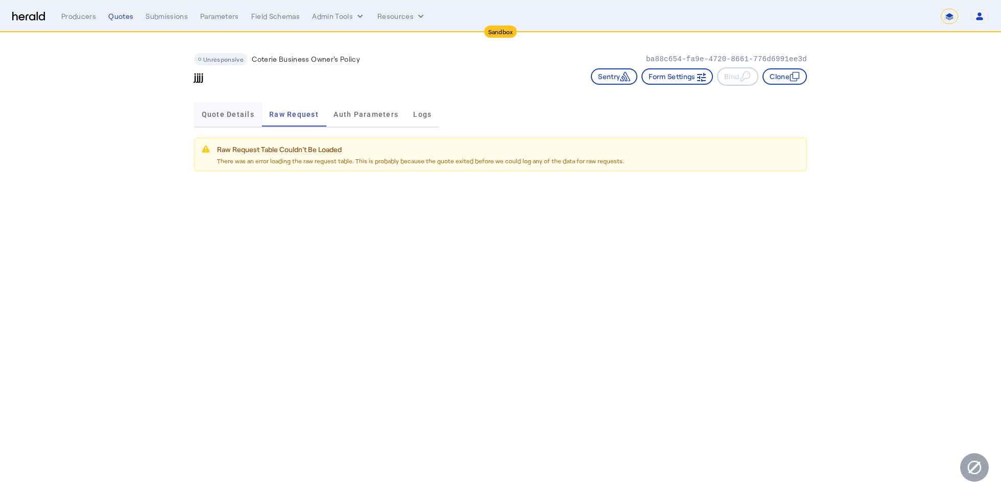
click at [241, 120] on span "Quote Details" at bounding box center [228, 114] width 53 height 25
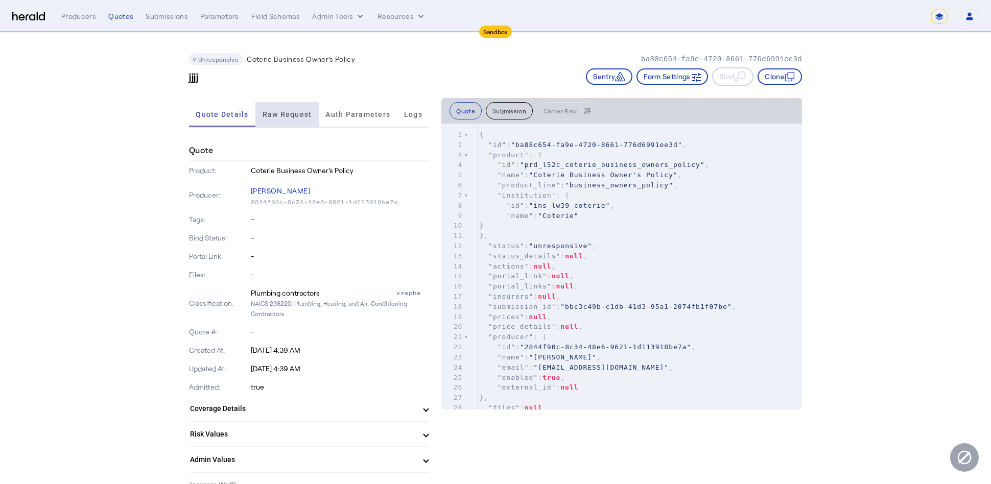
click at [281, 117] on span "Raw Request" at bounding box center [288, 114] width 50 height 7
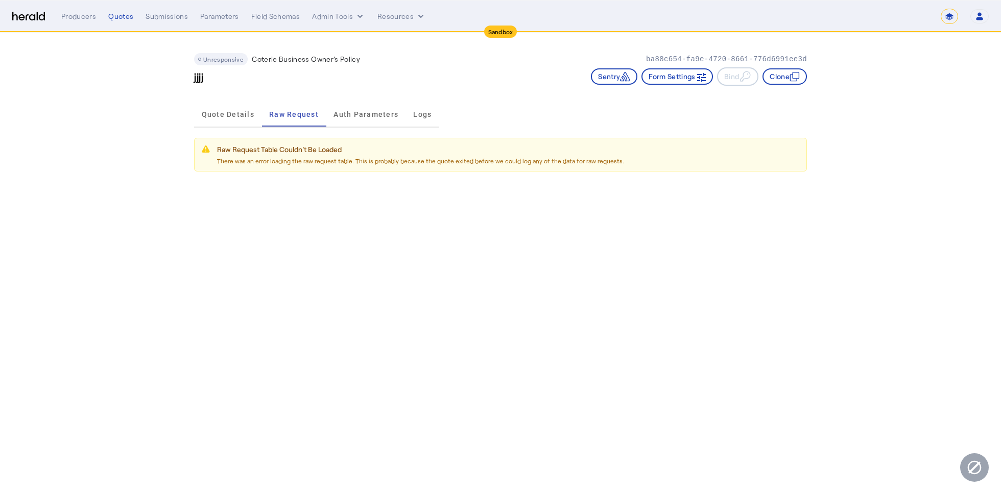
click at [382, 177] on body "**********" at bounding box center [500, 247] width 1001 height 494
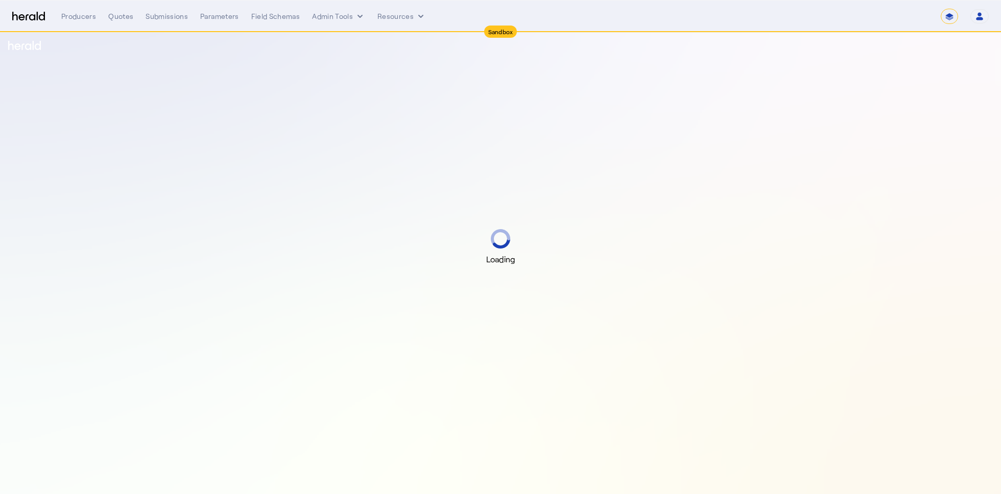
select select "*******"
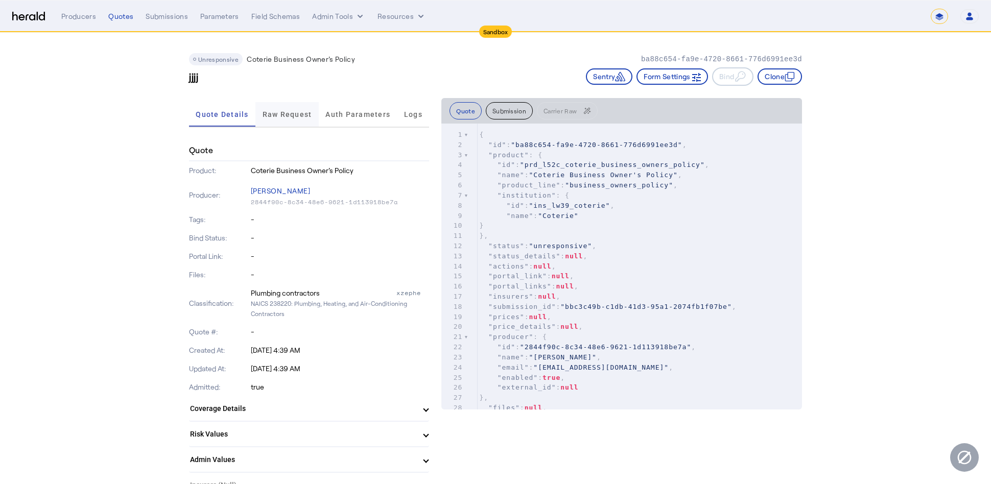
click at [308, 115] on span "Raw Request" at bounding box center [288, 114] width 50 height 7
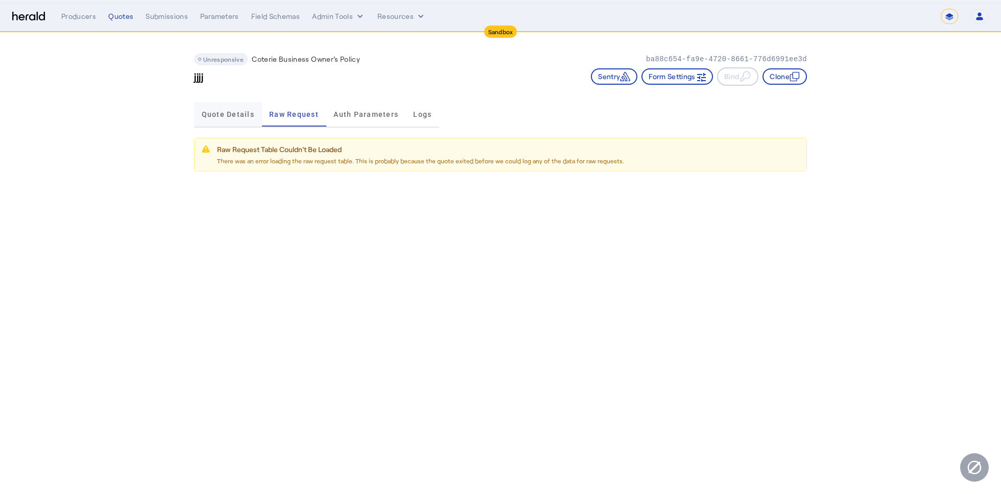
click at [242, 116] on span "Quote Details" at bounding box center [228, 114] width 53 height 7
